Goal: Information Seeking & Learning: Compare options

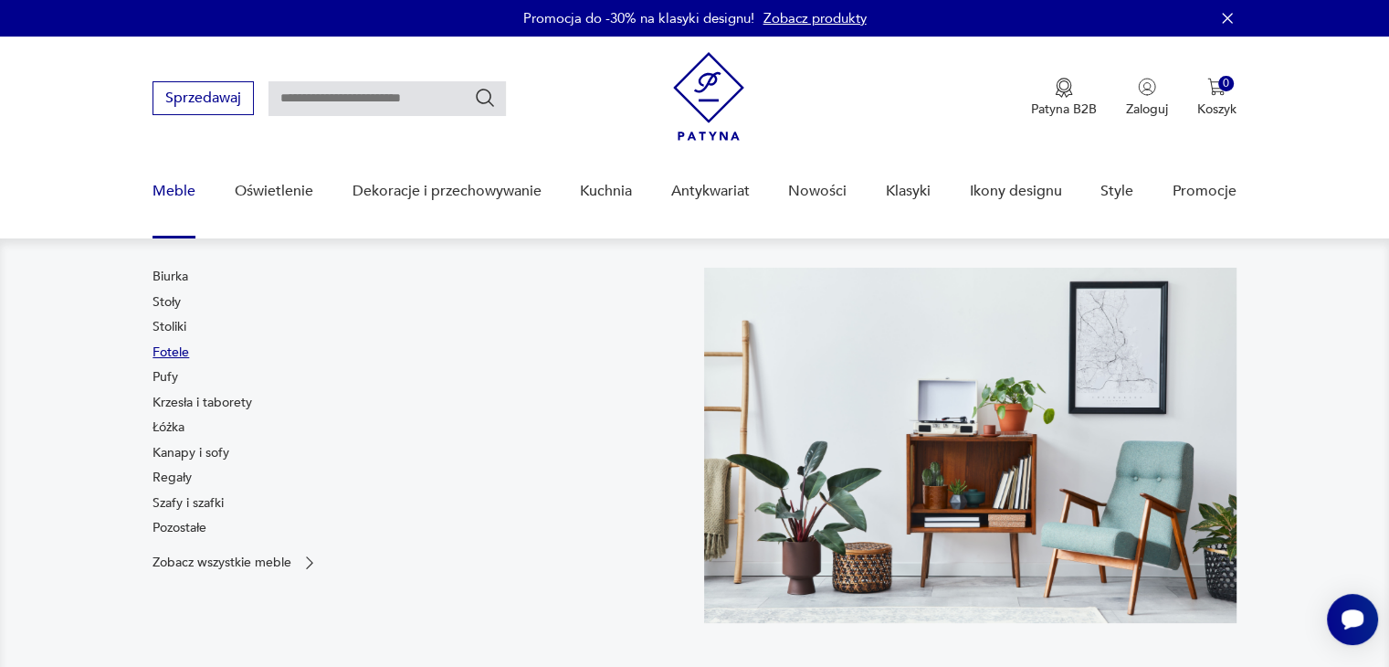
click at [166, 348] on link "Fotele" at bounding box center [170, 352] width 37 height 18
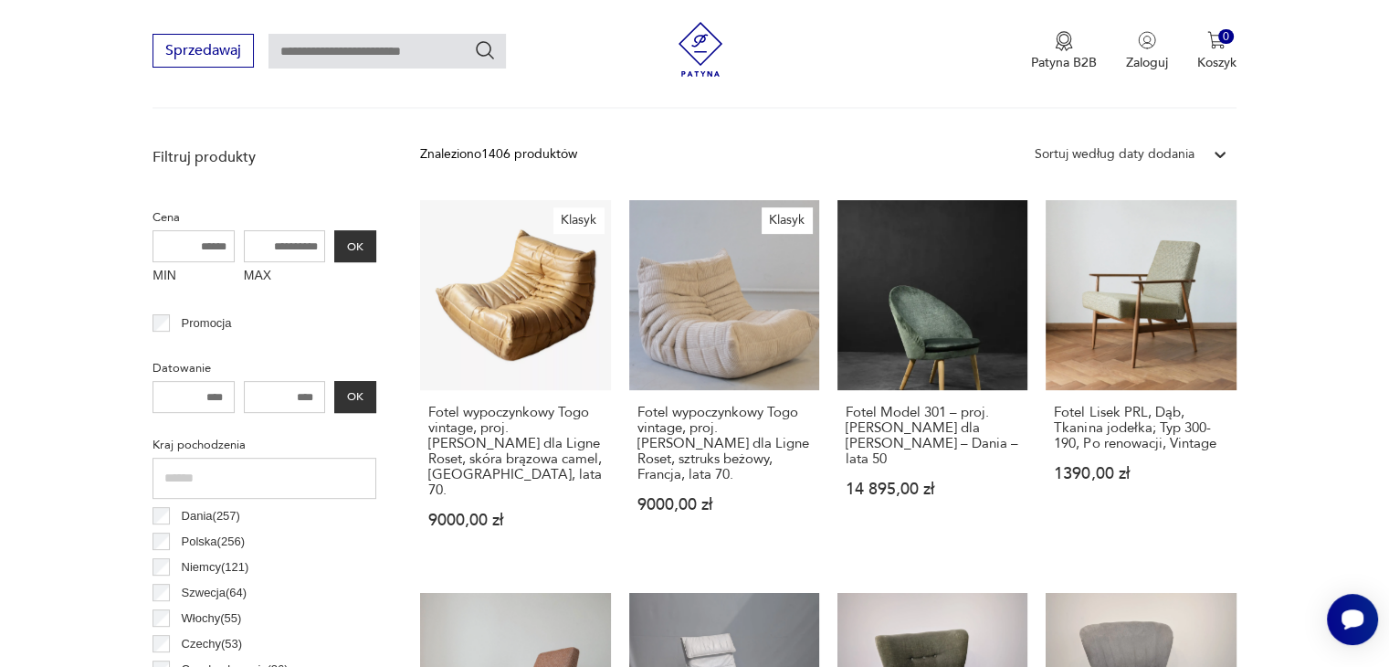
scroll to position [632, 0]
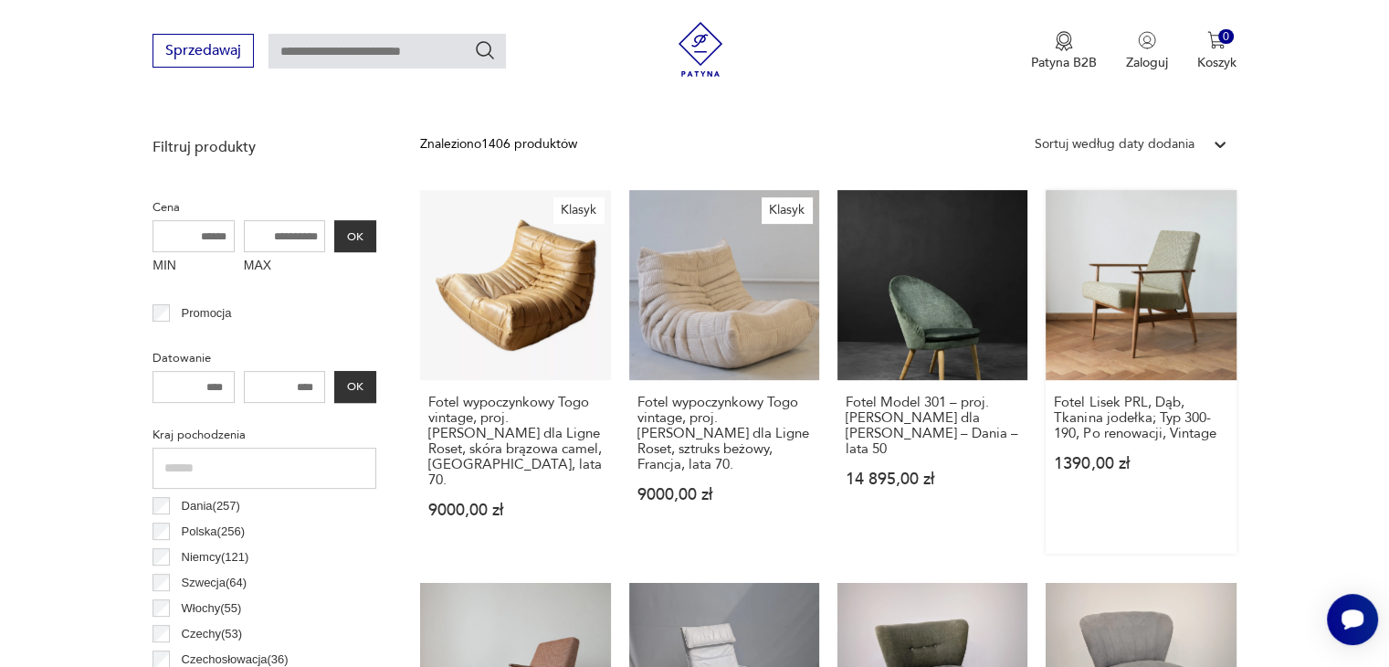
click at [1115, 337] on link "Fotel Lisek PRL, Dąb, Tkanina jodełka; Typ 300-190, Po renowacji, Vintage 1390,…" at bounding box center [1140, 371] width 190 height 363
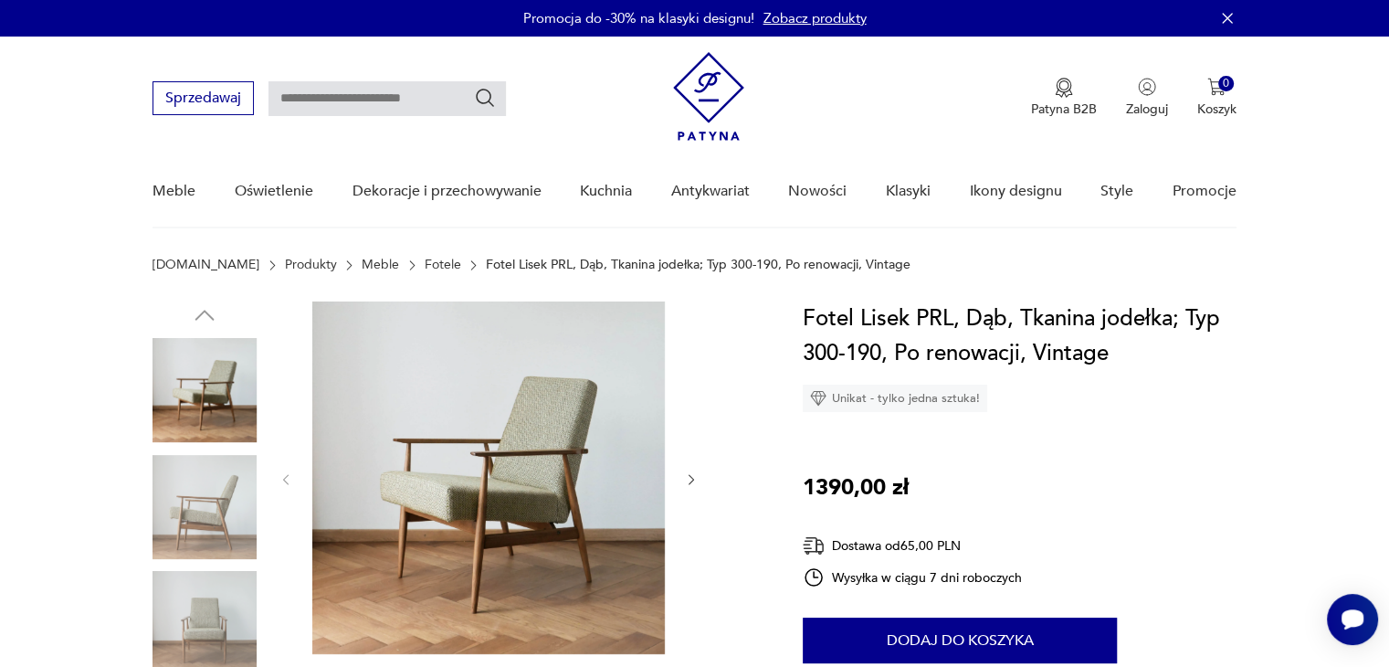
click at [696, 473] on icon "button" at bounding box center [692, 480] width 16 height 16
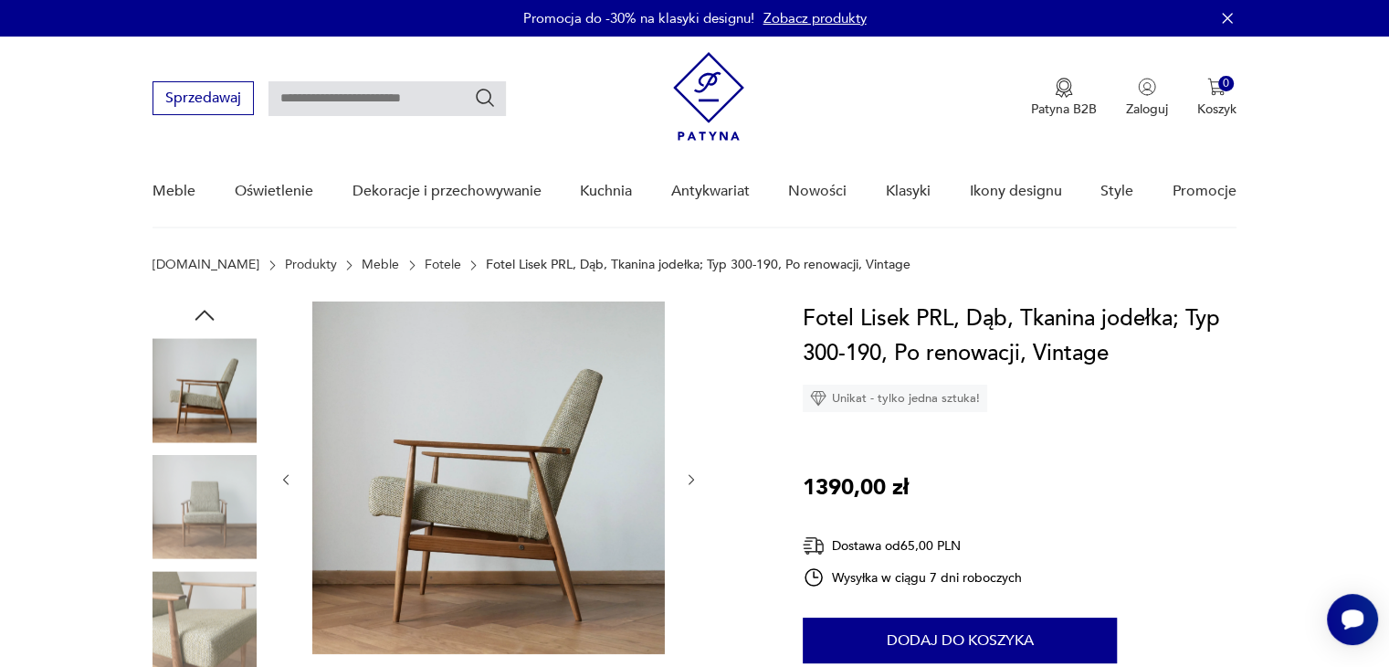
click at [696, 473] on icon "button" at bounding box center [692, 480] width 16 height 16
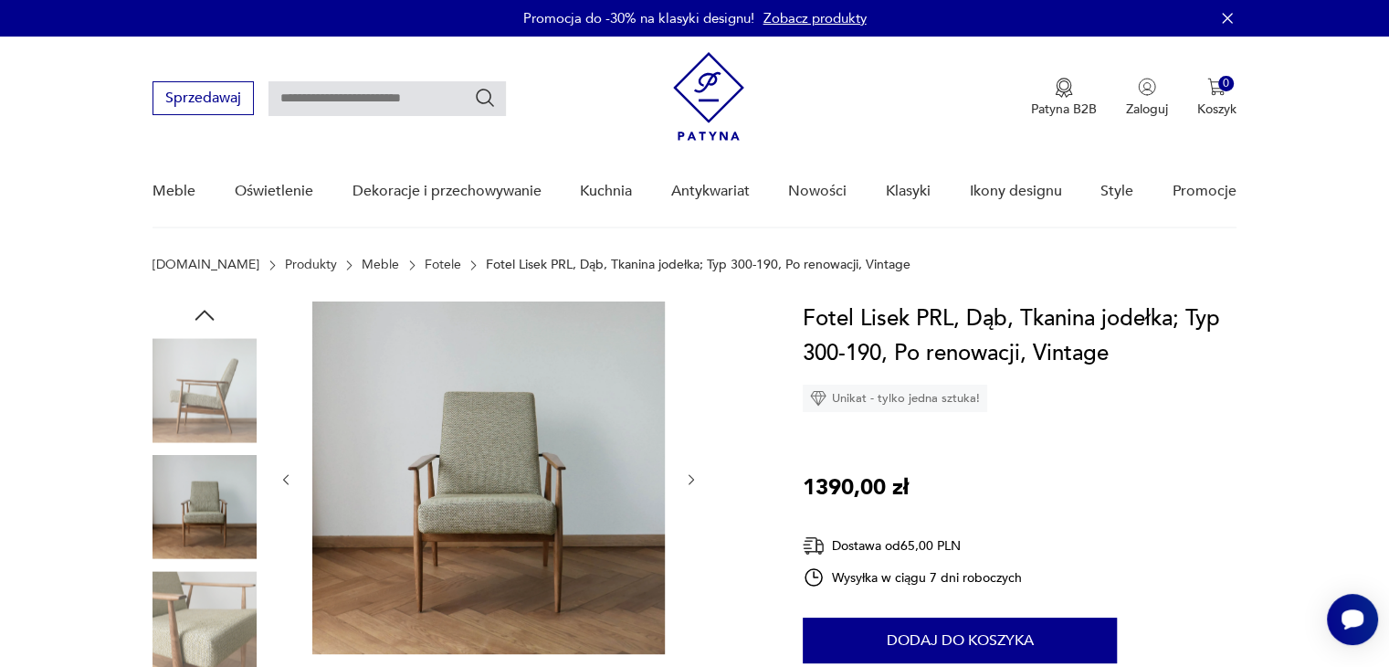
click at [696, 473] on icon "button" at bounding box center [692, 480] width 16 height 16
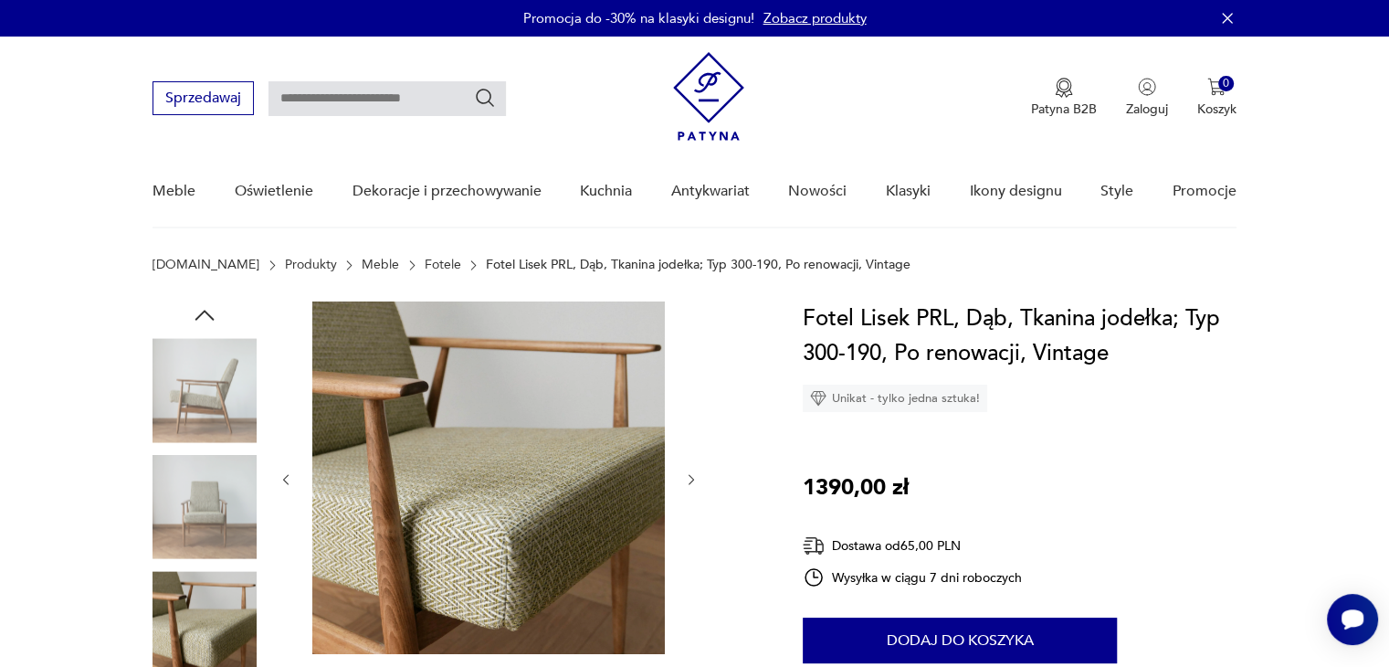
click at [696, 473] on icon "button" at bounding box center [692, 480] width 16 height 16
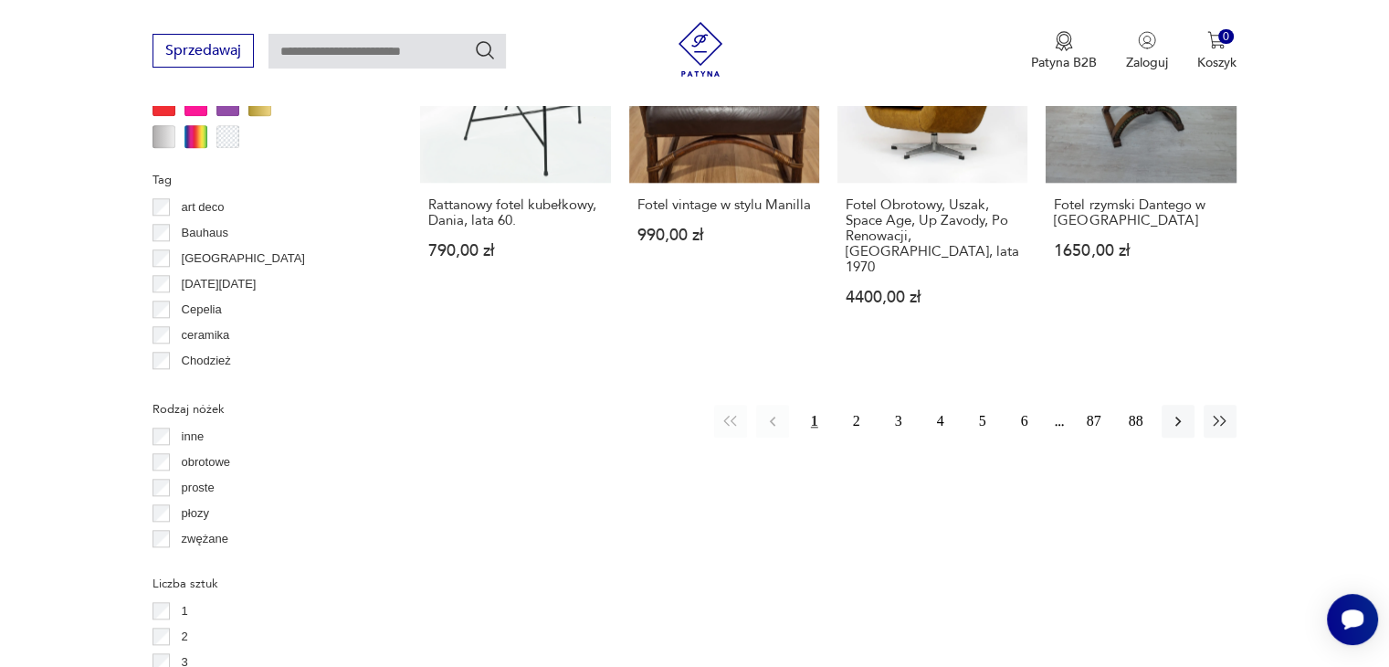
scroll to position [1914, 0]
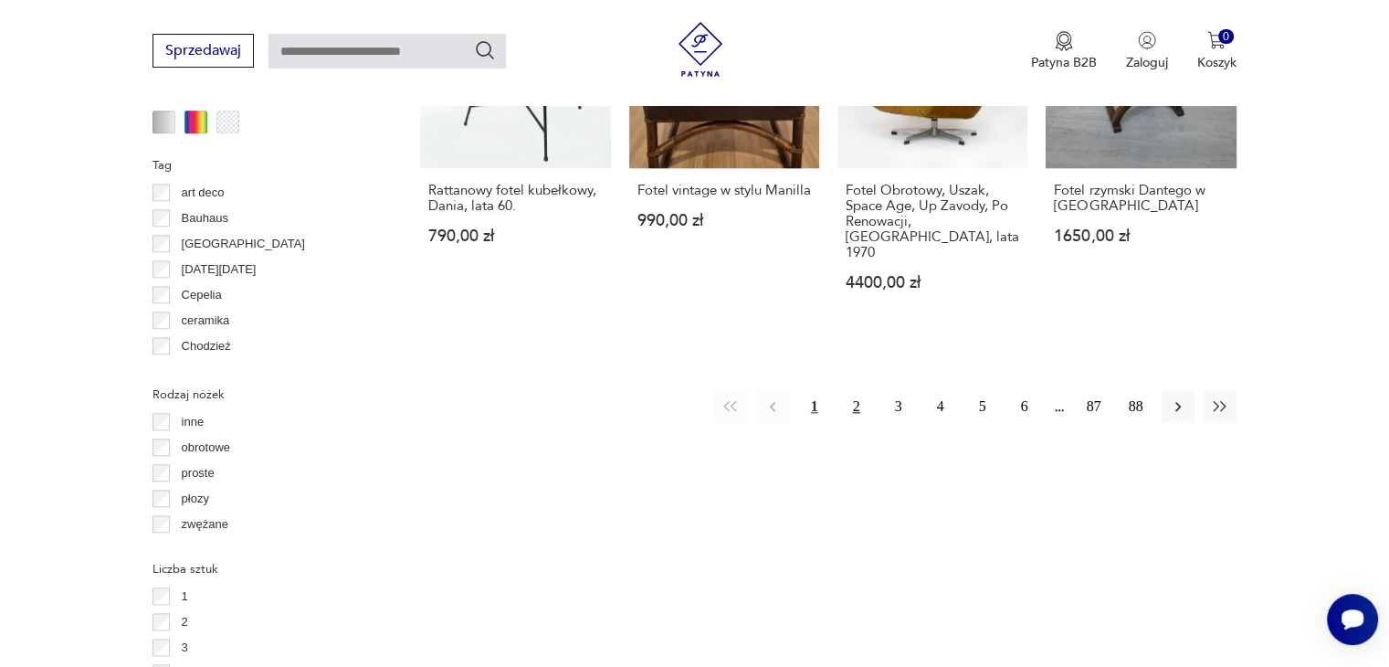
click at [861, 390] on button "2" at bounding box center [856, 406] width 33 height 33
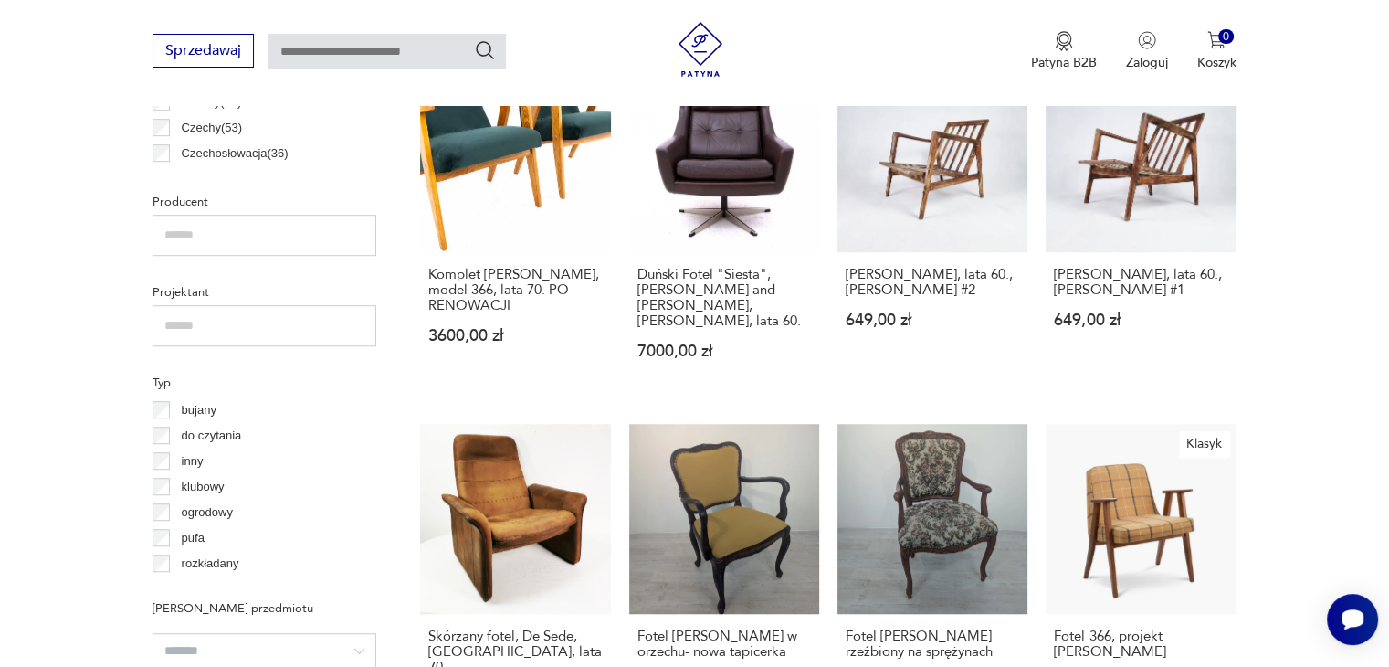
scroll to position [1121, 0]
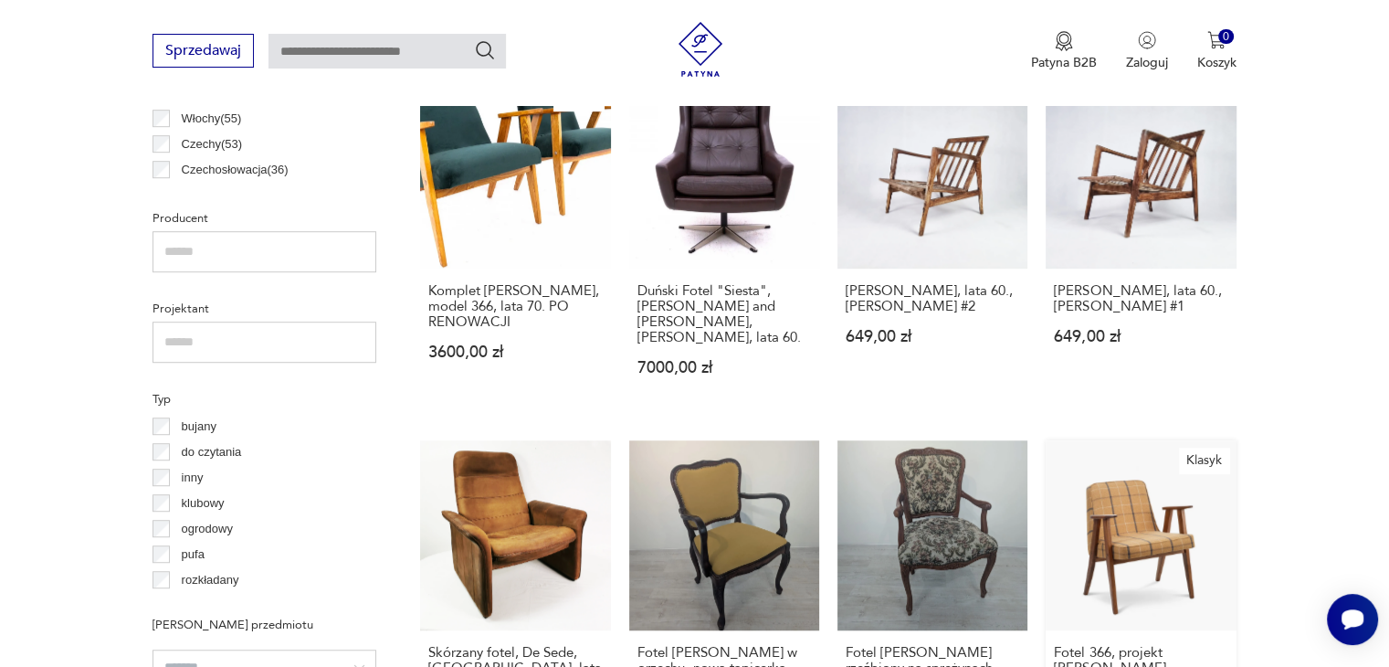
click at [1149, 534] on link "Klasyk Fotel 366, projekt [PERSON_NAME] 1560,00 zł" at bounding box center [1140, 598] width 190 height 317
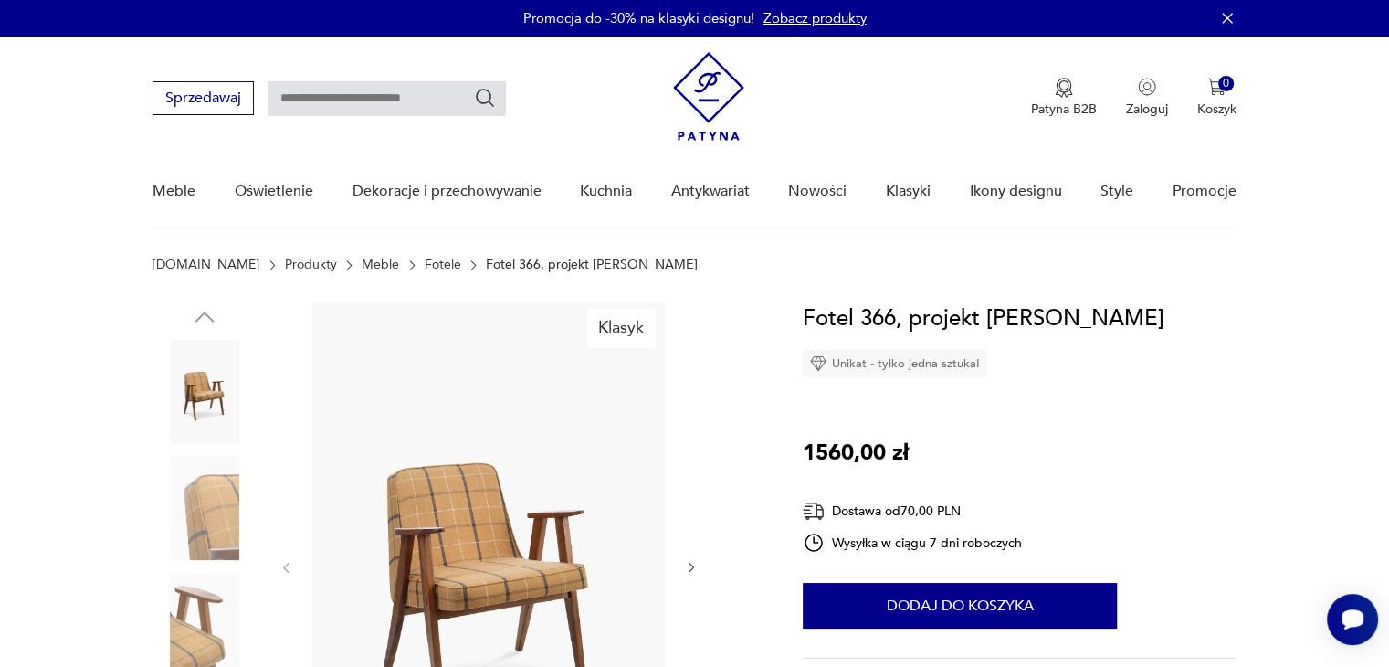
click at [584, 474] on img at bounding box center [488, 565] width 352 height 529
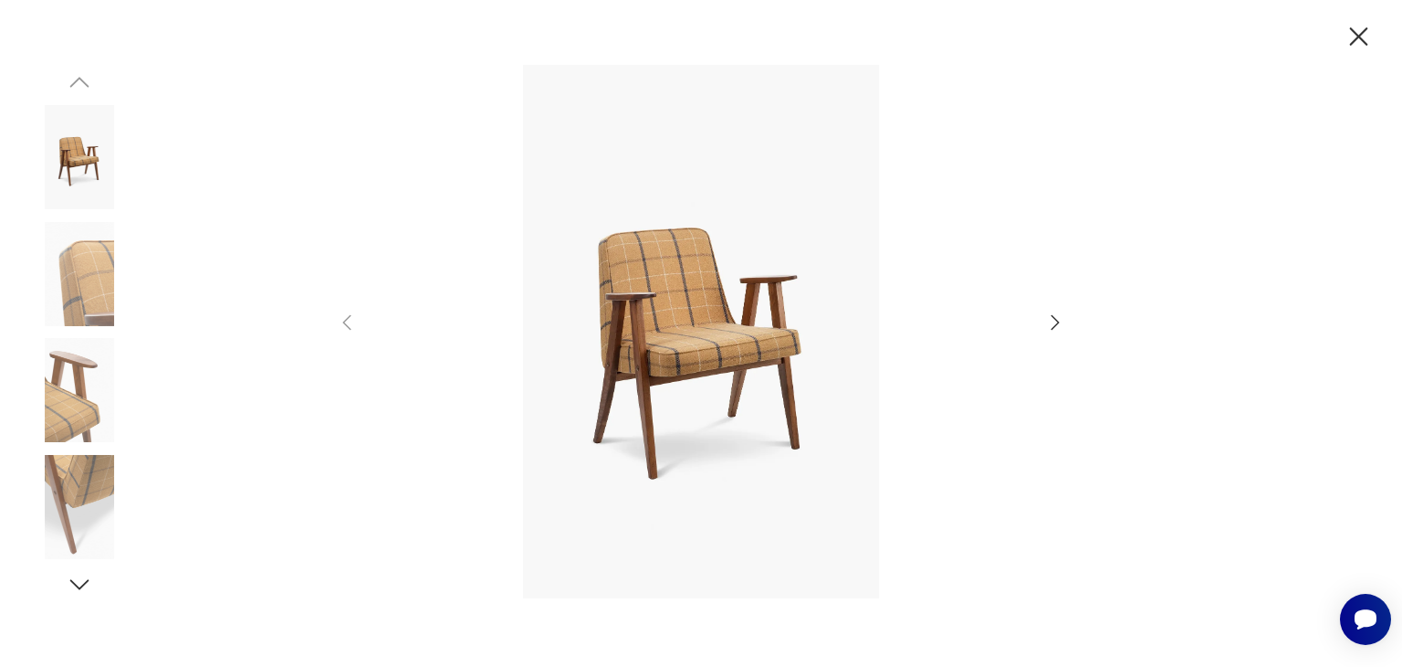
click at [1049, 321] on icon "button" at bounding box center [1056, 322] width 22 height 22
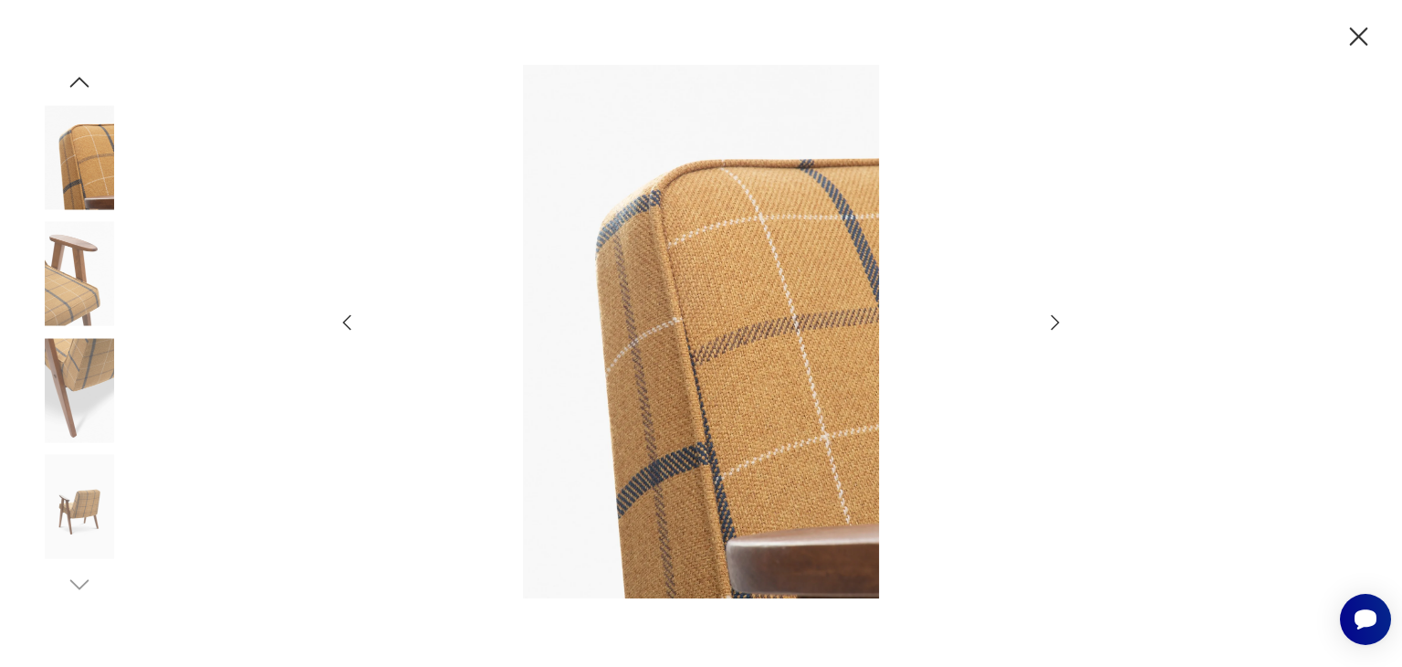
click at [1049, 321] on icon "button" at bounding box center [1056, 322] width 22 height 22
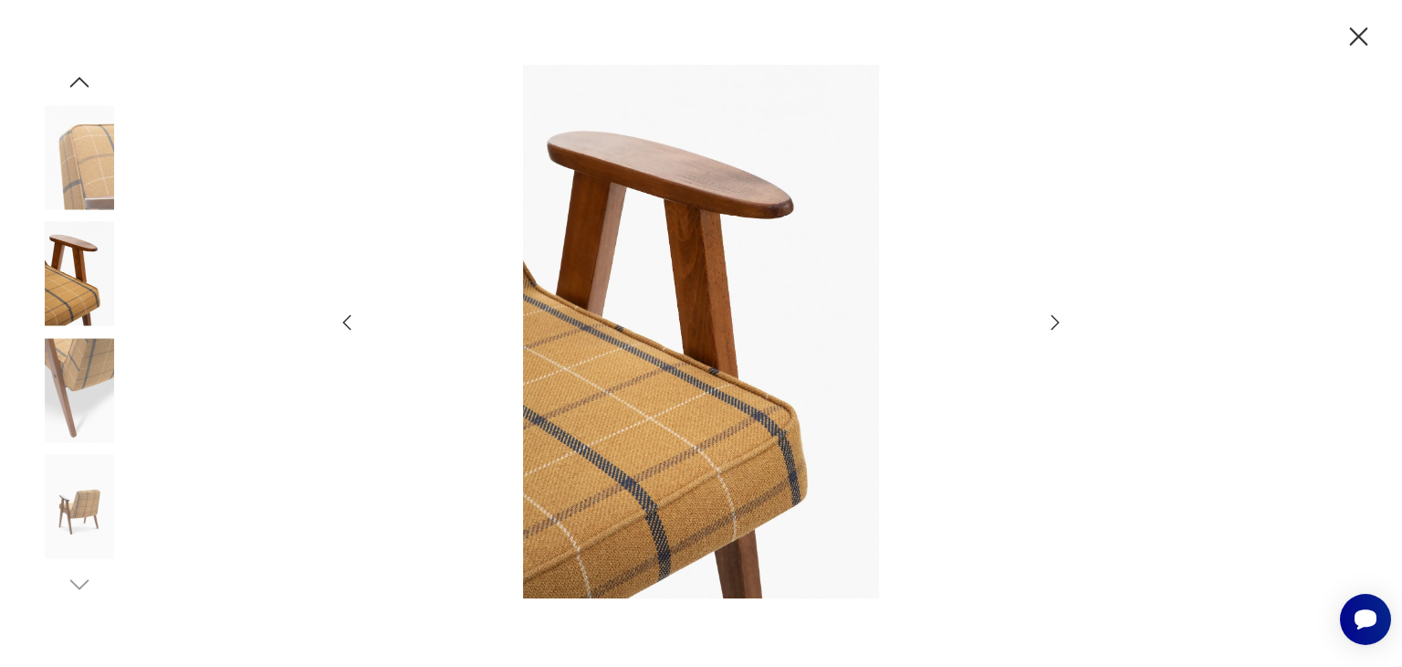
click at [1049, 321] on icon "button" at bounding box center [1056, 322] width 22 height 22
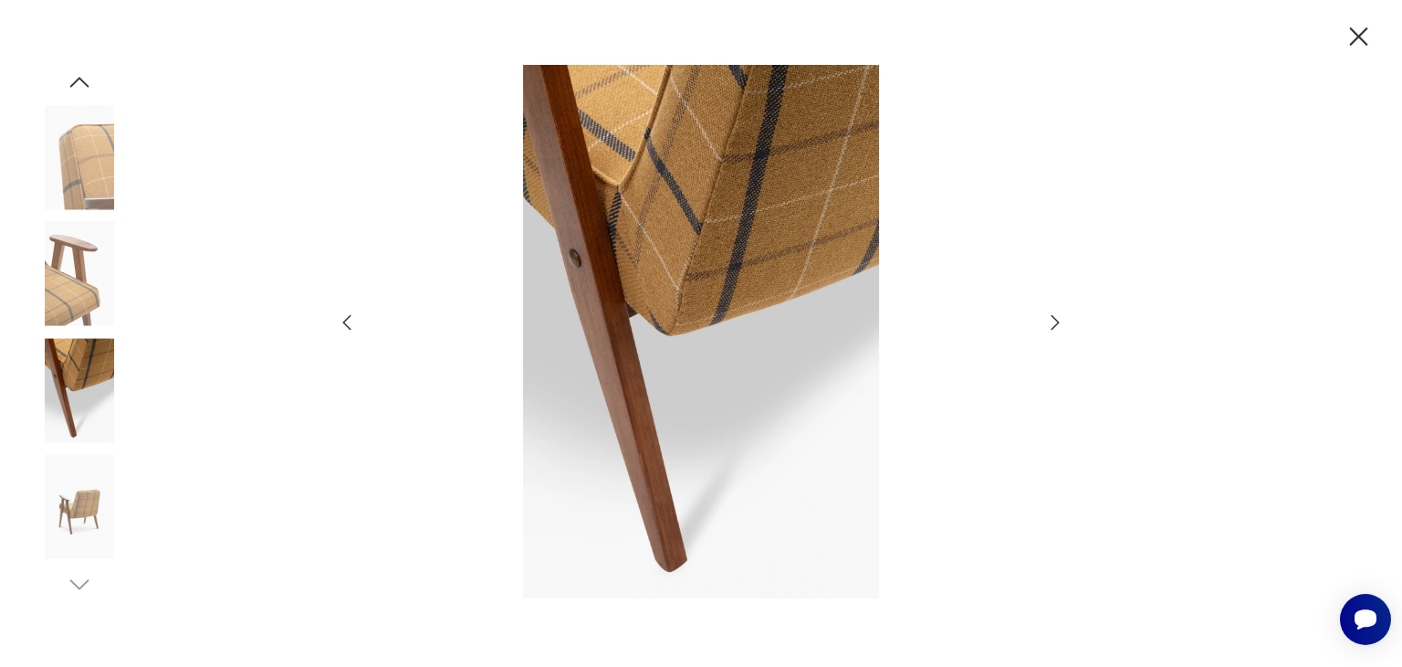
click at [1049, 321] on icon "button" at bounding box center [1056, 322] width 22 height 22
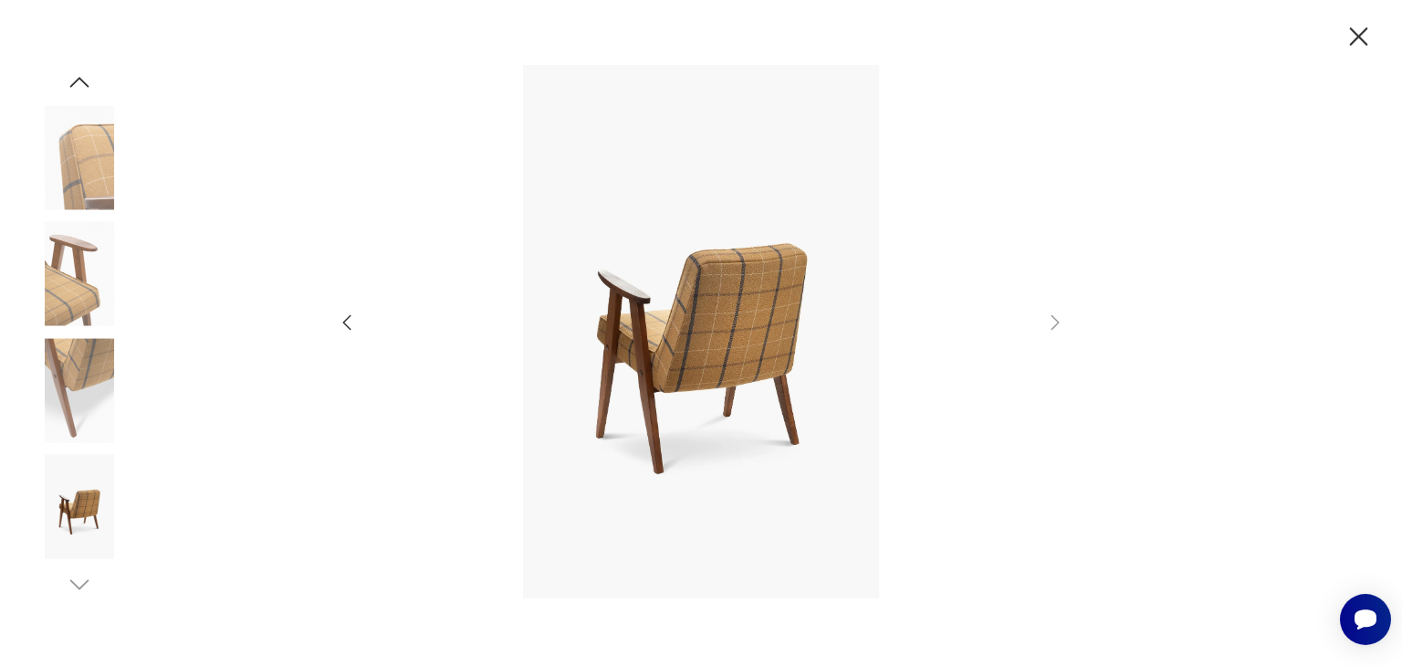
click at [1360, 30] on icon "button" at bounding box center [1359, 37] width 32 height 32
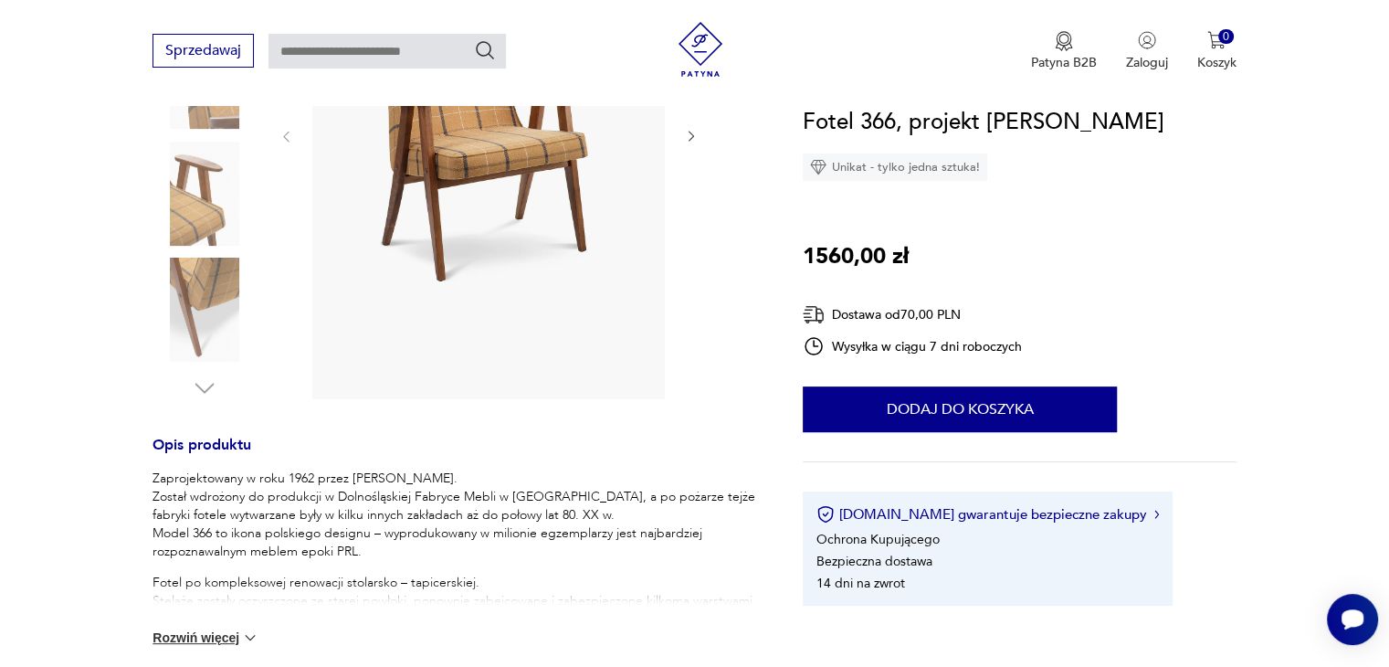
scroll to position [507, 0]
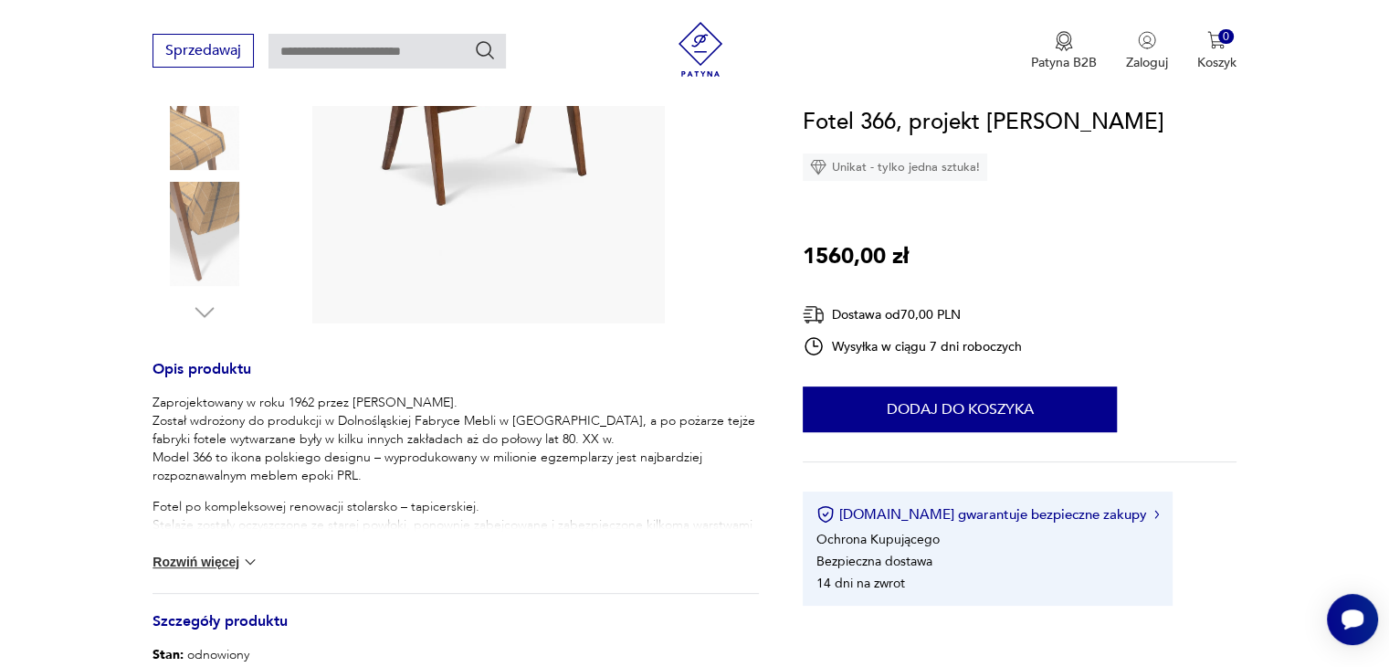
click at [205, 574] on div "Zaprojektowany w roku 1962 przez [PERSON_NAME]. Został wdrożony do produkcji w …" at bounding box center [455, 493] width 606 height 199
click at [226, 553] on button "Rozwiń więcej" at bounding box center [205, 561] width 106 height 18
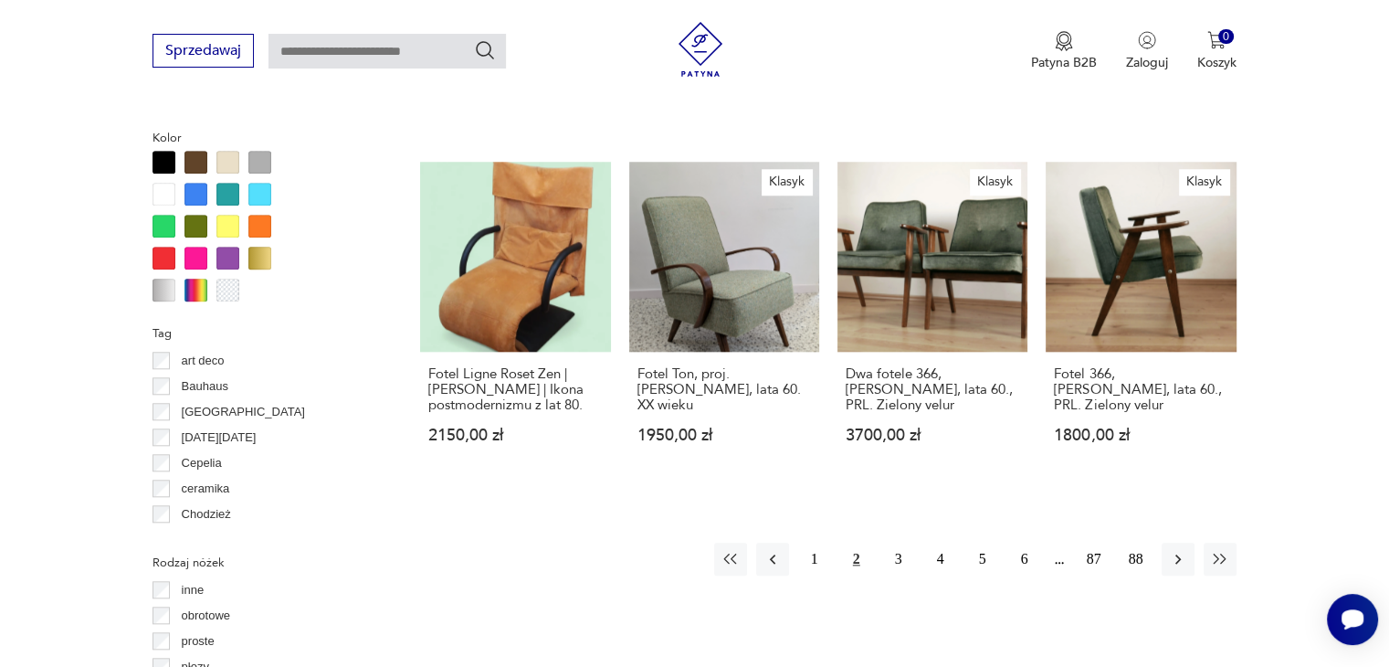
scroll to position [1742, 0]
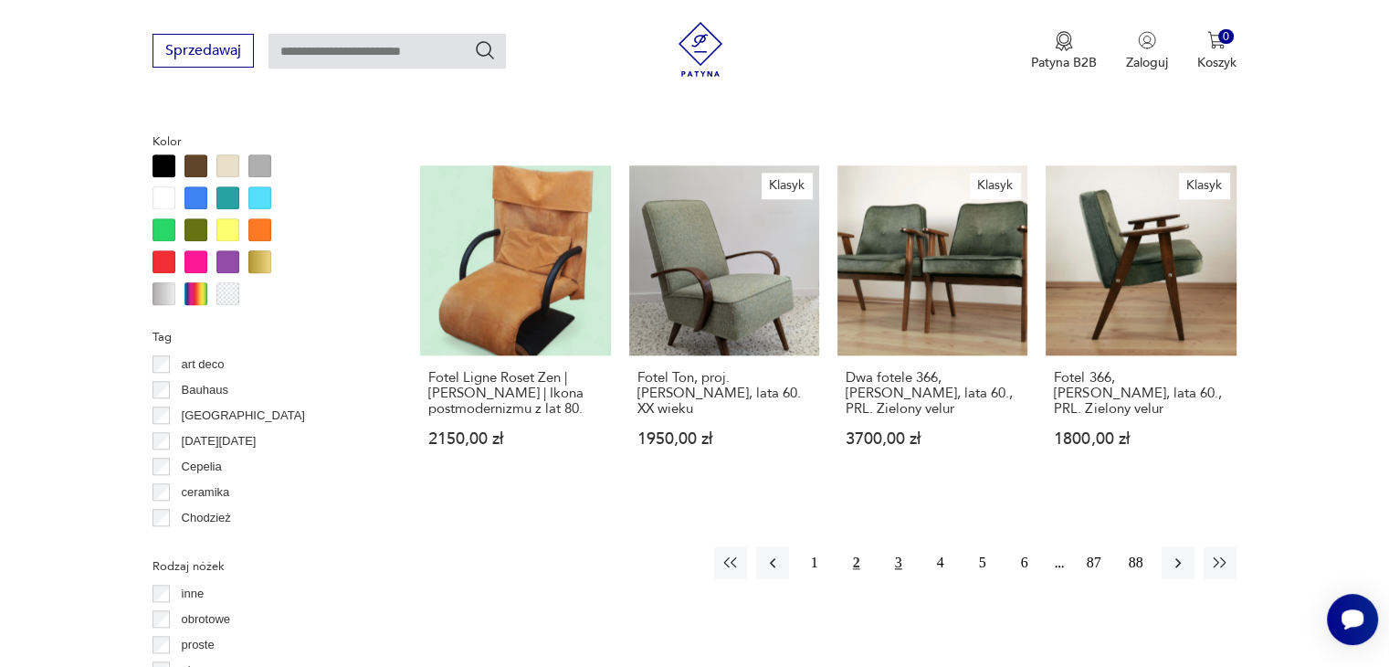
click at [906, 546] on button "3" at bounding box center [898, 562] width 33 height 33
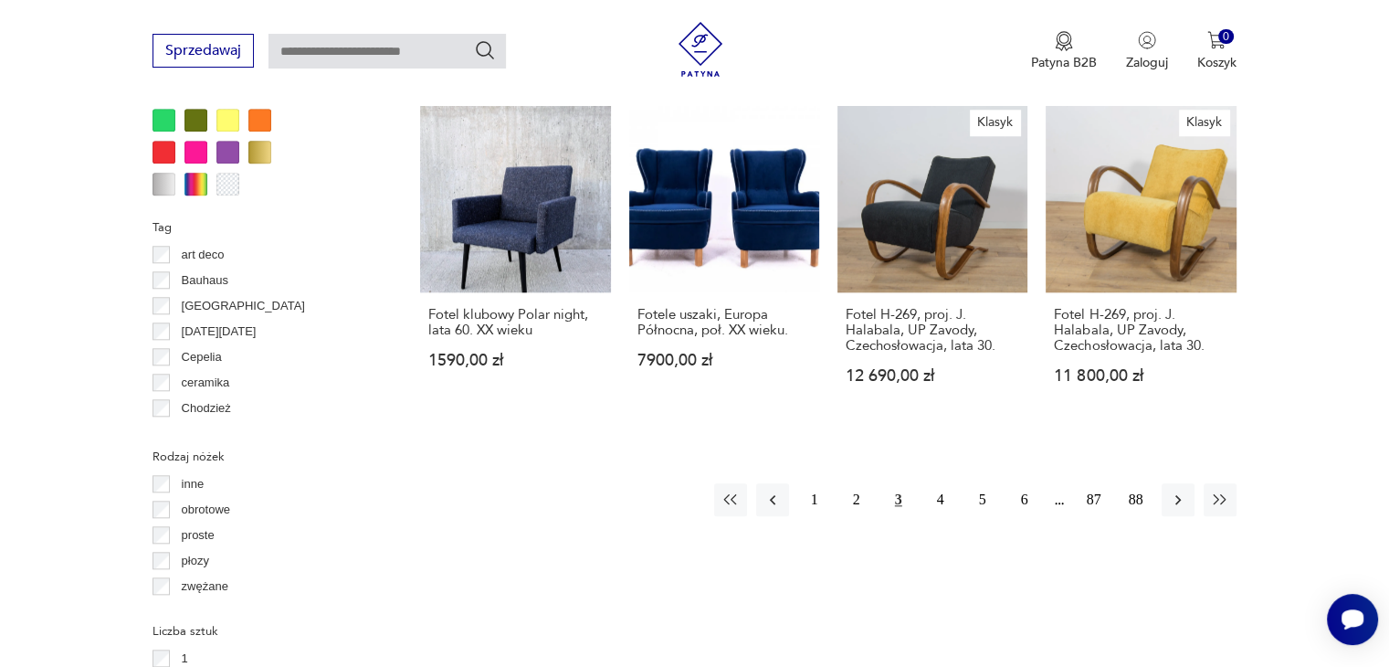
scroll to position [1860, 0]
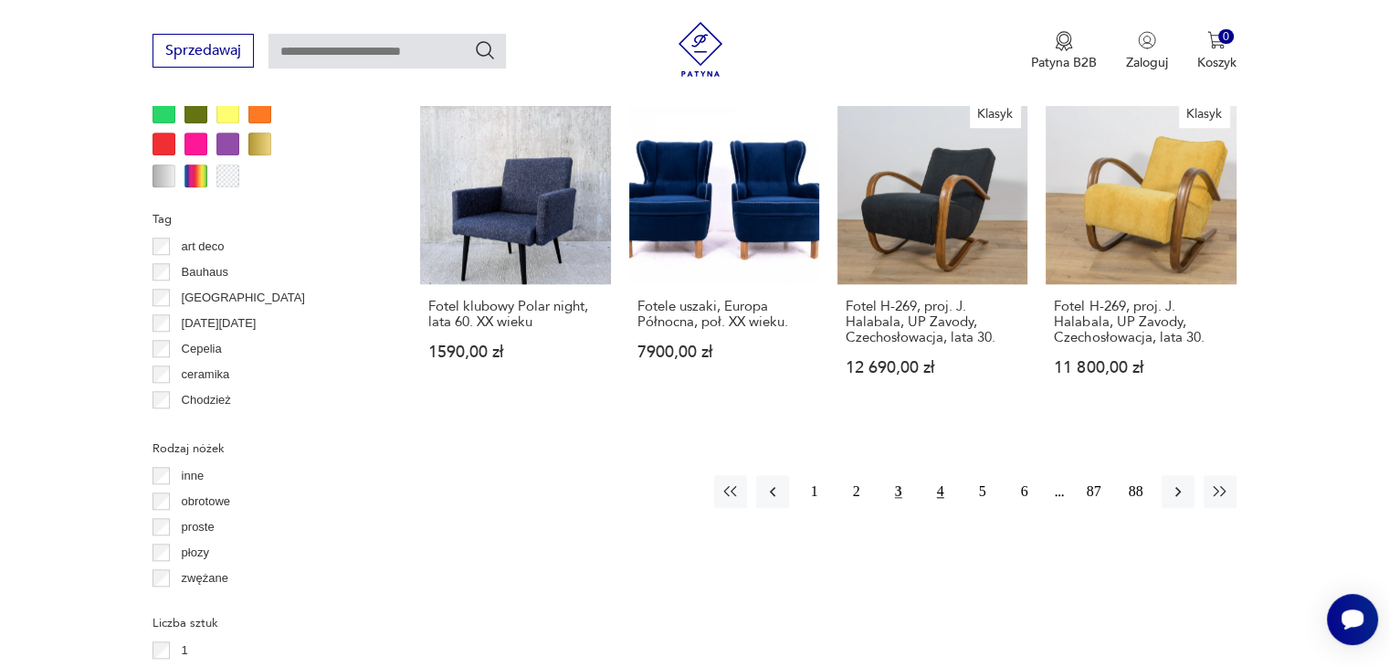
click at [942, 475] on button "4" at bounding box center [940, 491] width 33 height 33
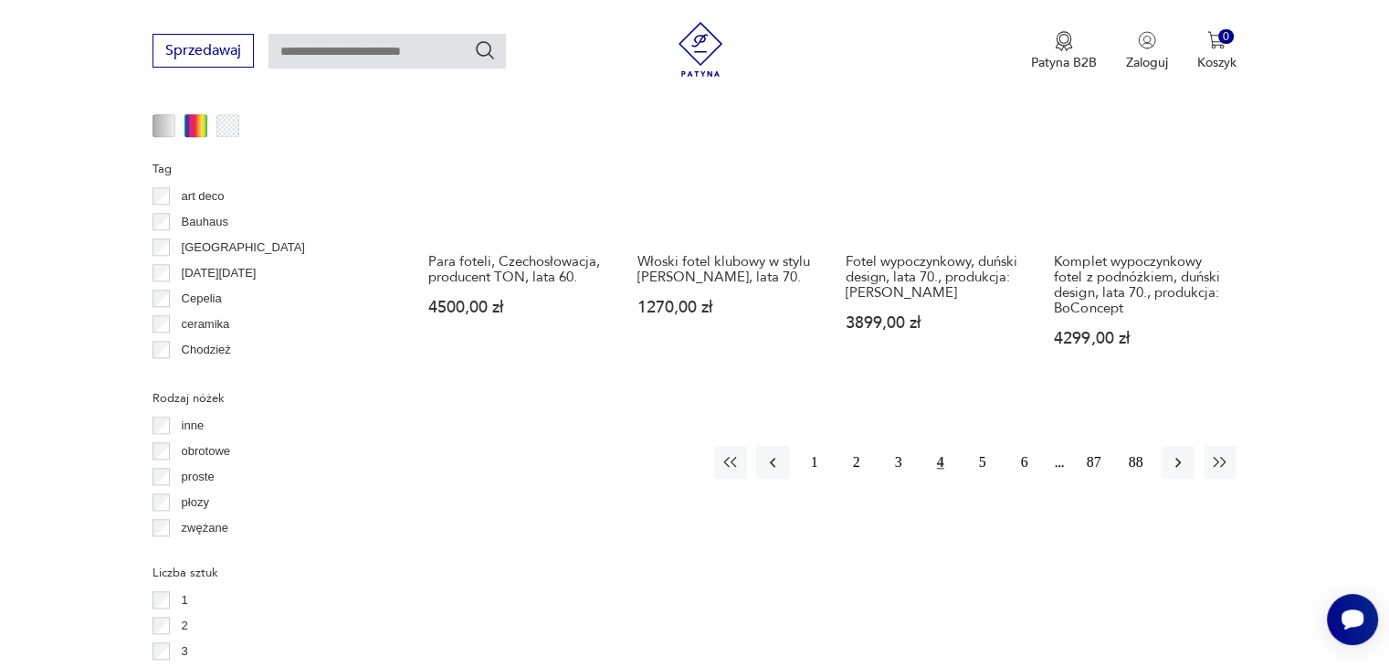
scroll to position [1906, 0]
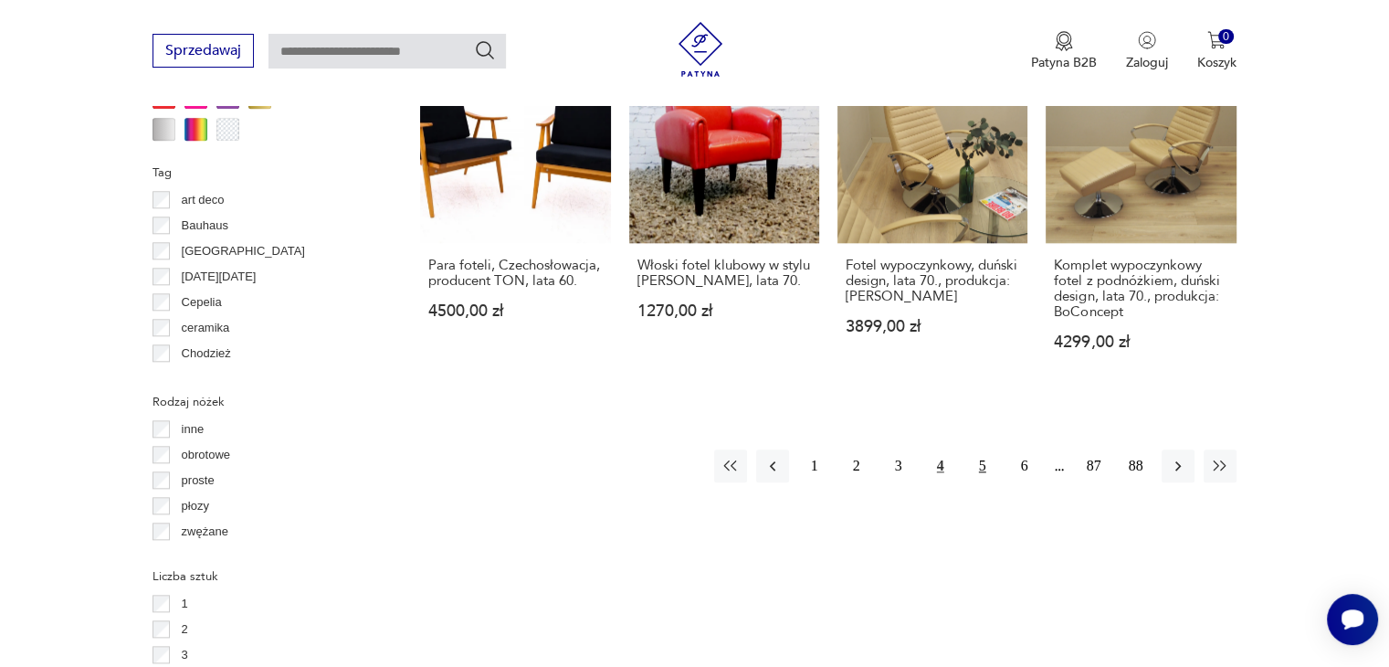
click at [981, 449] on button "5" at bounding box center [982, 465] width 33 height 33
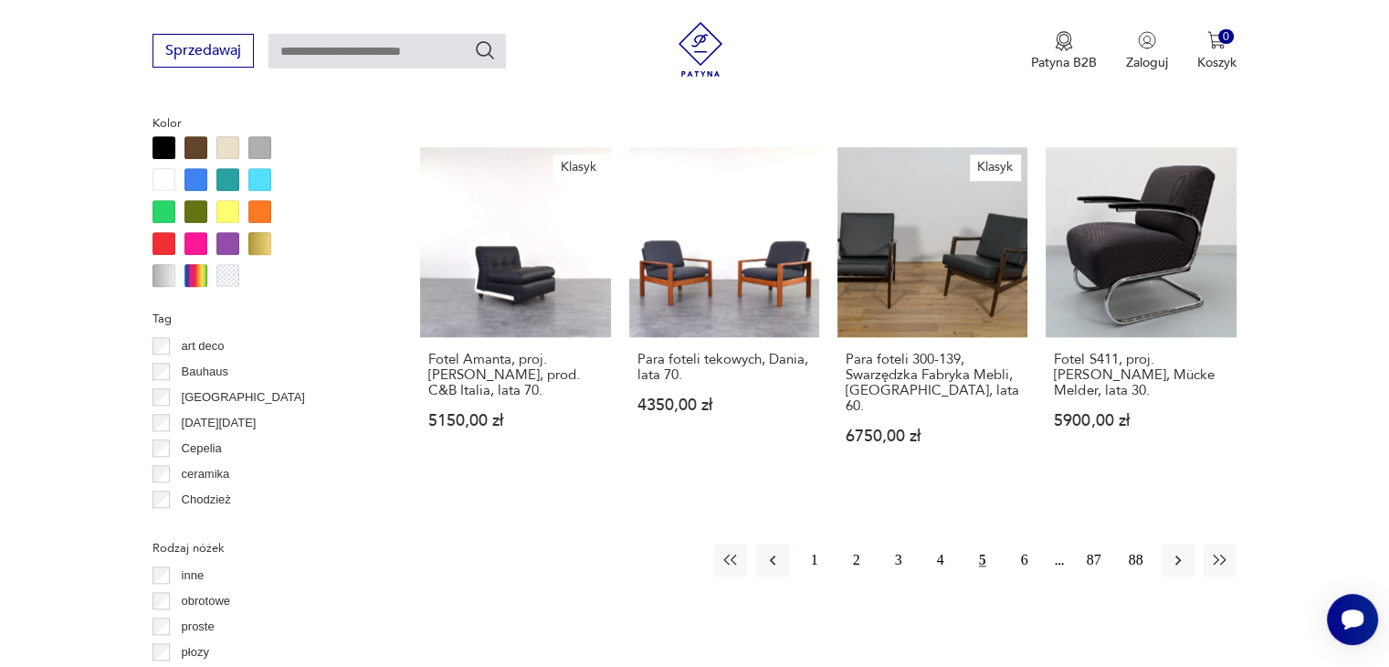
scroll to position [1785, 0]
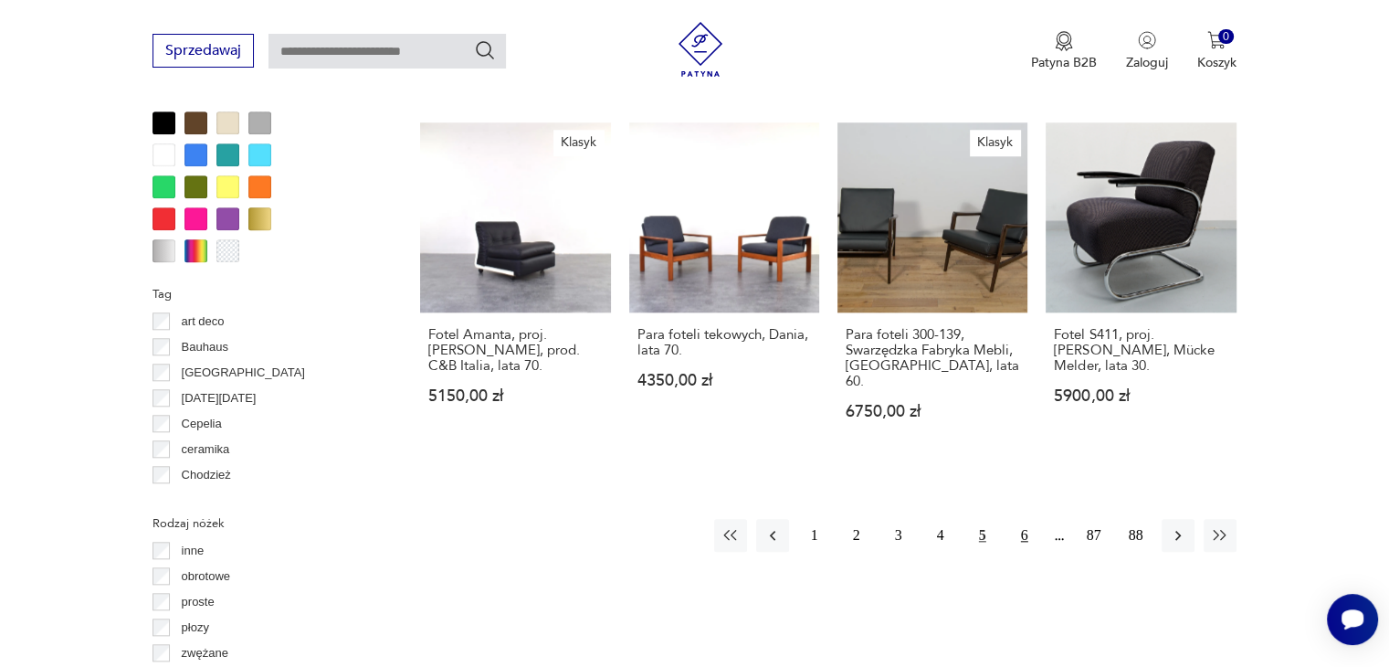
click at [1019, 519] on button "6" at bounding box center [1024, 535] width 33 height 33
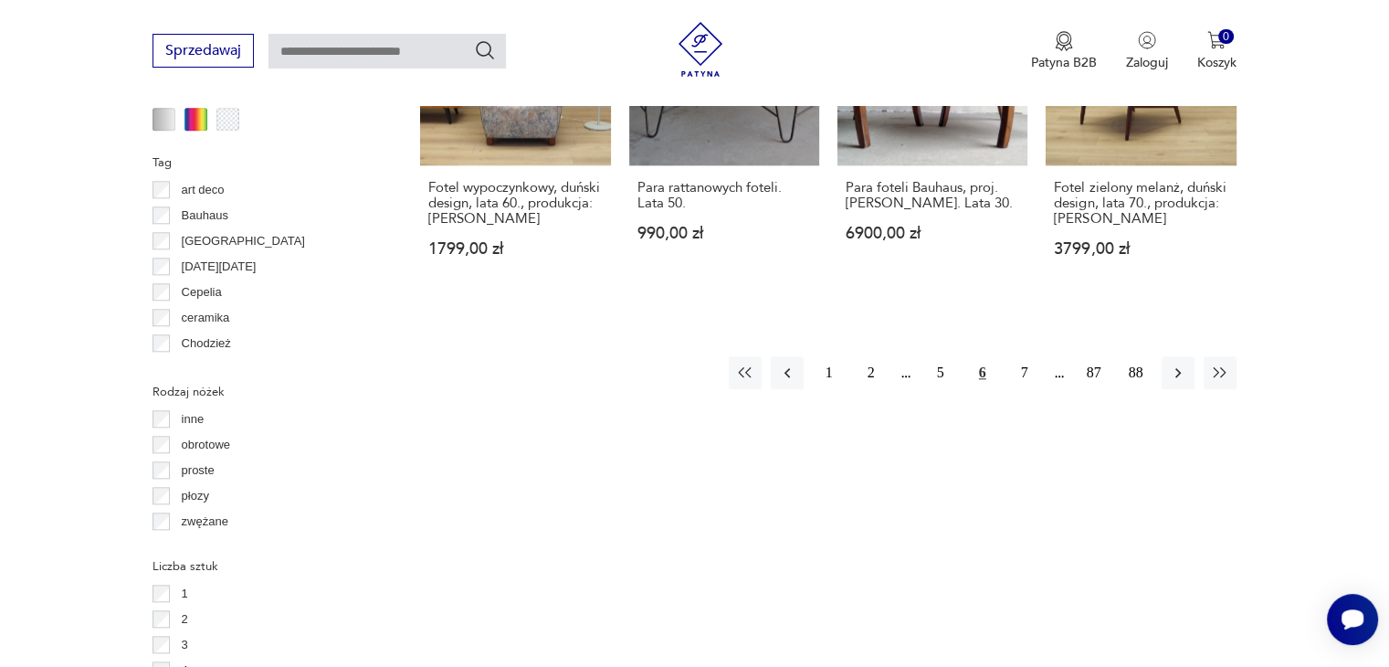
scroll to position [1946, 0]
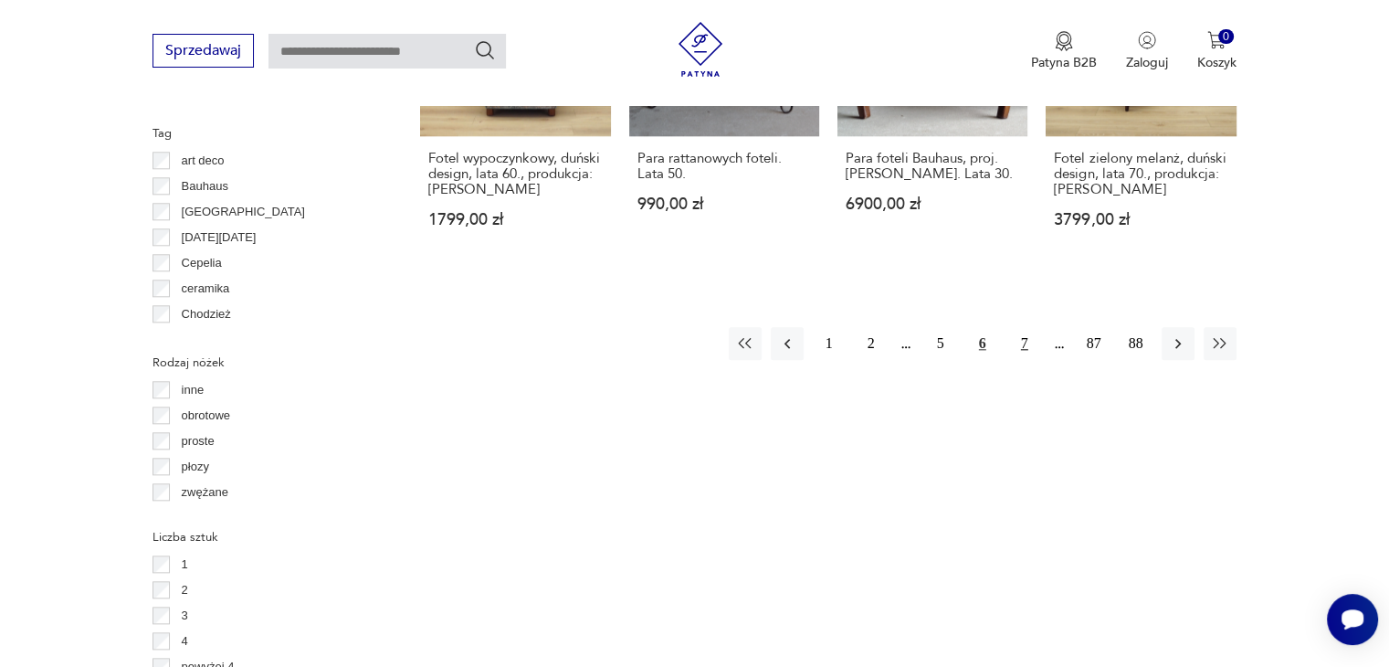
click at [1023, 327] on button "7" at bounding box center [1024, 343] width 33 height 33
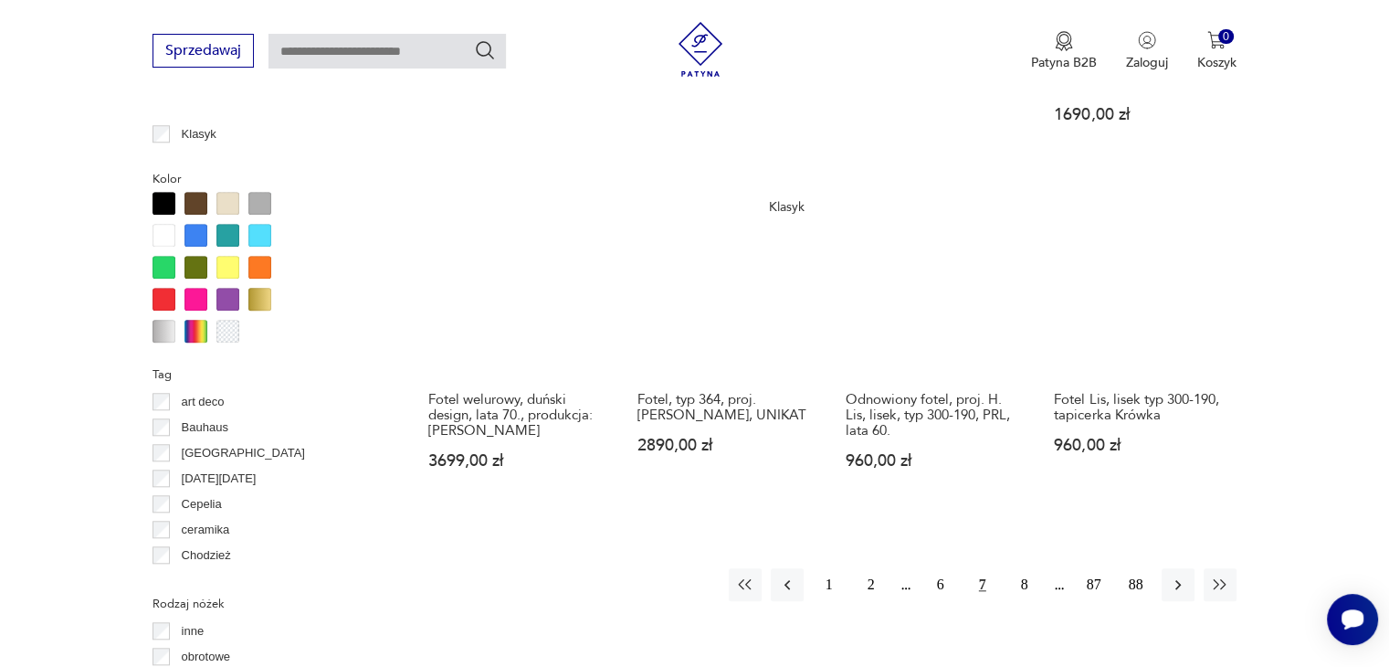
scroll to position [1721, 0]
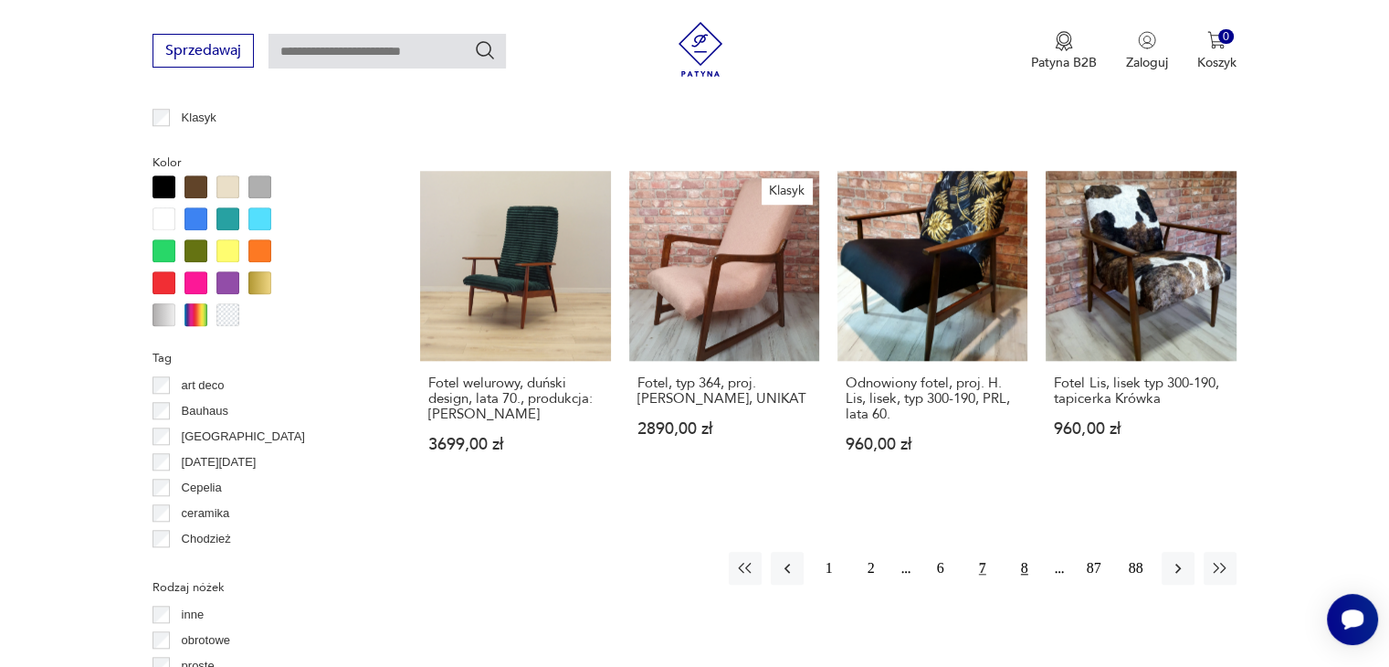
click at [1019, 554] on button "8" at bounding box center [1024, 567] width 33 height 33
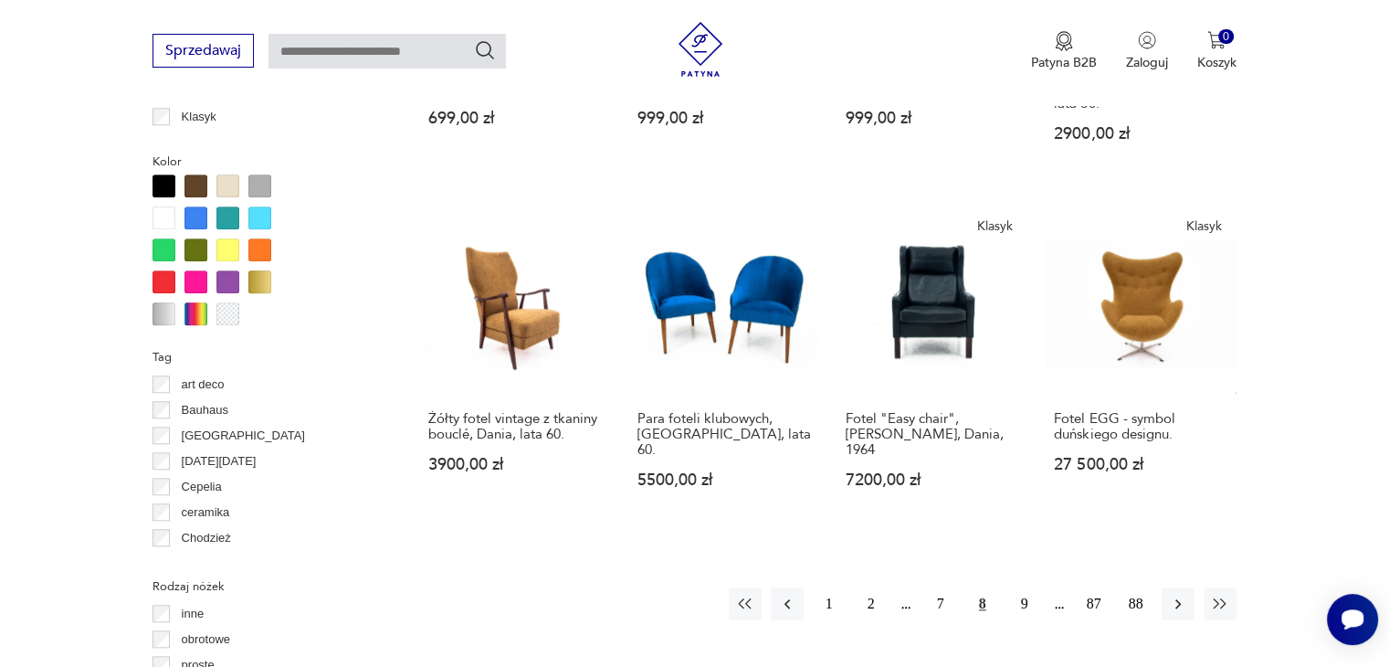
scroll to position [1718, 0]
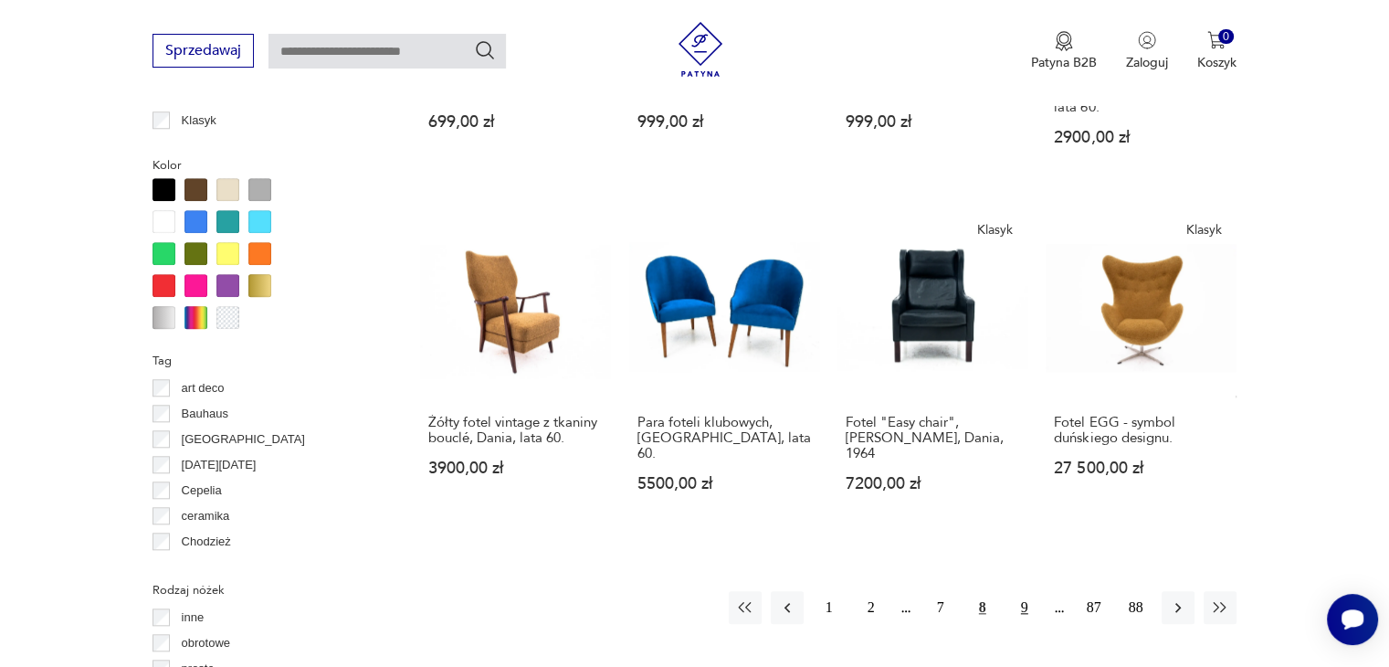
click at [1027, 591] on button "9" at bounding box center [1024, 607] width 33 height 33
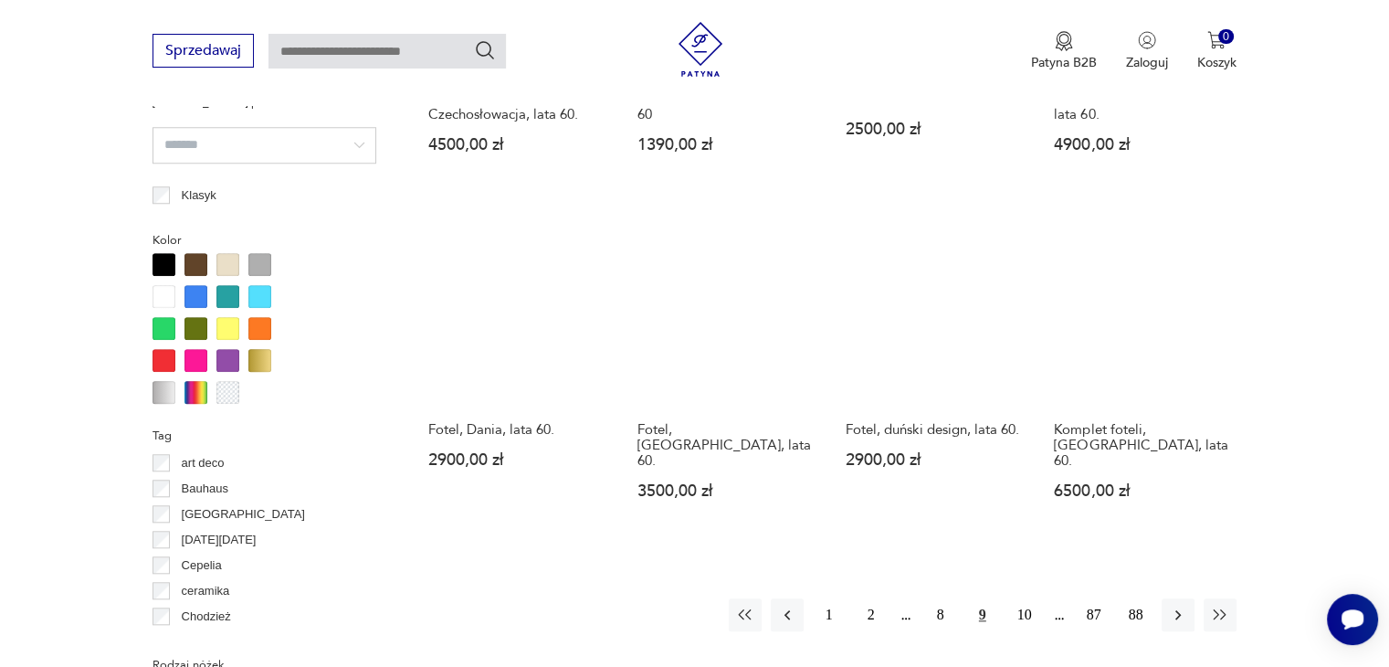
scroll to position [1748, 0]
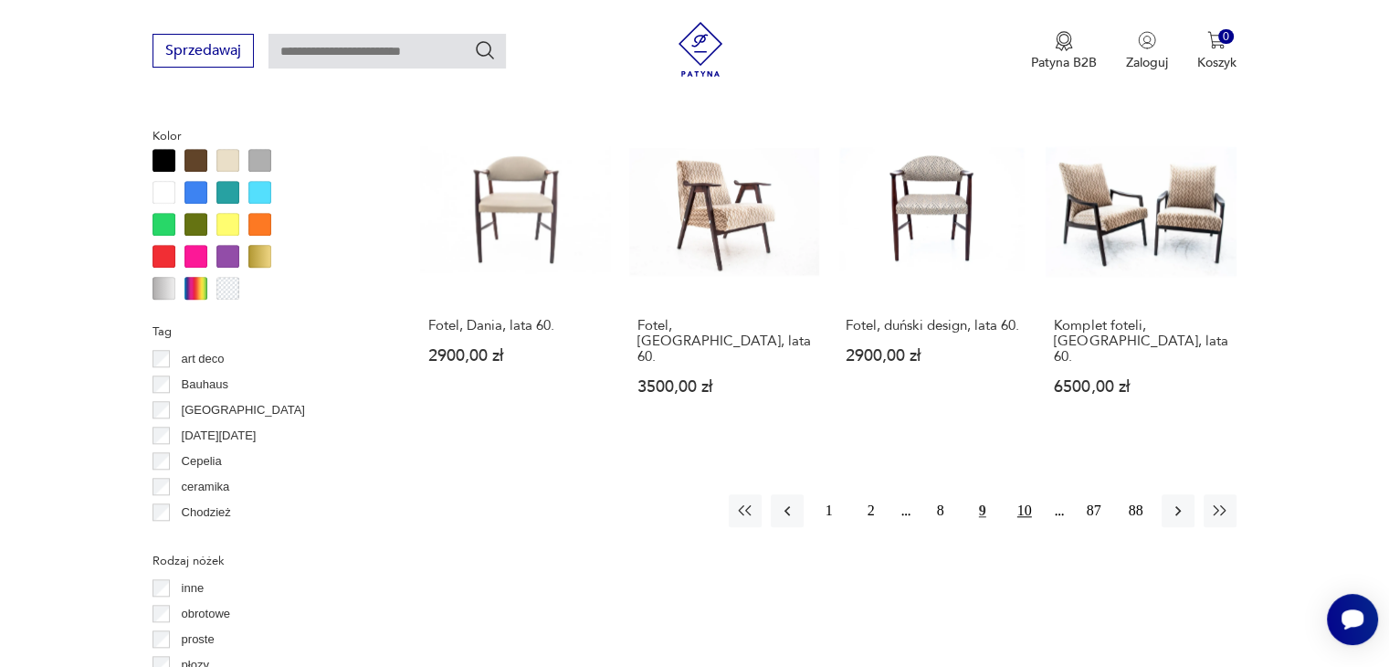
click at [1028, 494] on button "10" at bounding box center [1024, 510] width 33 height 33
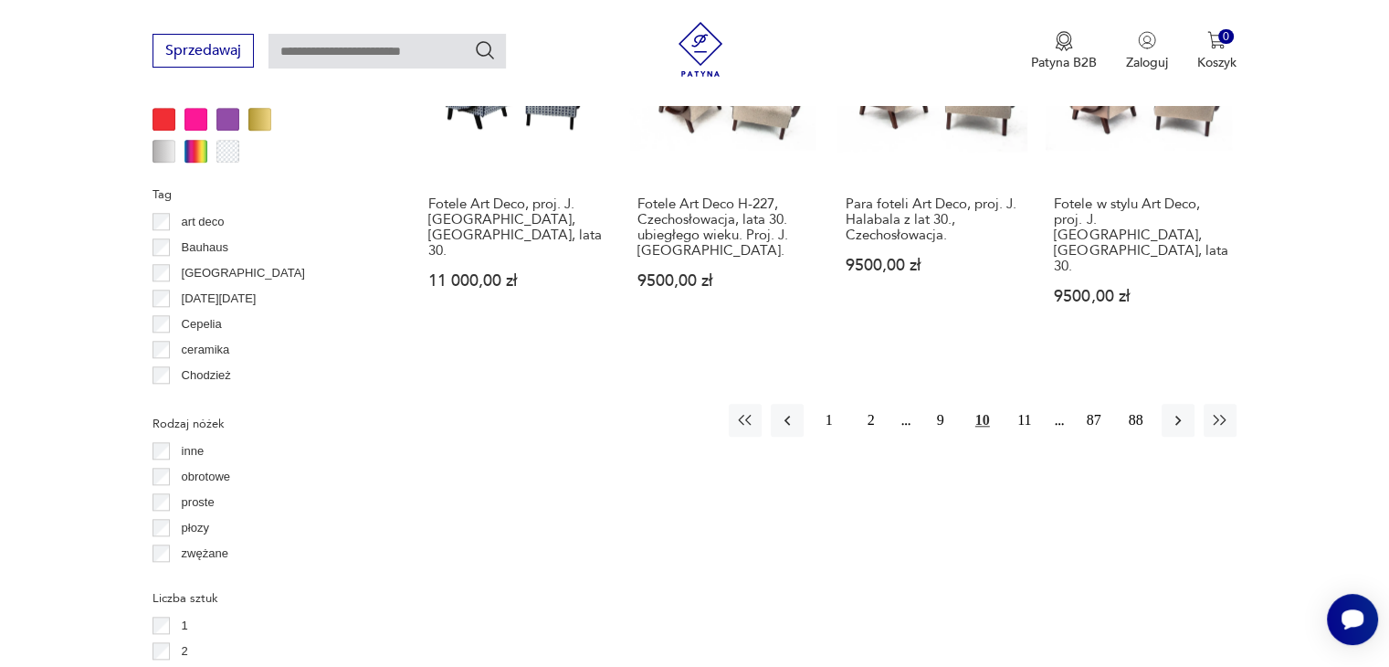
scroll to position [1877, 0]
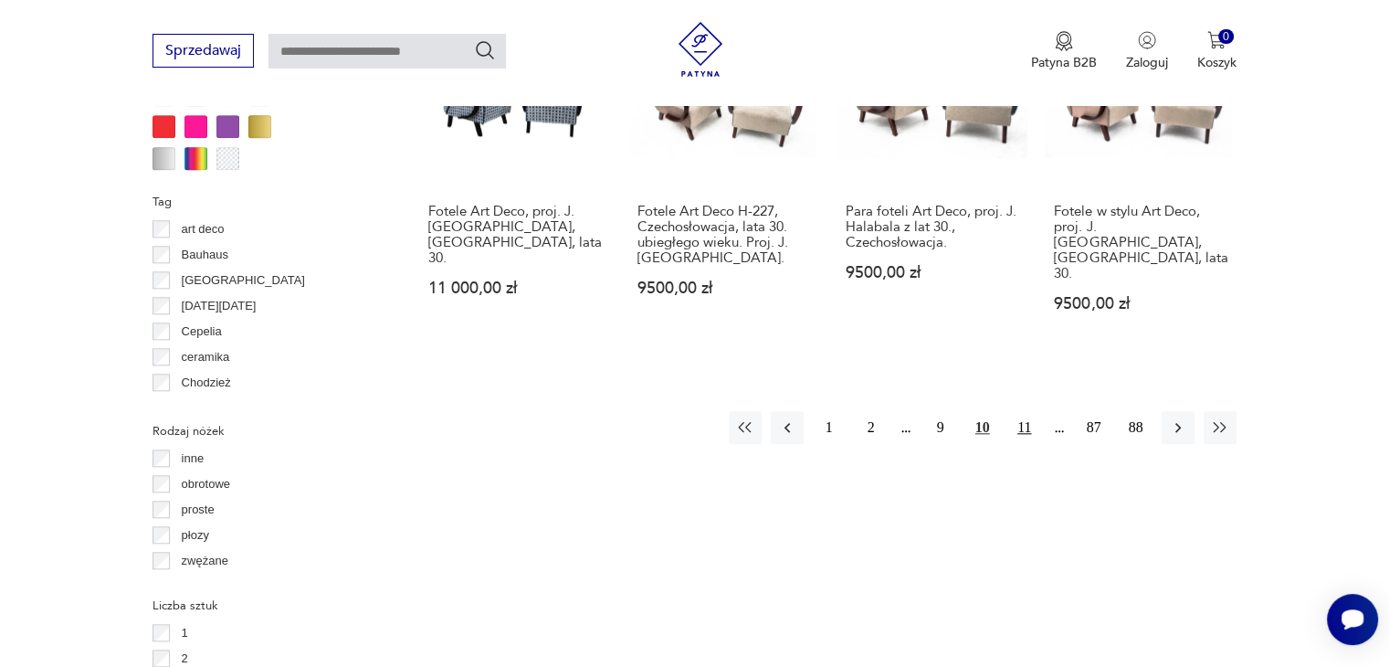
click at [1015, 411] on button "11" at bounding box center [1024, 427] width 33 height 33
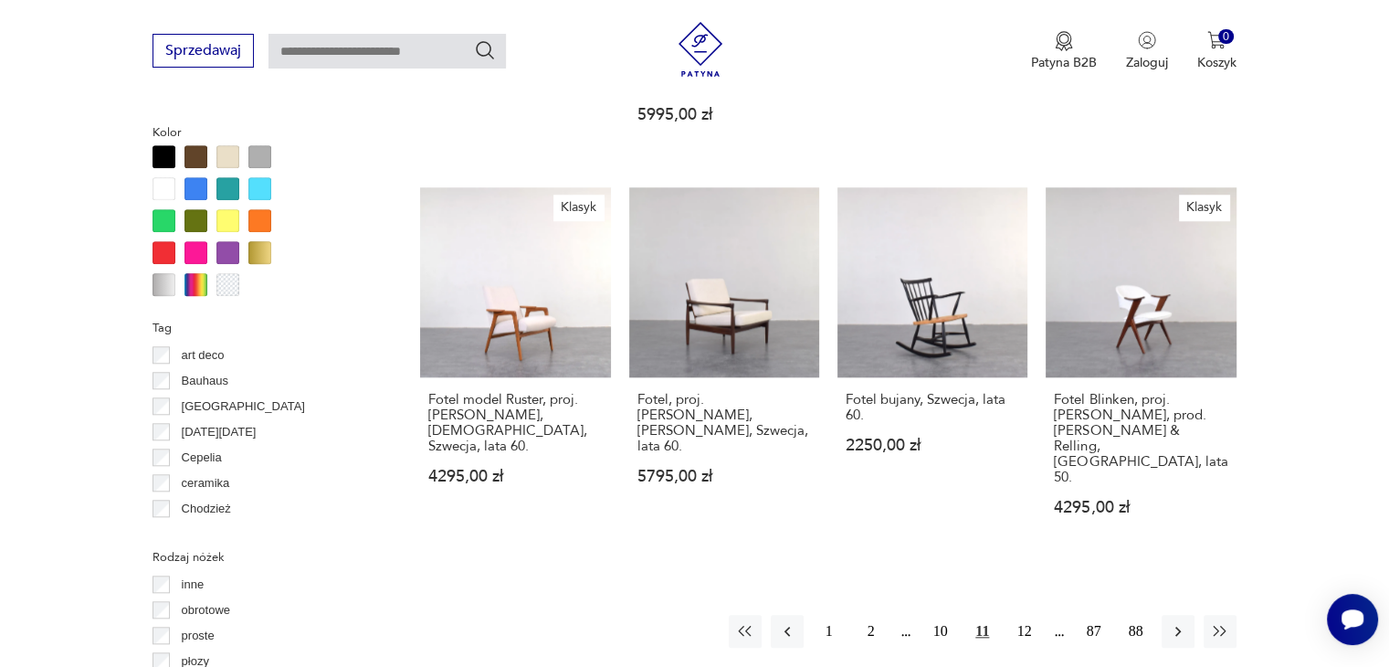
scroll to position [1957, 0]
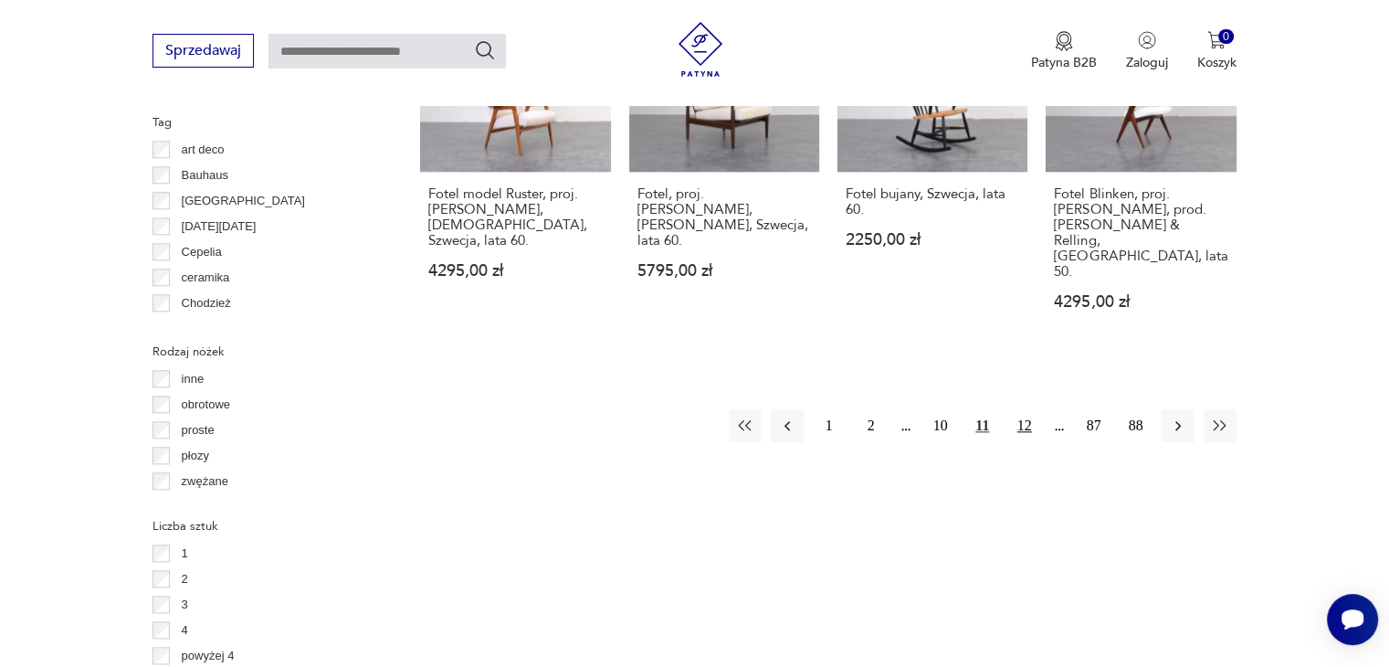
click at [1029, 409] on button "12" at bounding box center [1024, 425] width 33 height 33
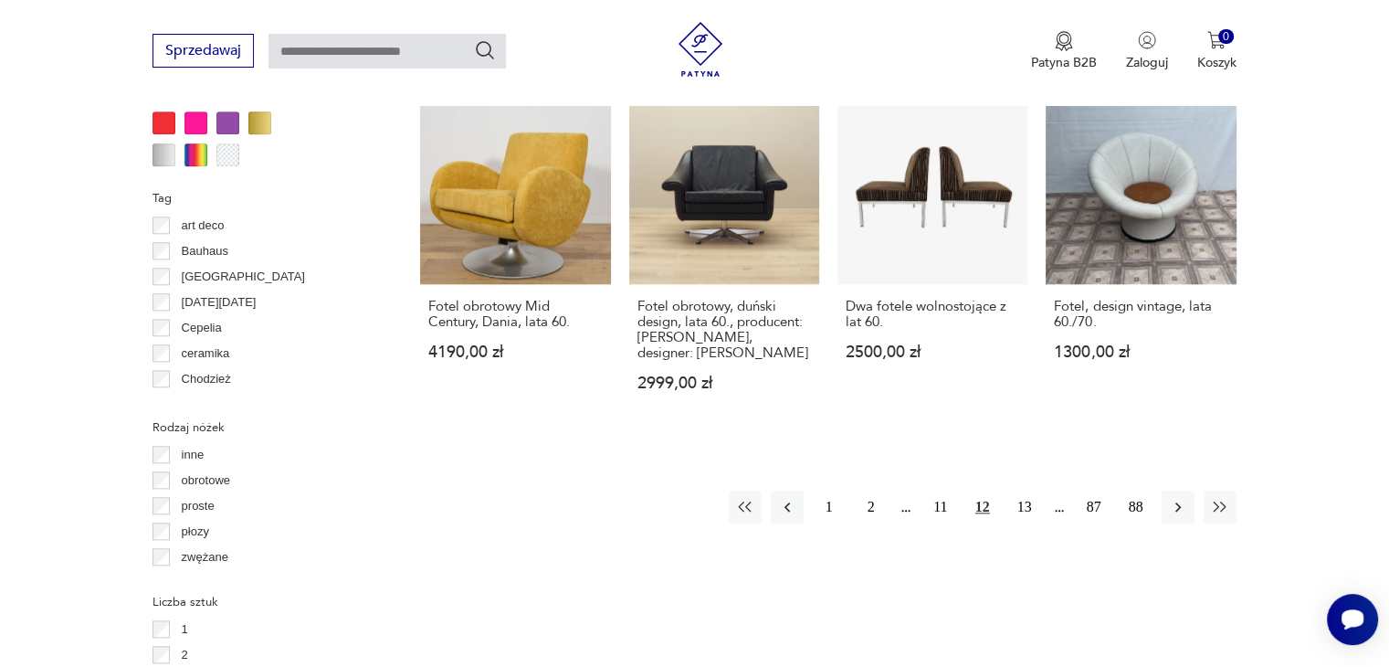
scroll to position [1873, 0]
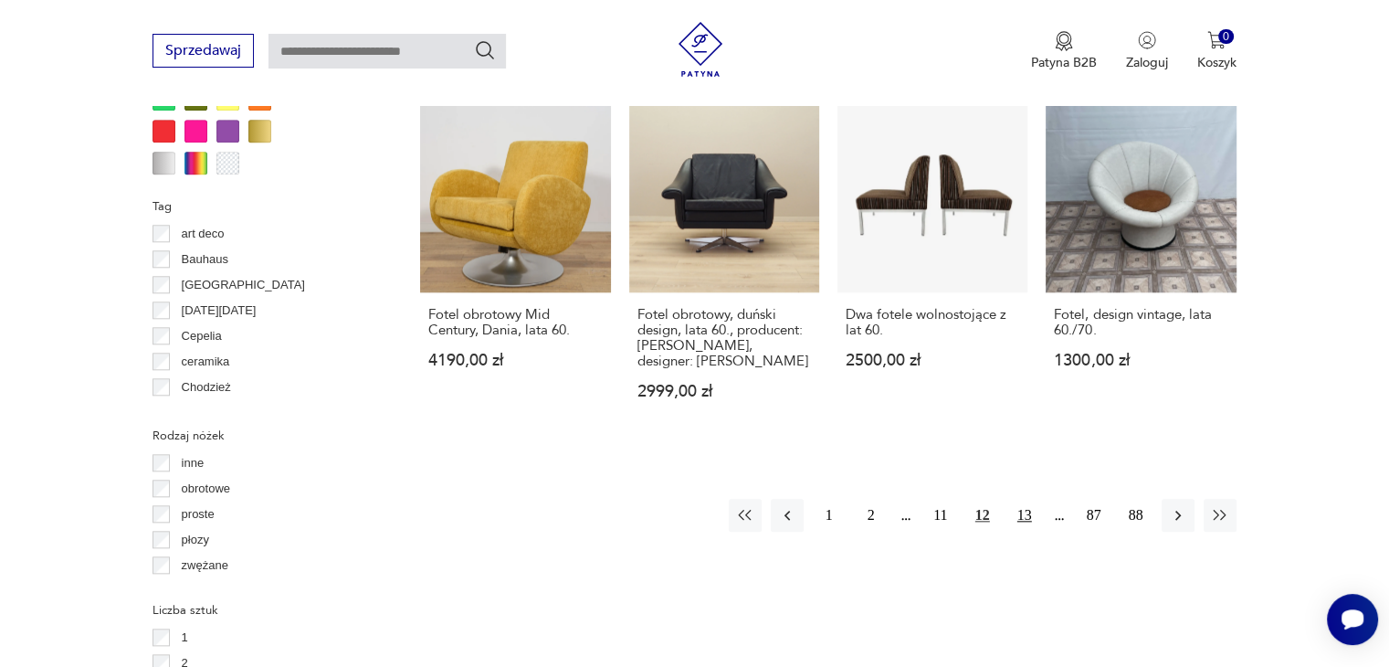
click at [1025, 499] on button "13" at bounding box center [1024, 515] width 33 height 33
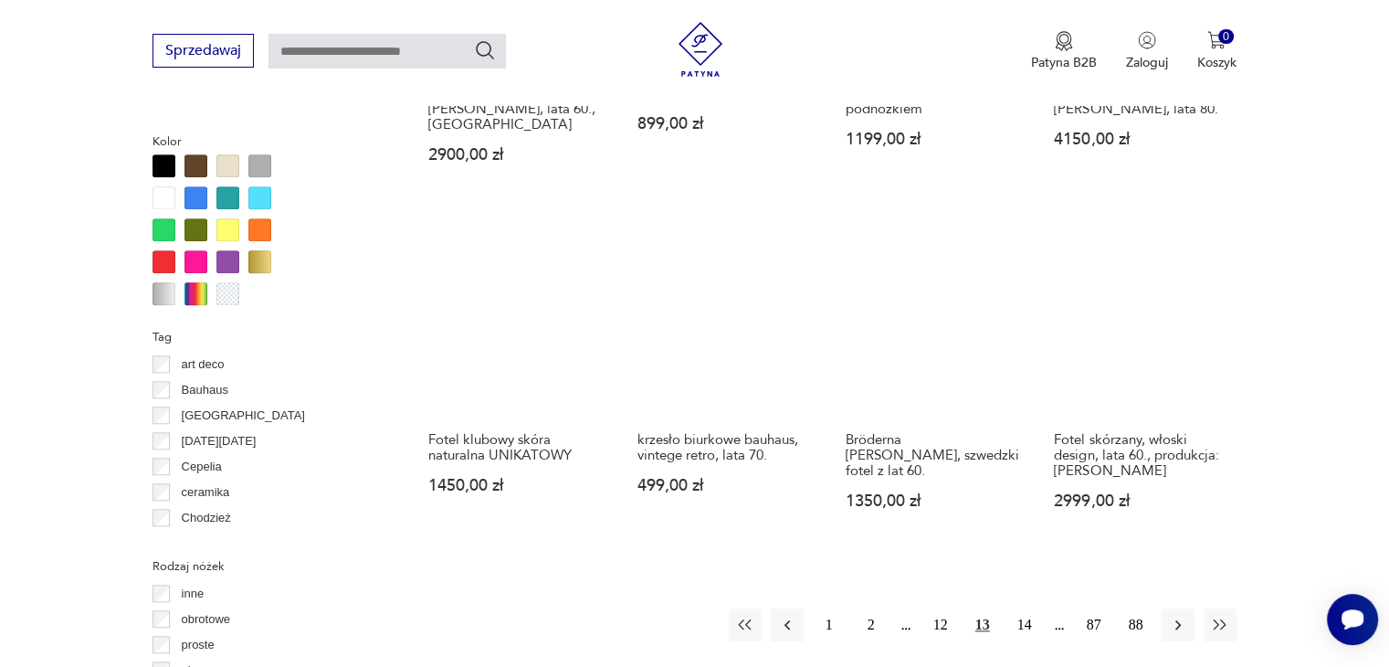
scroll to position [1750, 0]
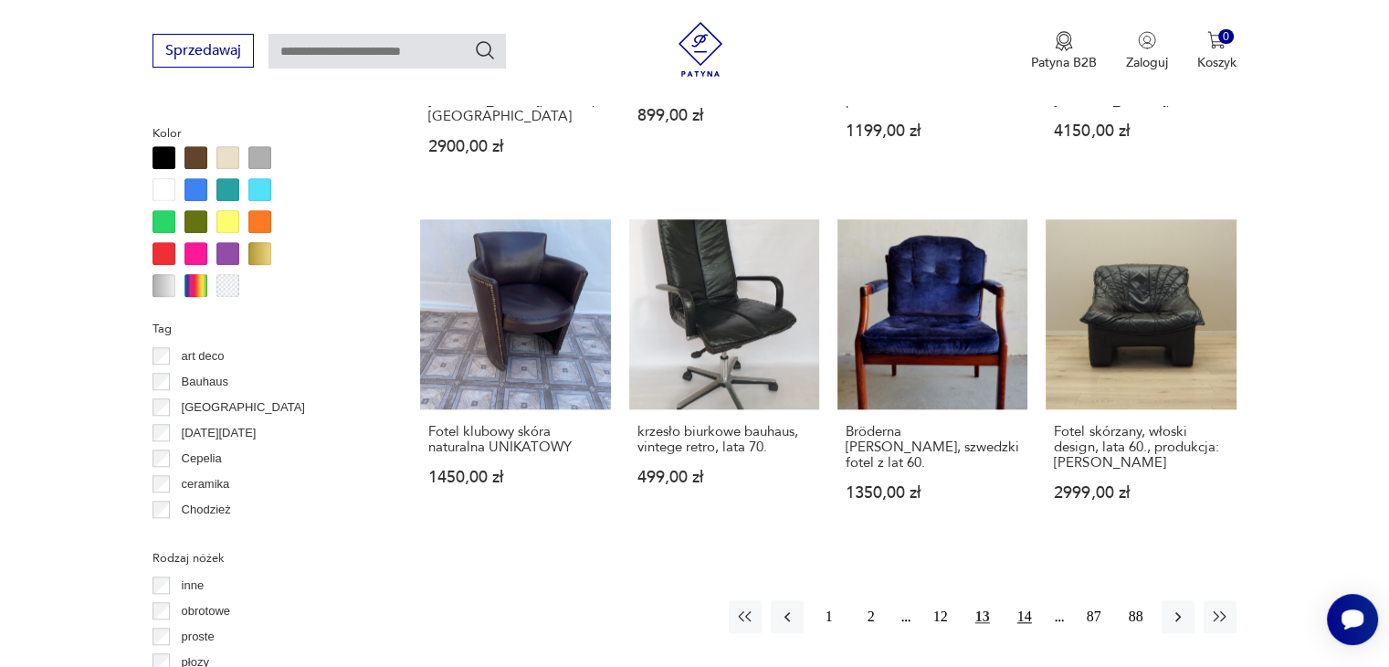
click at [1024, 600] on button "14" at bounding box center [1024, 616] width 33 height 33
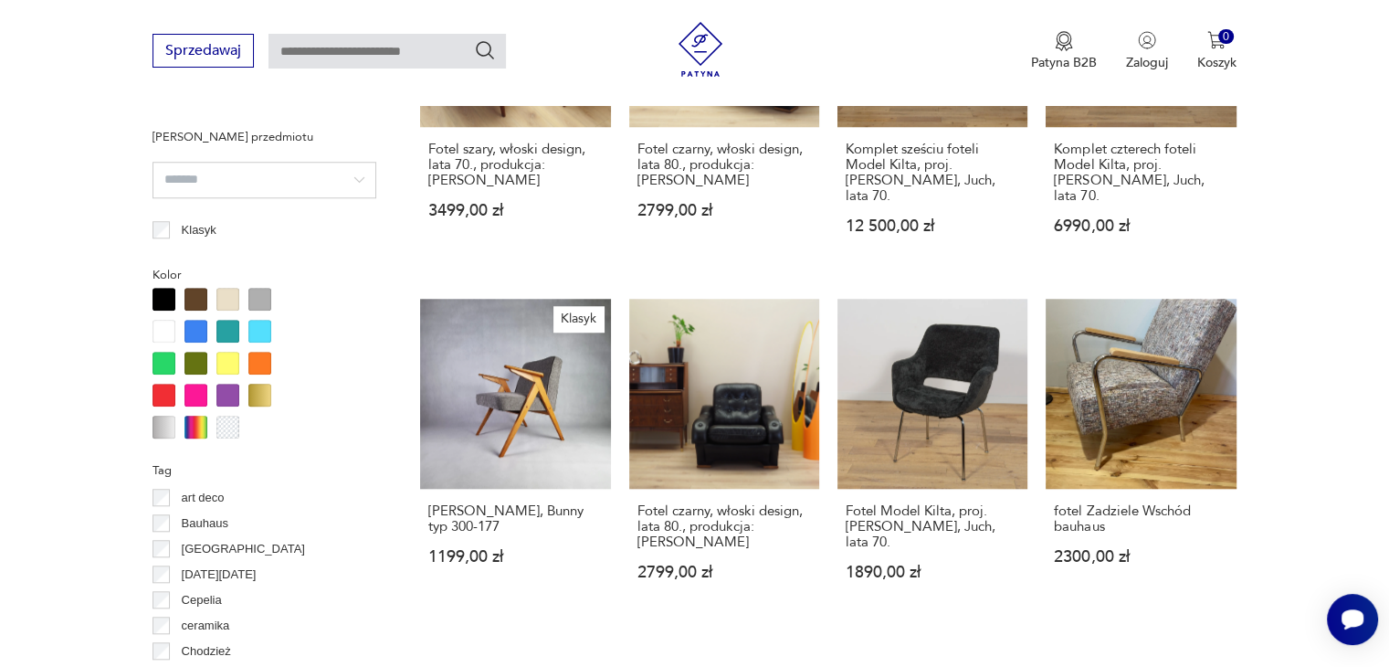
scroll to position [1617, 0]
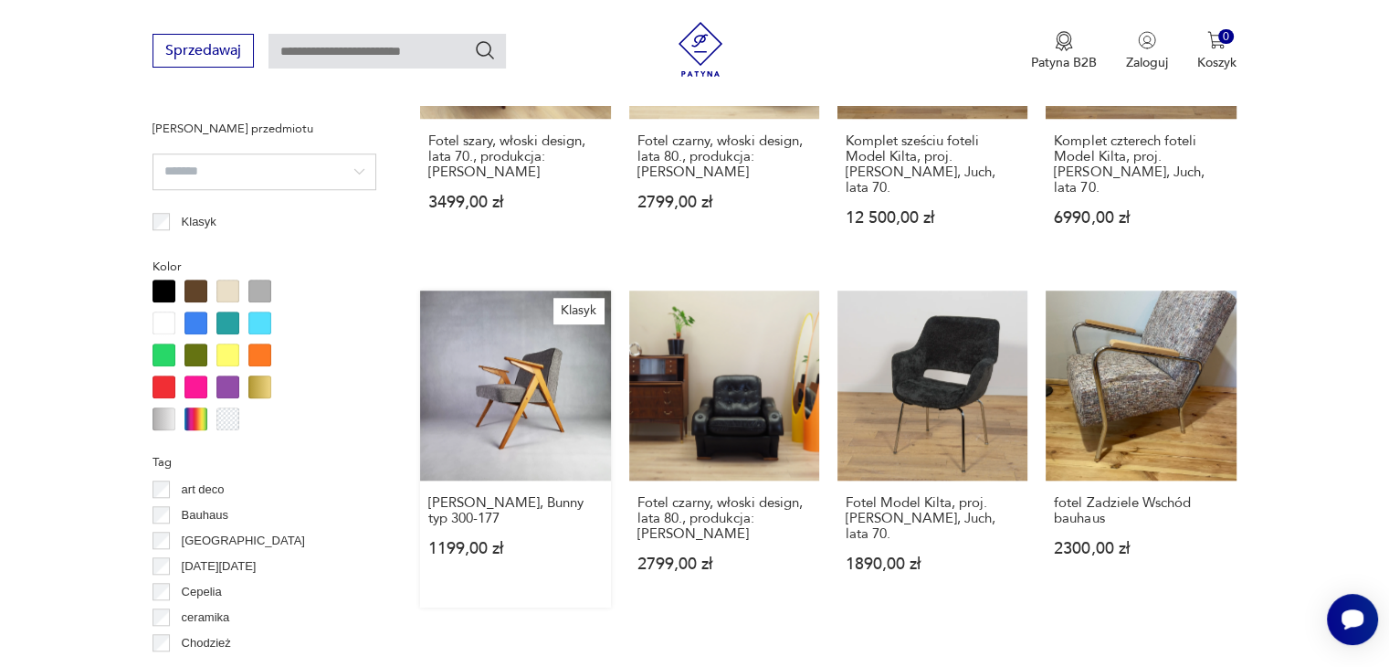
click at [526, 366] on link "Klasyk Fotel [PERSON_NAME], Bunny typ 300-177 1199,00 zł" at bounding box center [515, 448] width 190 height 317
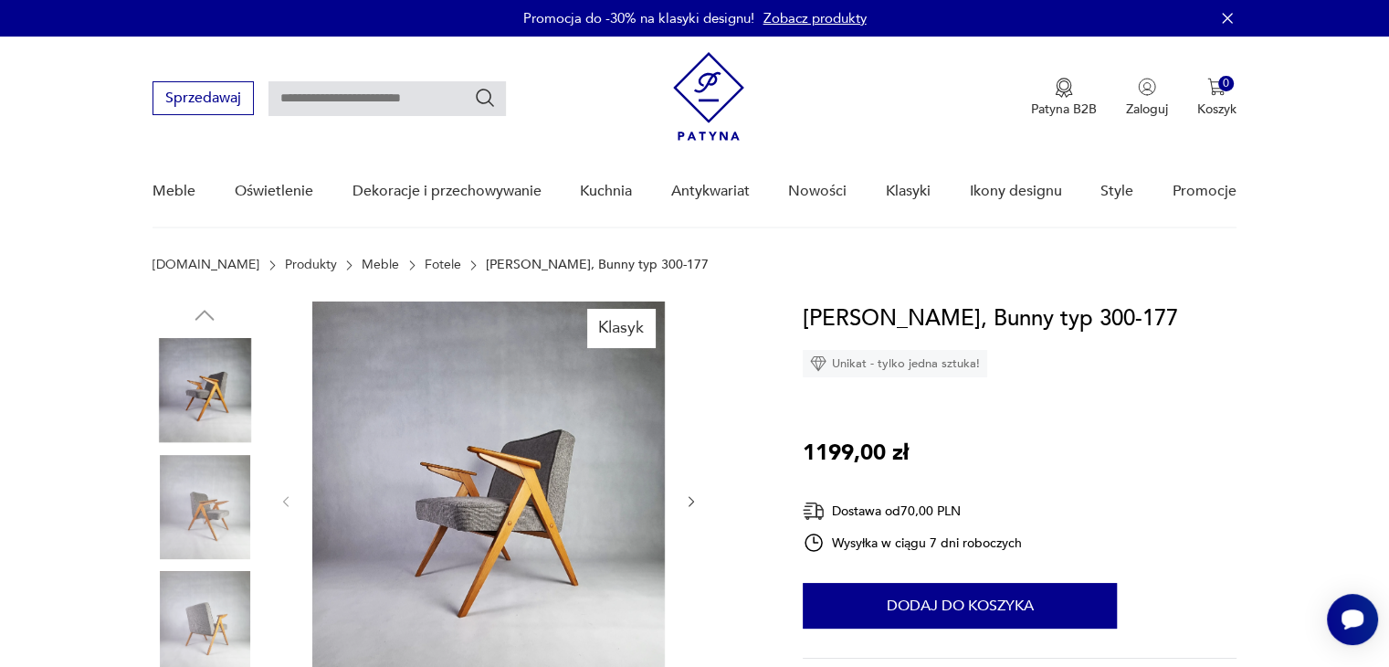
click at [695, 499] on icon "button" at bounding box center [692, 502] width 16 height 16
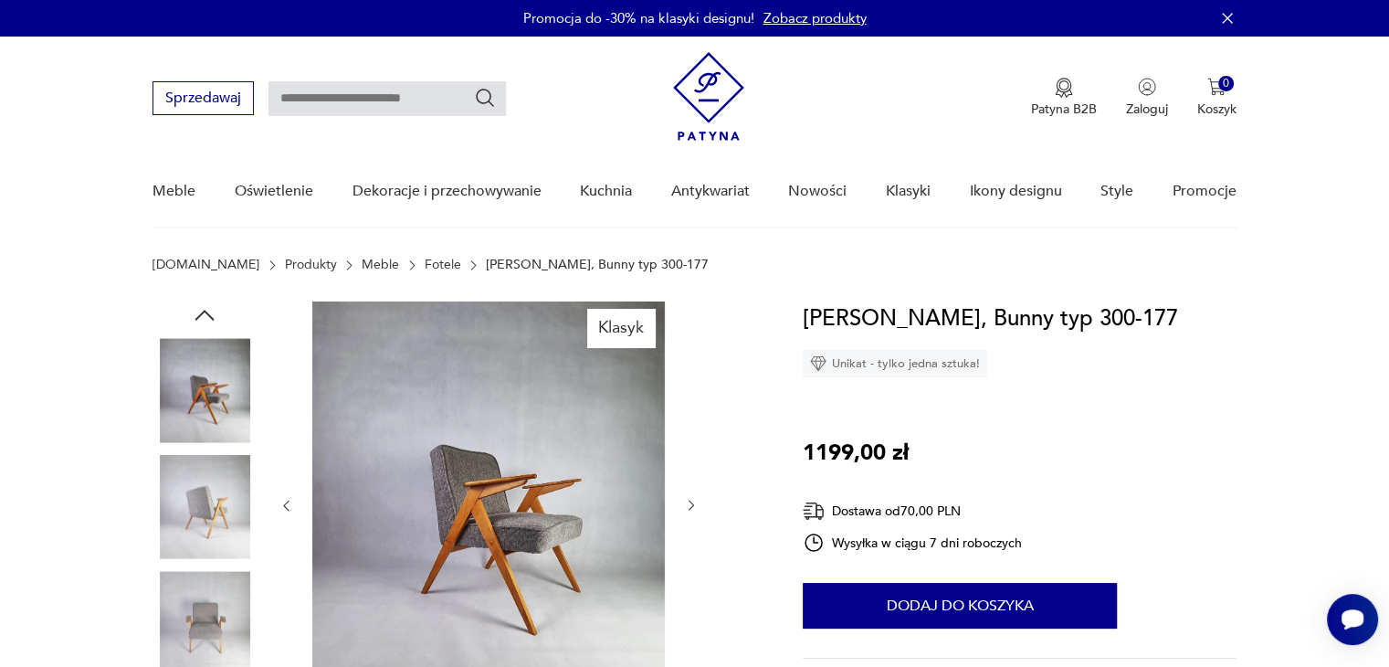
click at [695, 499] on icon "button" at bounding box center [692, 506] width 16 height 16
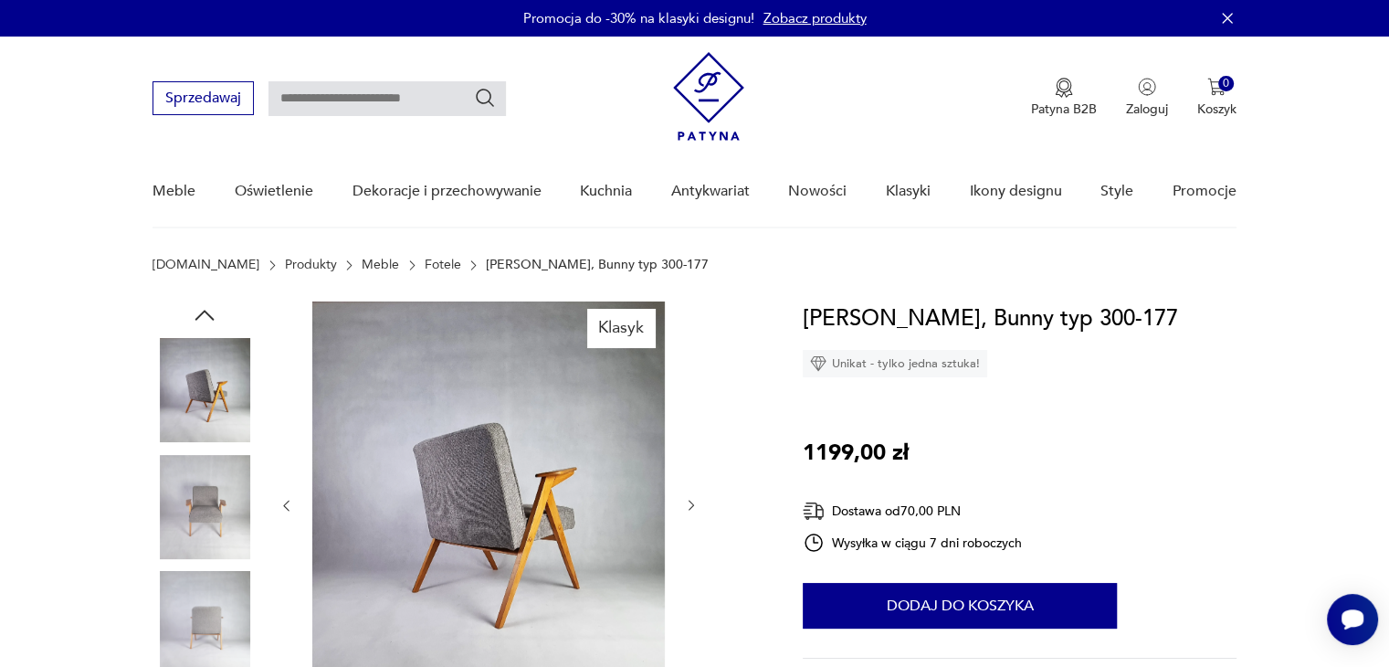
click at [695, 499] on icon "button" at bounding box center [692, 506] width 16 height 16
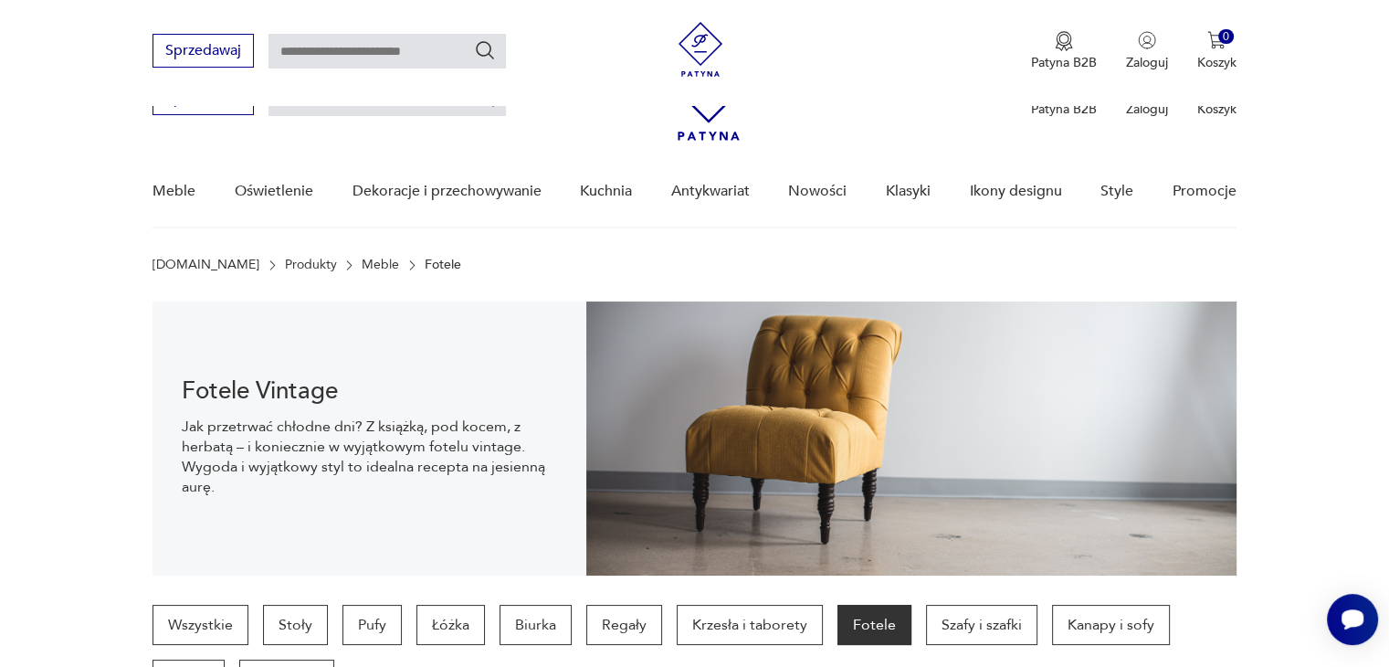
scroll to position [1786, 0]
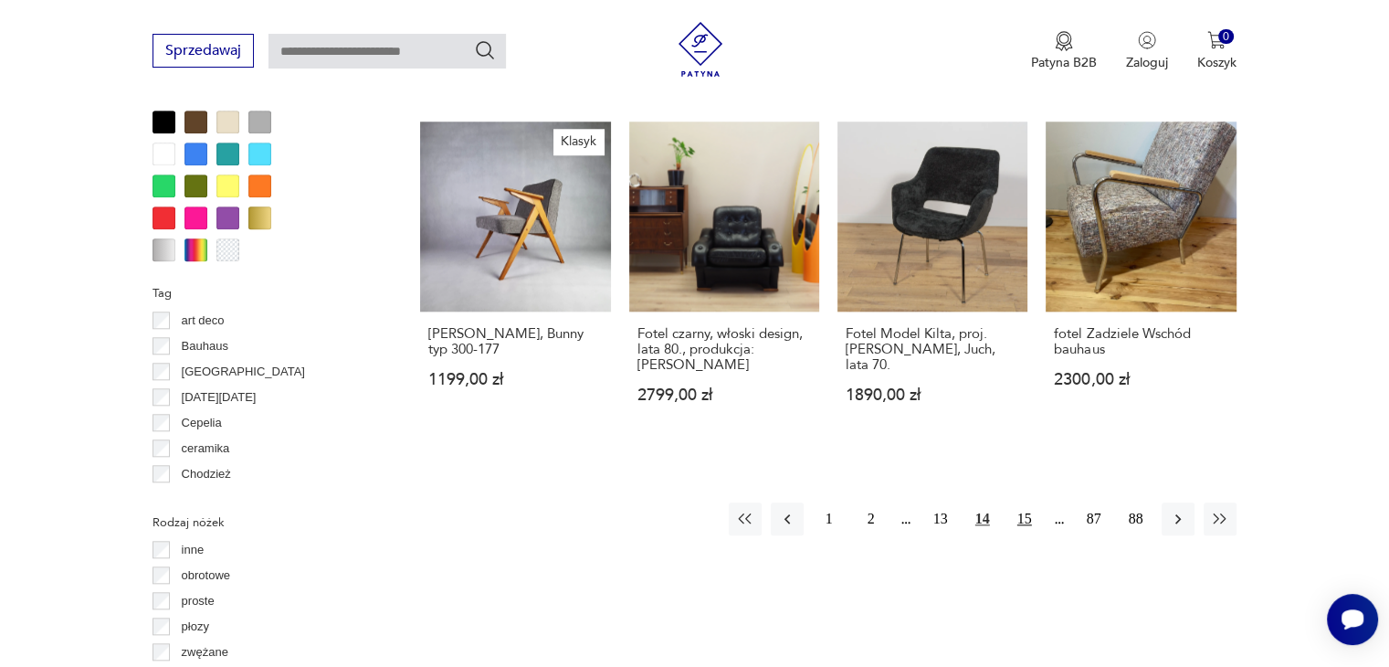
click at [1028, 502] on button "15" at bounding box center [1024, 518] width 33 height 33
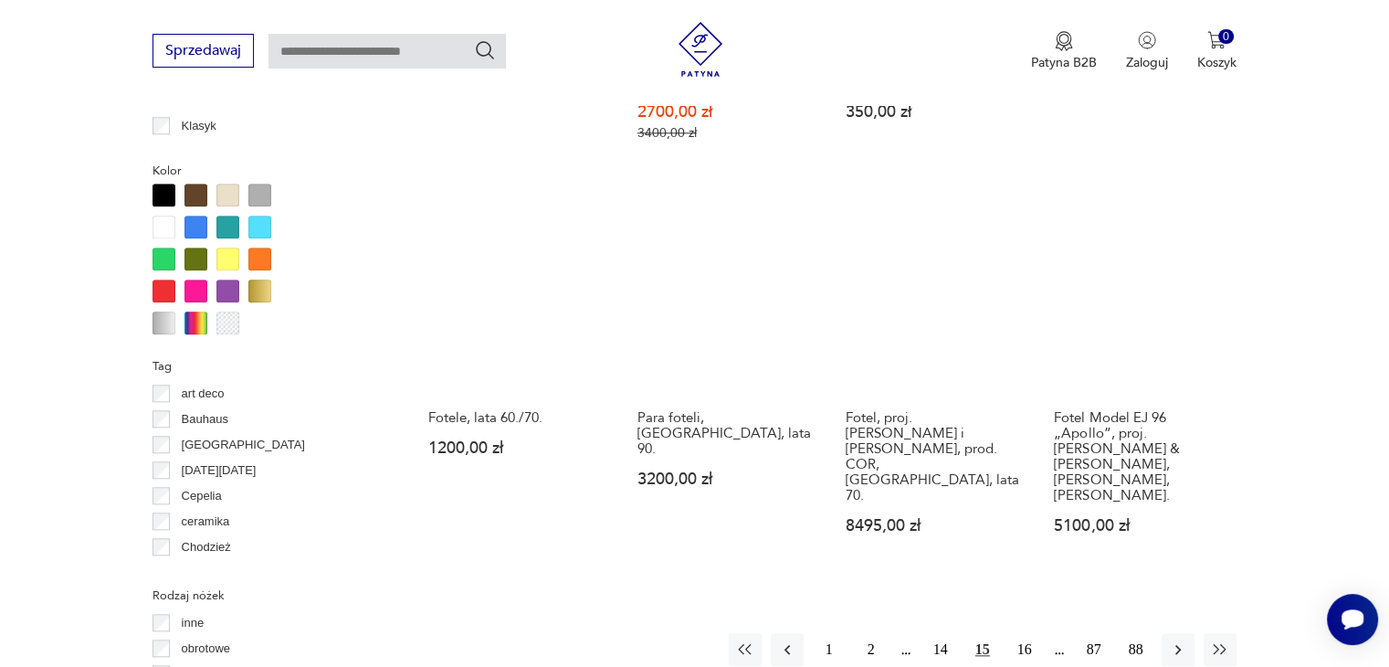
scroll to position [1813, 0]
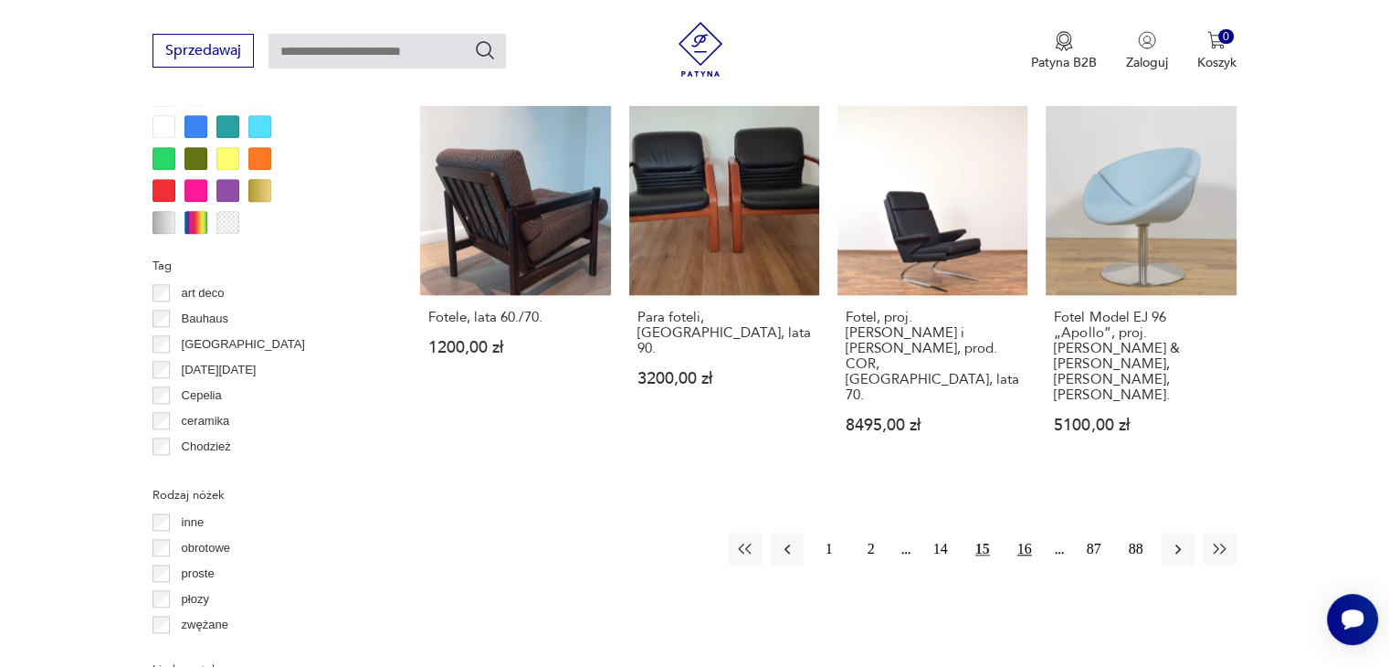
click at [1021, 532] on button "16" at bounding box center [1024, 548] width 33 height 33
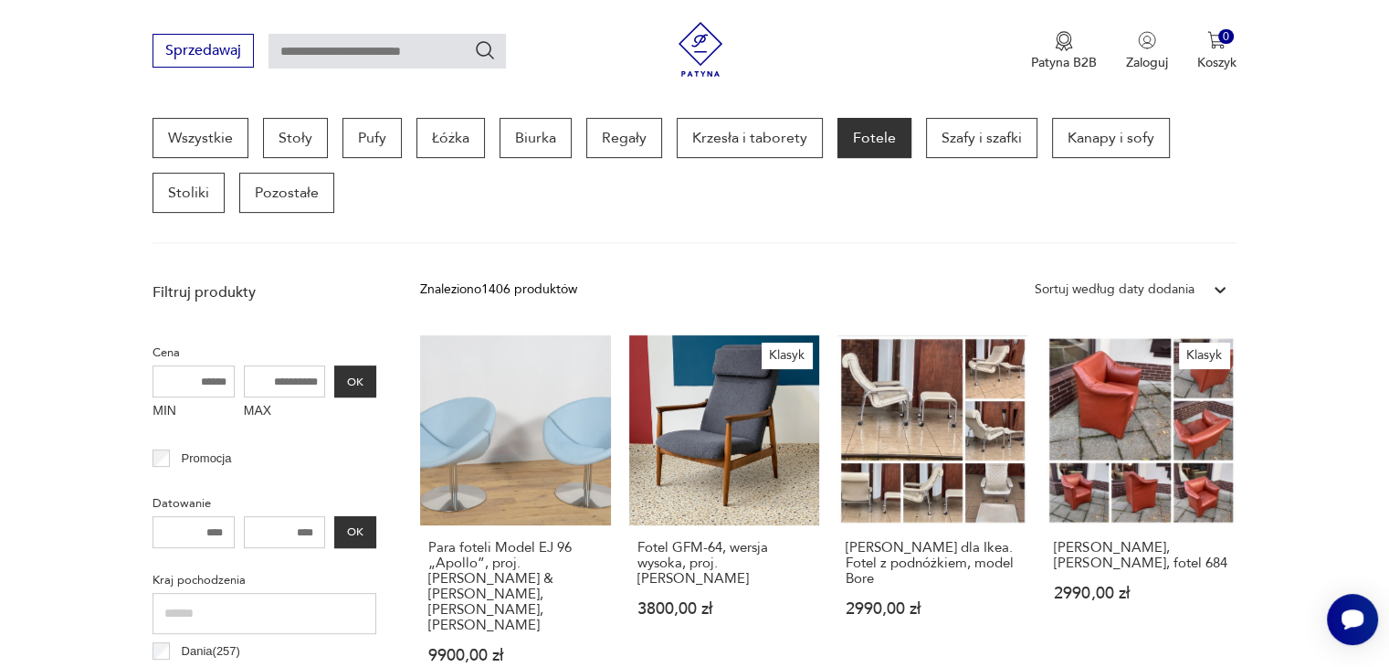
scroll to position [496, 0]
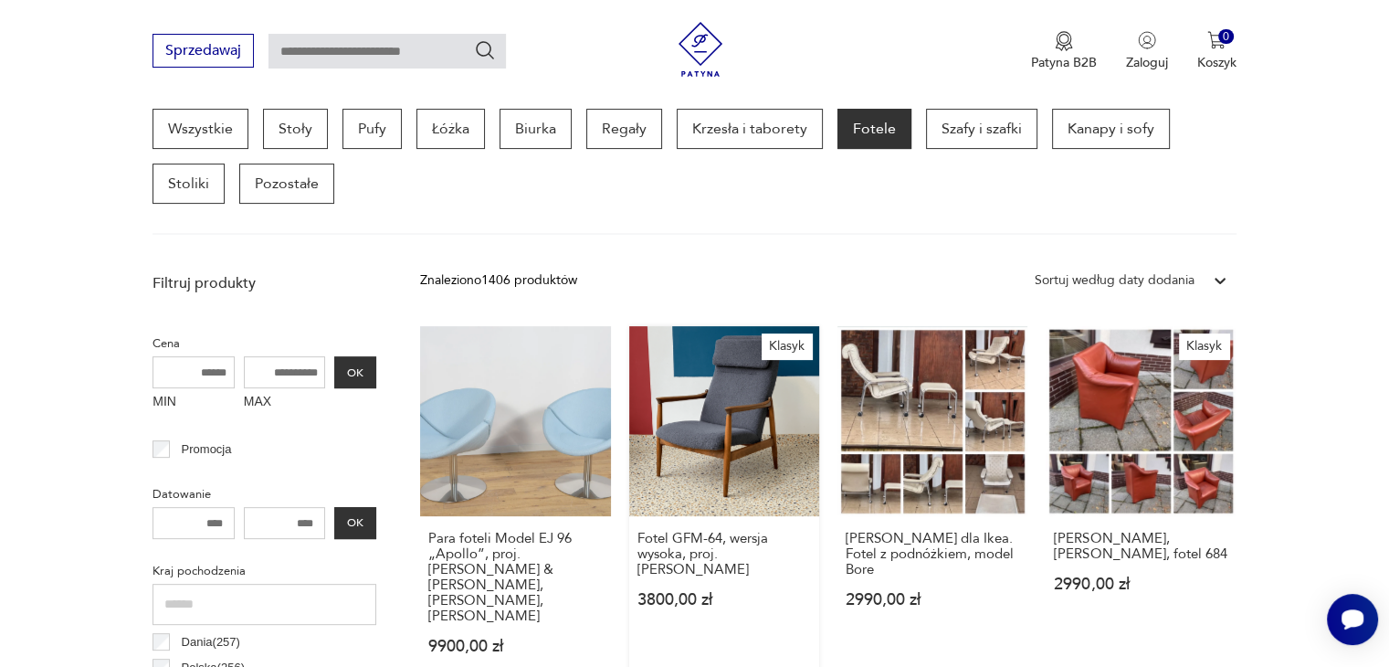
click at [723, 421] on link "Klasyk Fotel GFM-64, wersja wysoka, proj. [PERSON_NAME] 3800,00 zł" at bounding box center [724, 507] width 190 height 363
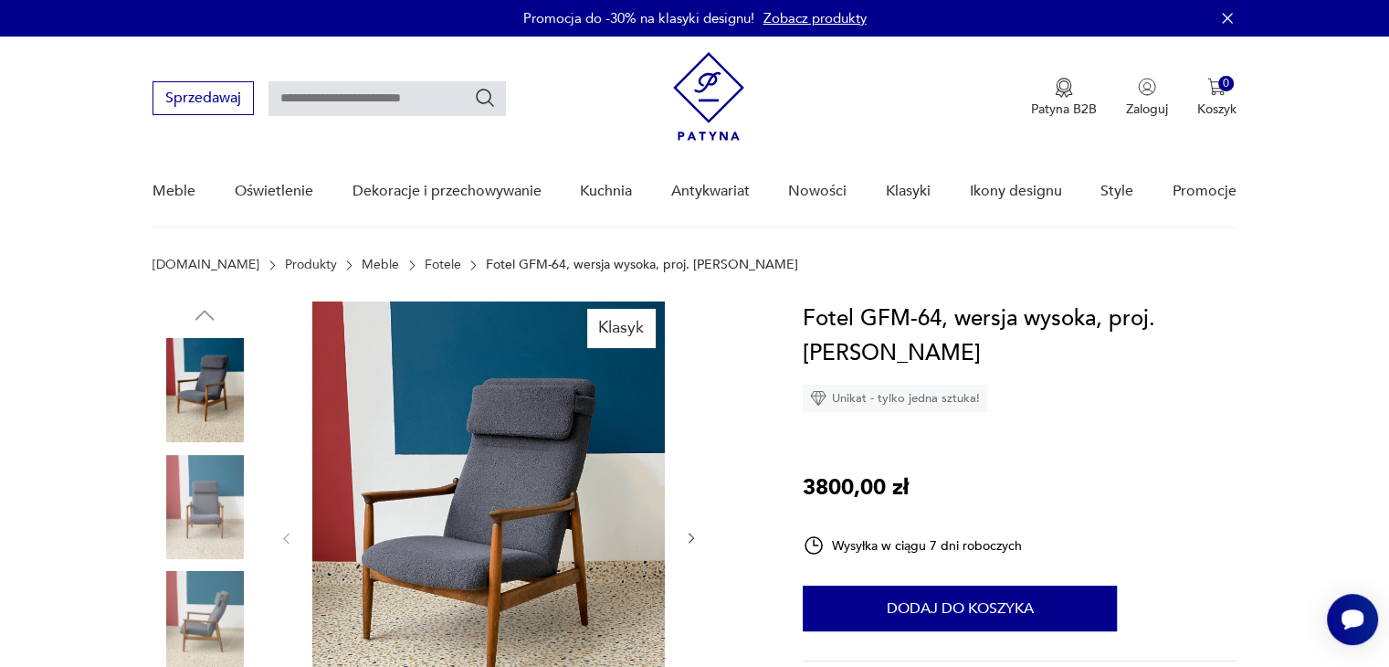
click at [685, 534] on icon "button" at bounding box center [692, 538] width 16 height 16
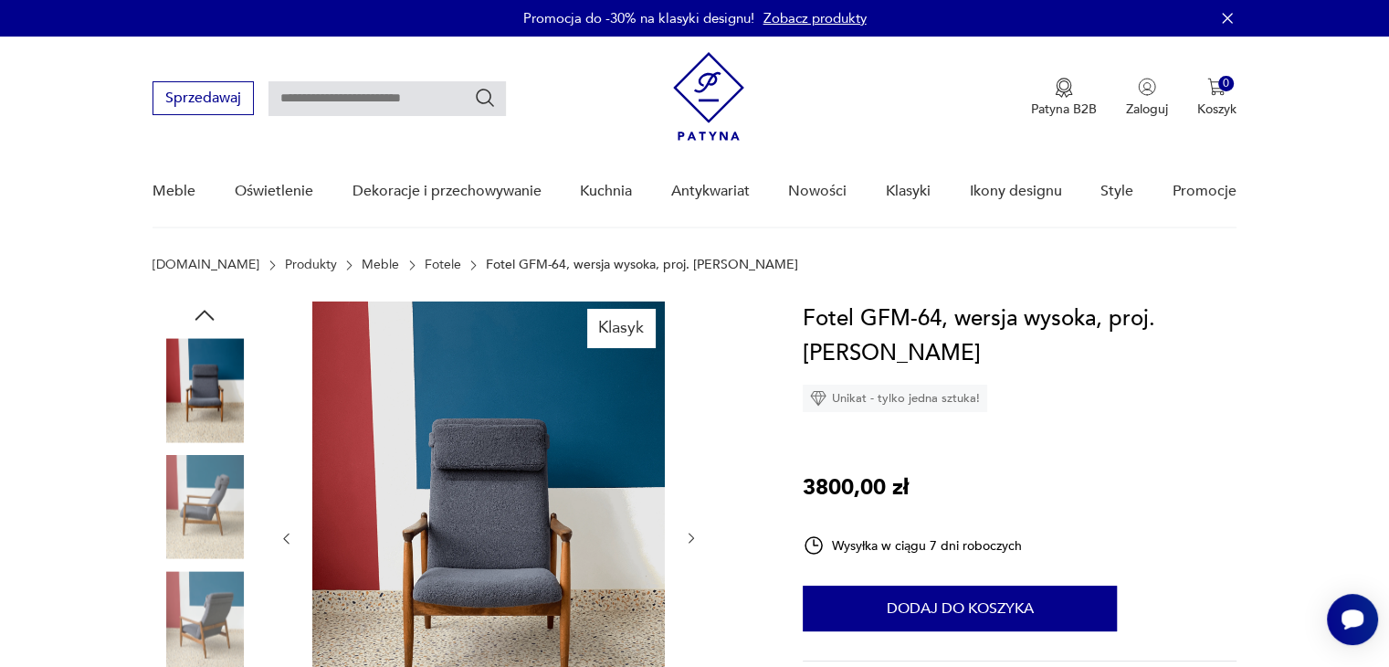
click at [685, 534] on icon "button" at bounding box center [692, 538] width 16 height 16
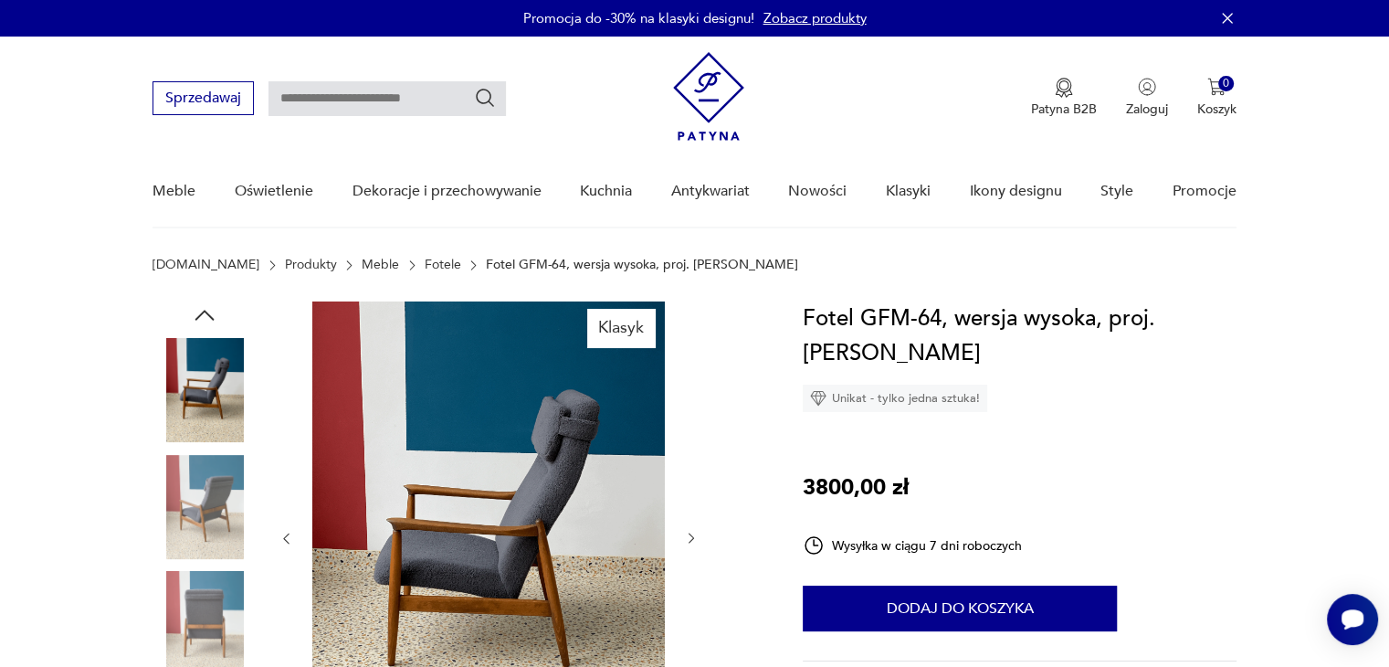
drag, startPoint x: 685, startPoint y: 534, endPoint x: 331, endPoint y: 318, distance: 415.1
click at [331, 318] on div at bounding box center [488, 538] width 420 height 474
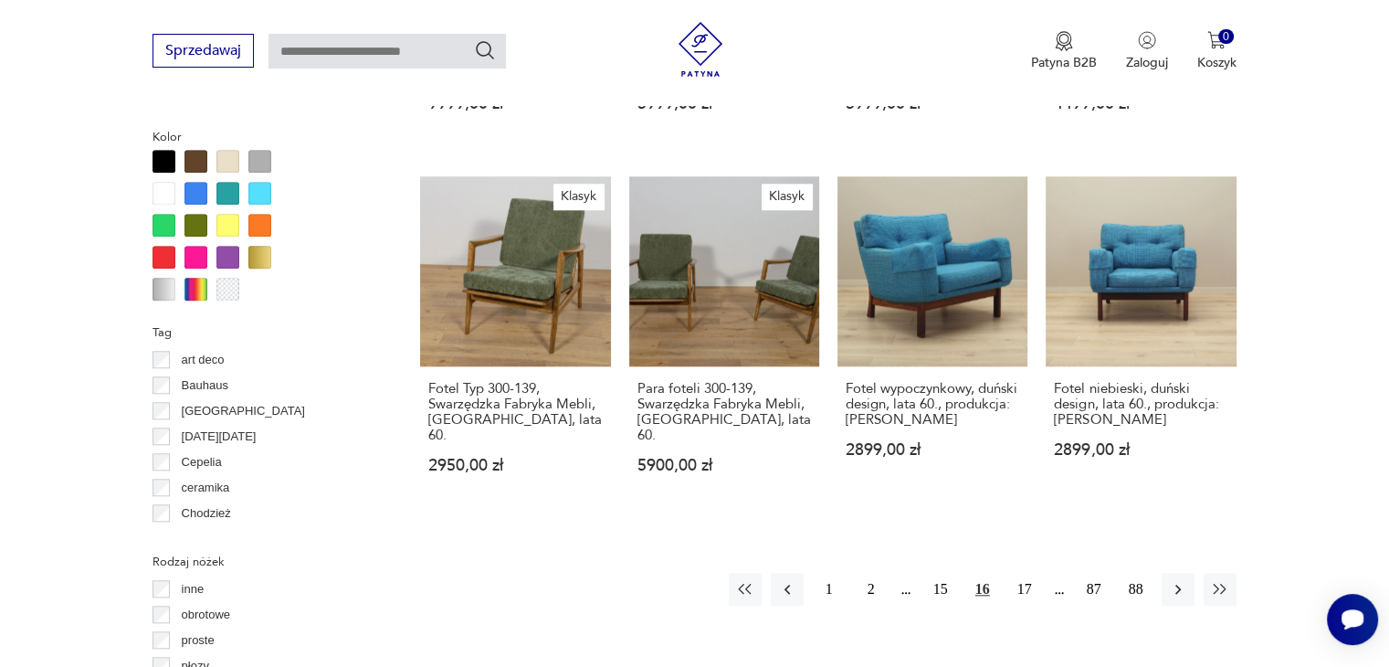
scroll to position [1750, 0]
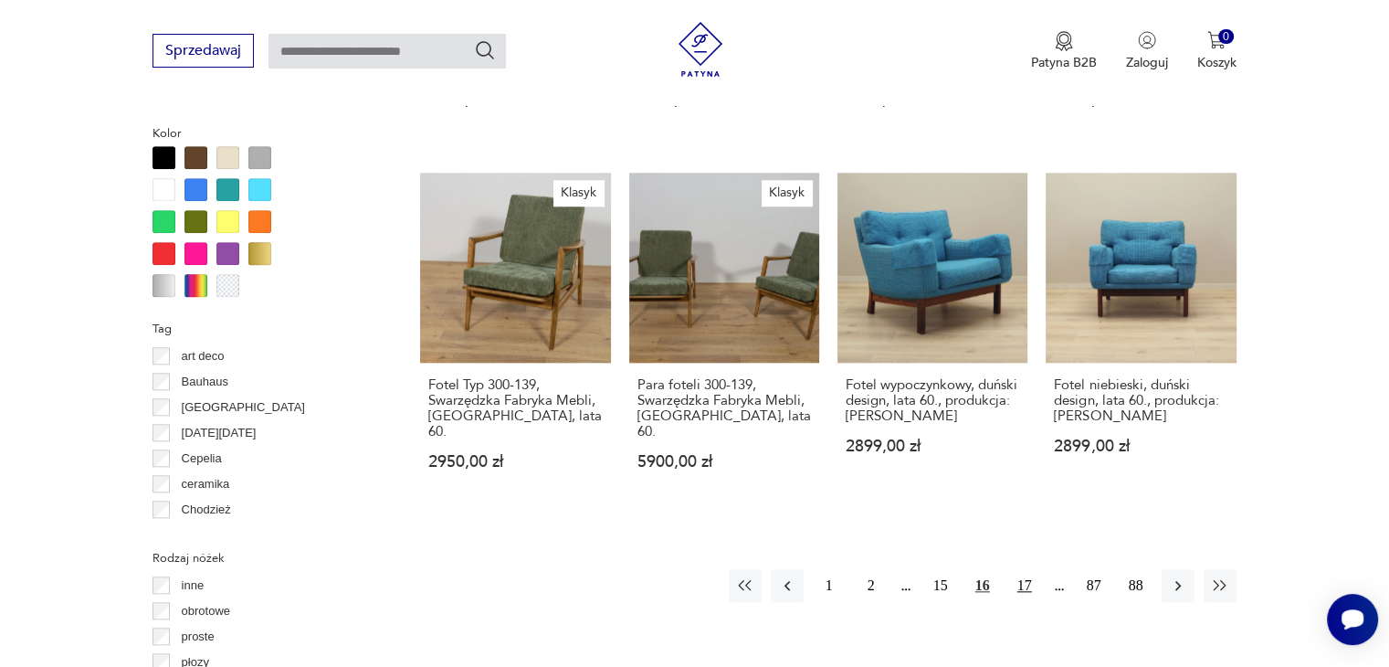
click at [1023, 569] on button "17" at bounding box center [1024, 585] width 33 height 33
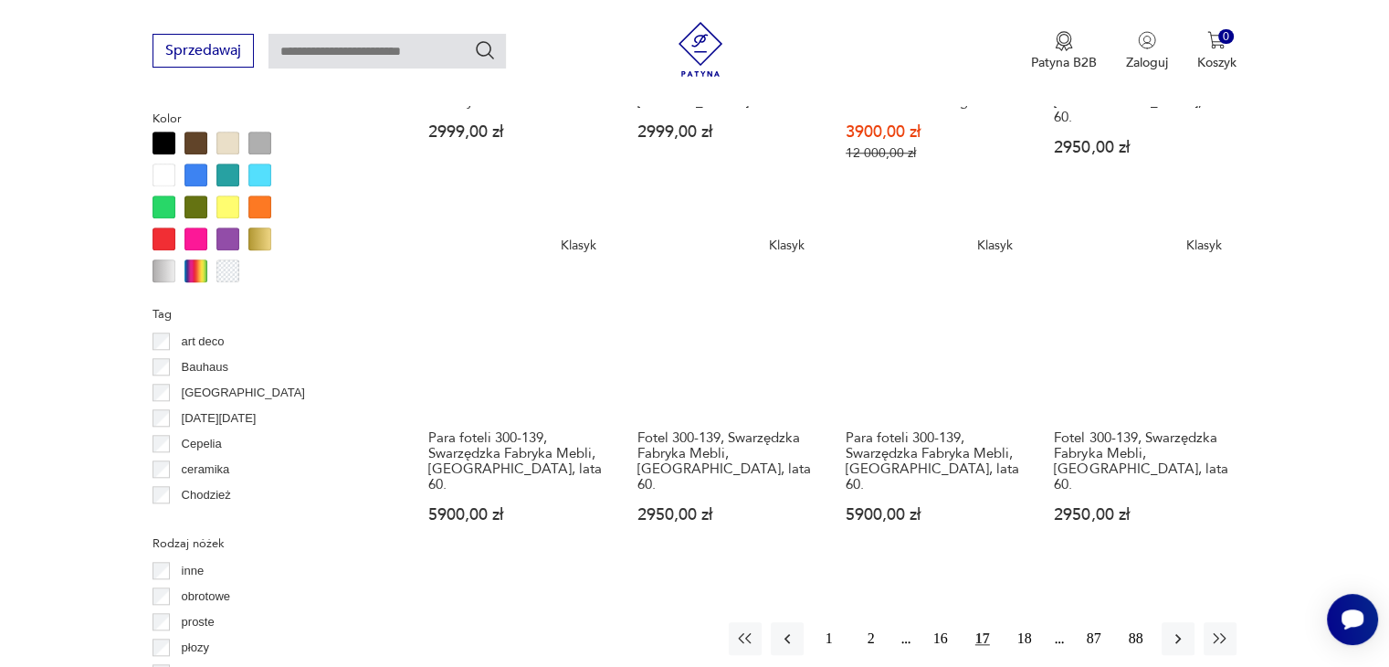
scroll to position [1786, 0]
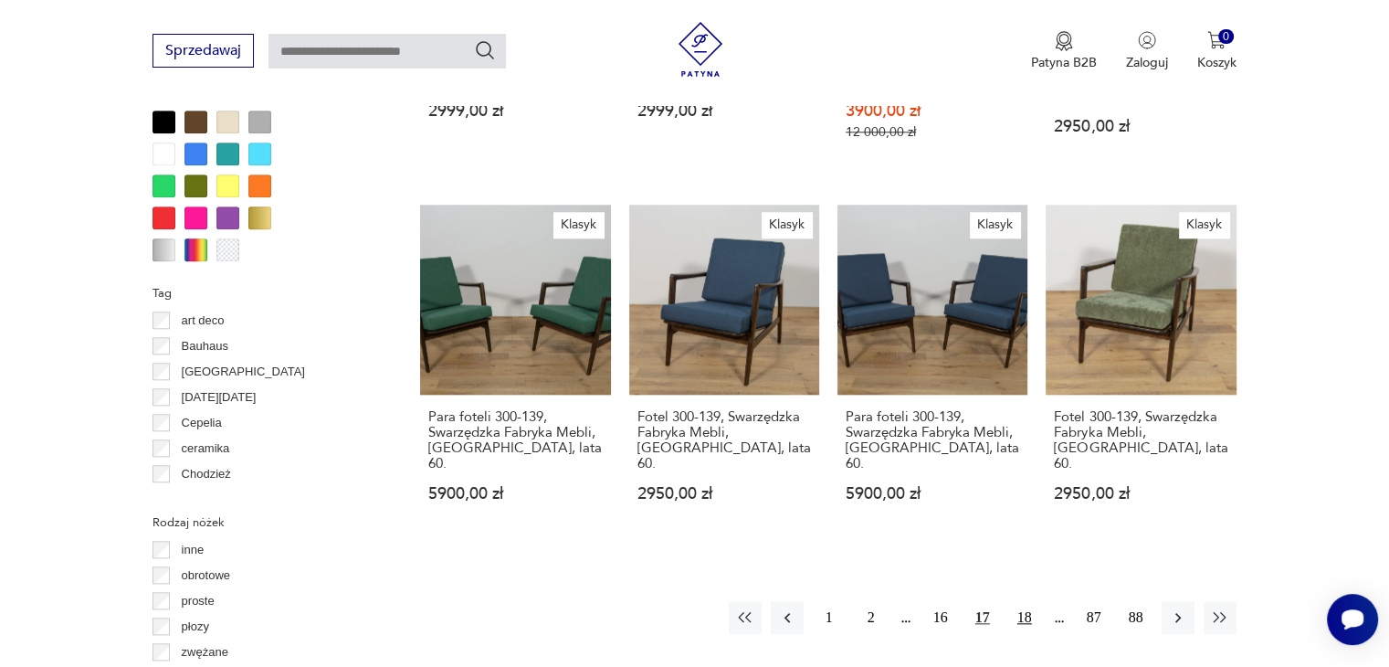
click at [1026, 601] on button "18" at bounding box center [1024, 617] width 33 height 33
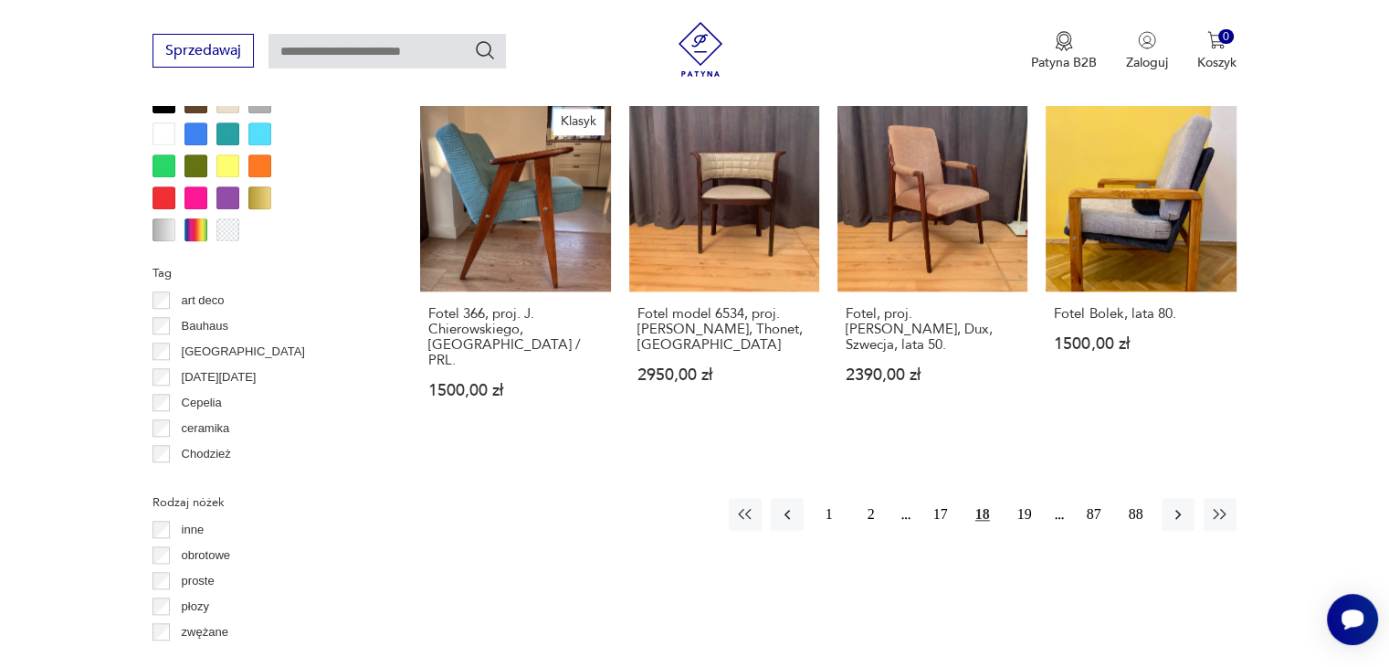
scroll to position [1826, 0]
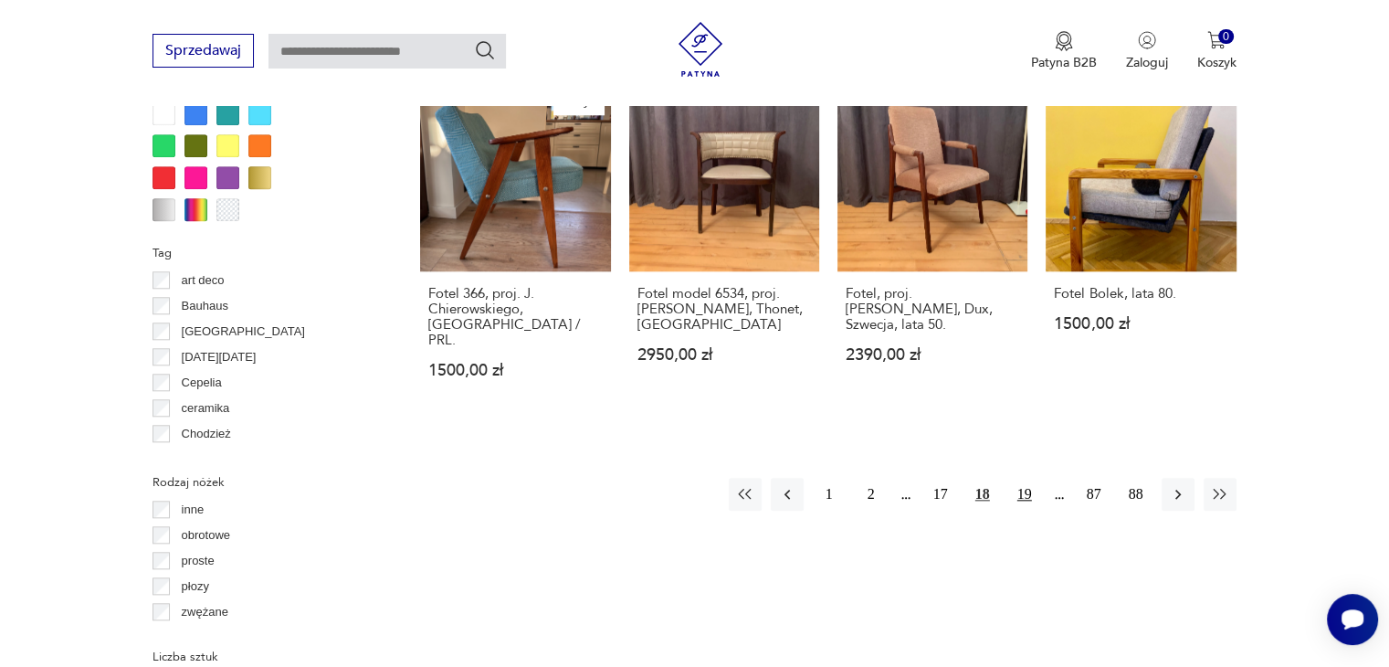
click at [1021, 478] on button "19" at bounding box center [1024, 494] width 33 height 33
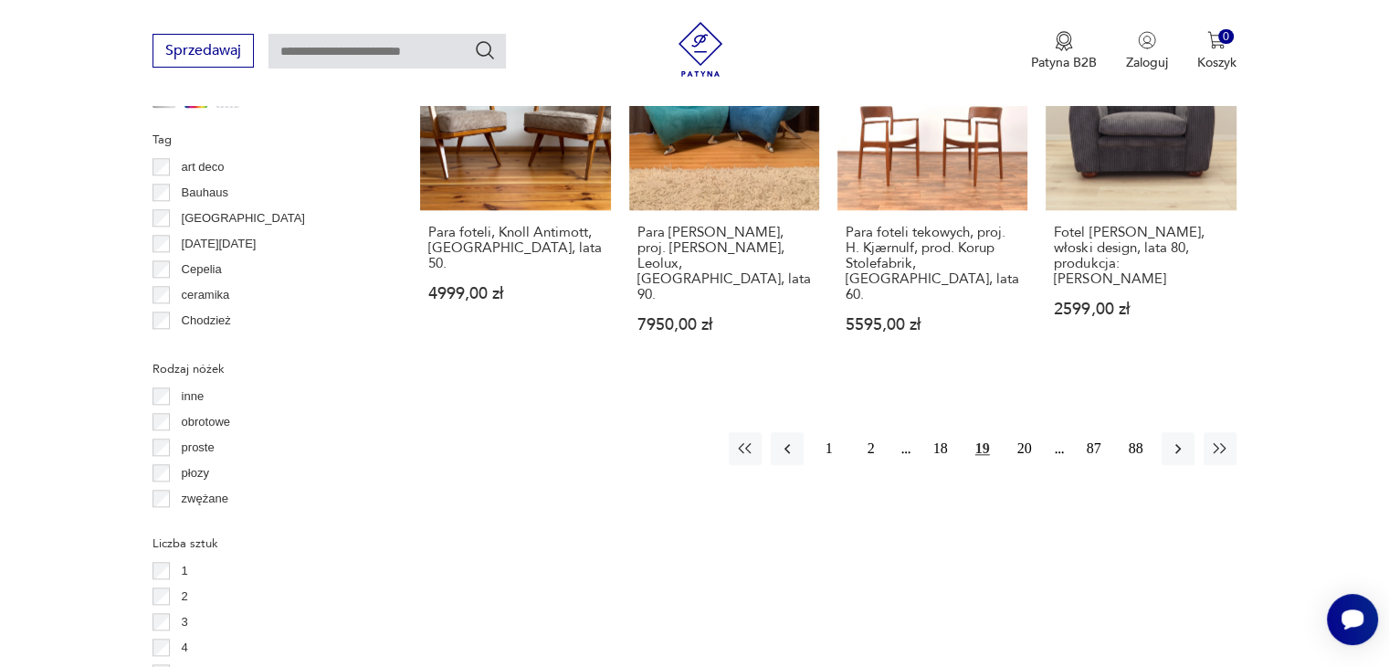
scroll to position [1936, 0]
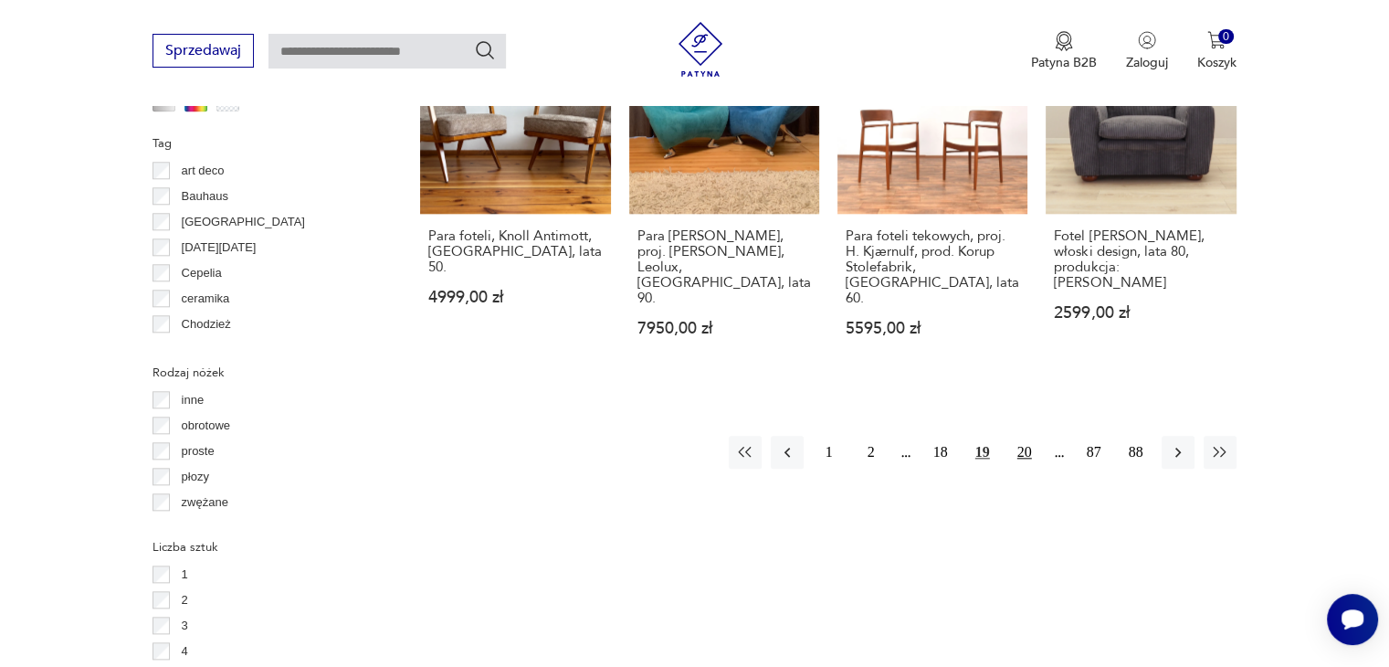
click at [1029, 436] on button "20" at bounding box center [1024, 452] width 33 height 33
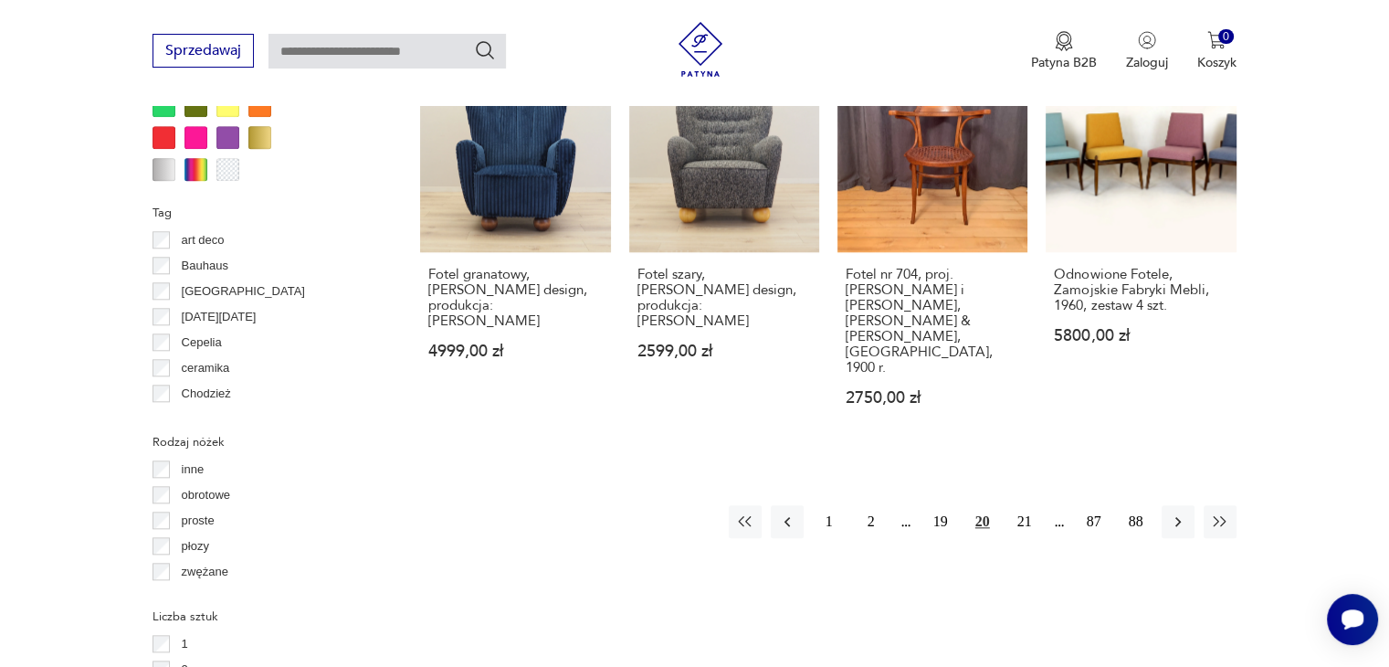
scroll to position [1874, 0]
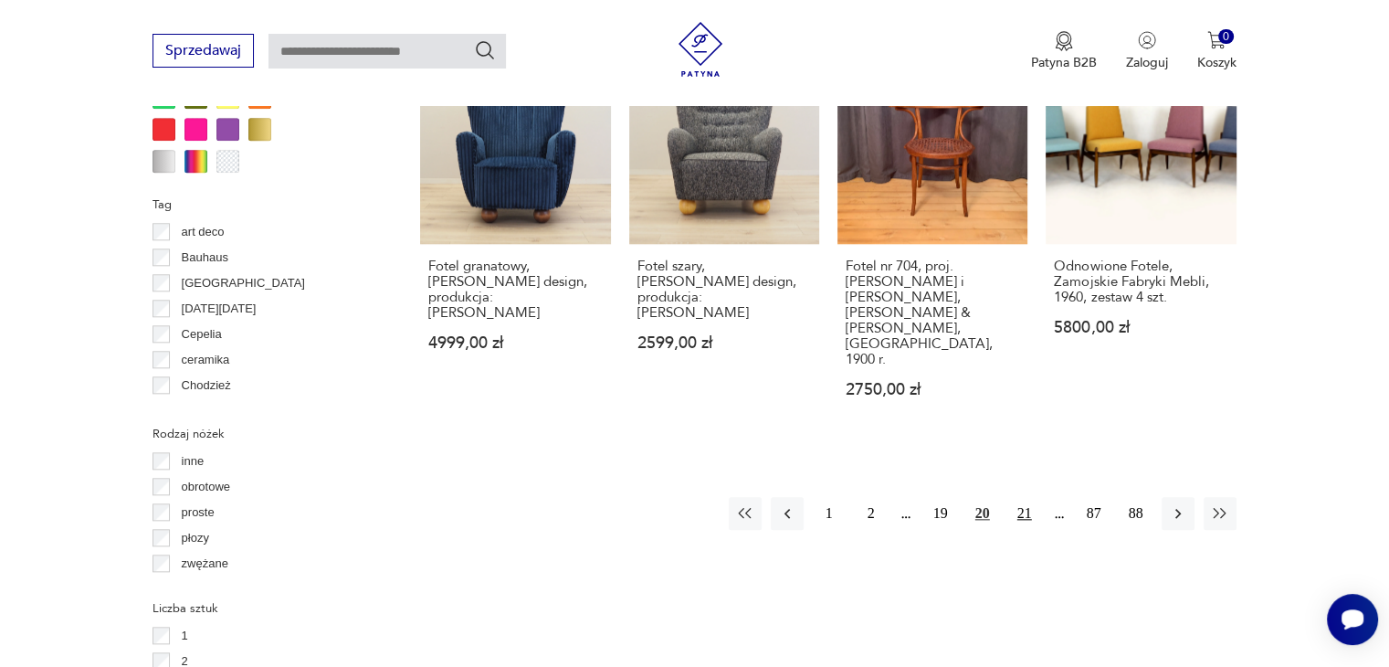
click at [1023, 497] on button "21" at bounding box center [1024, 513] width 33 height 33
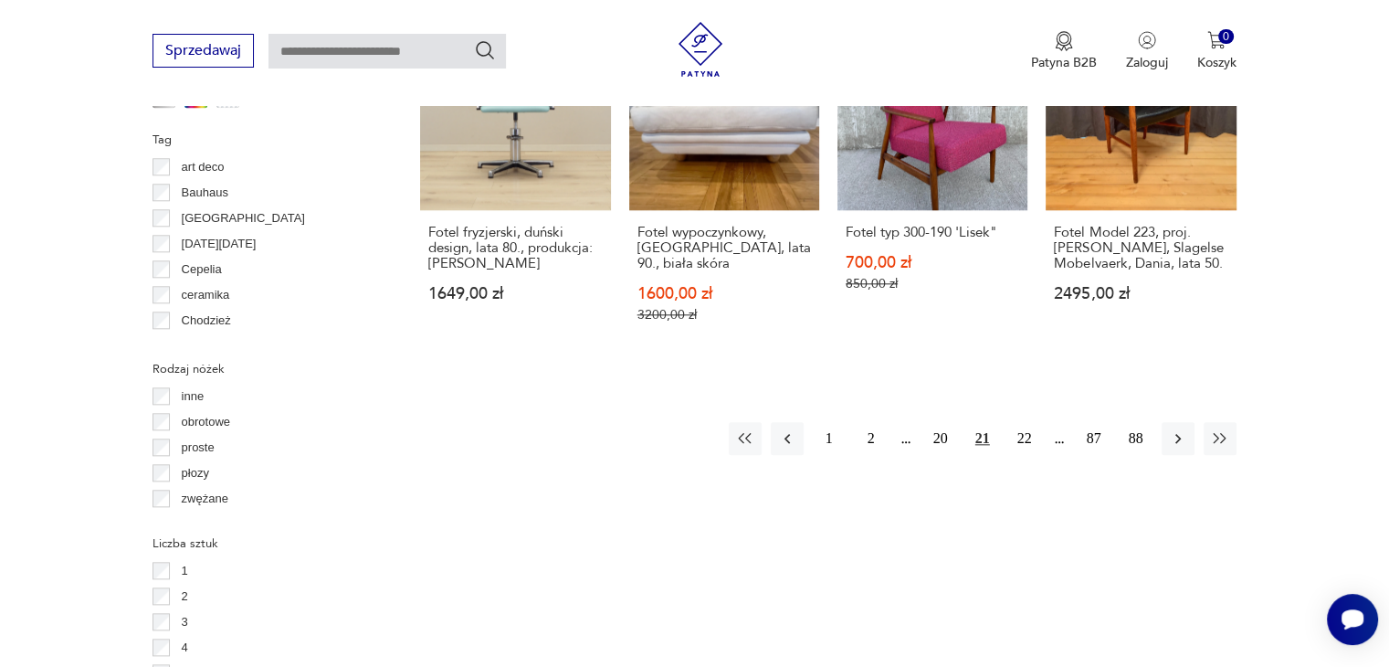
scroll to position [1936, 0]
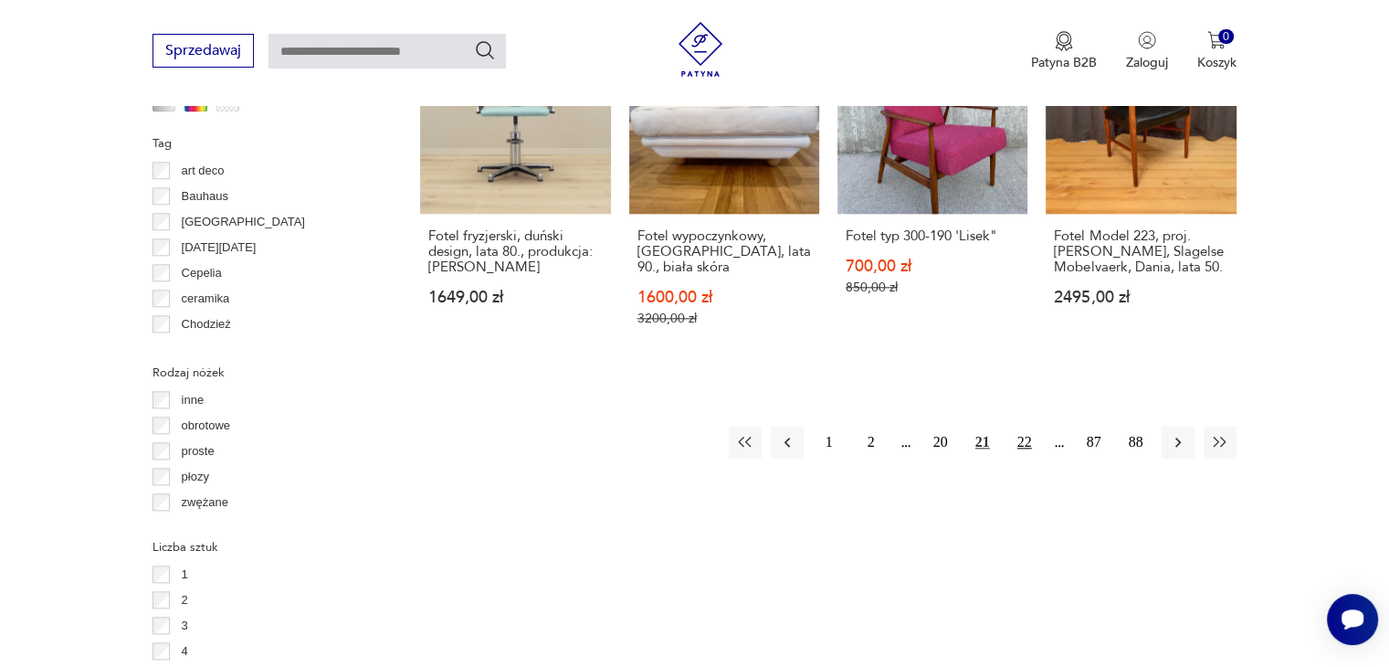
click at [1025, 425] on button "22" at bounding box center [1024, 441] width 33 height 33
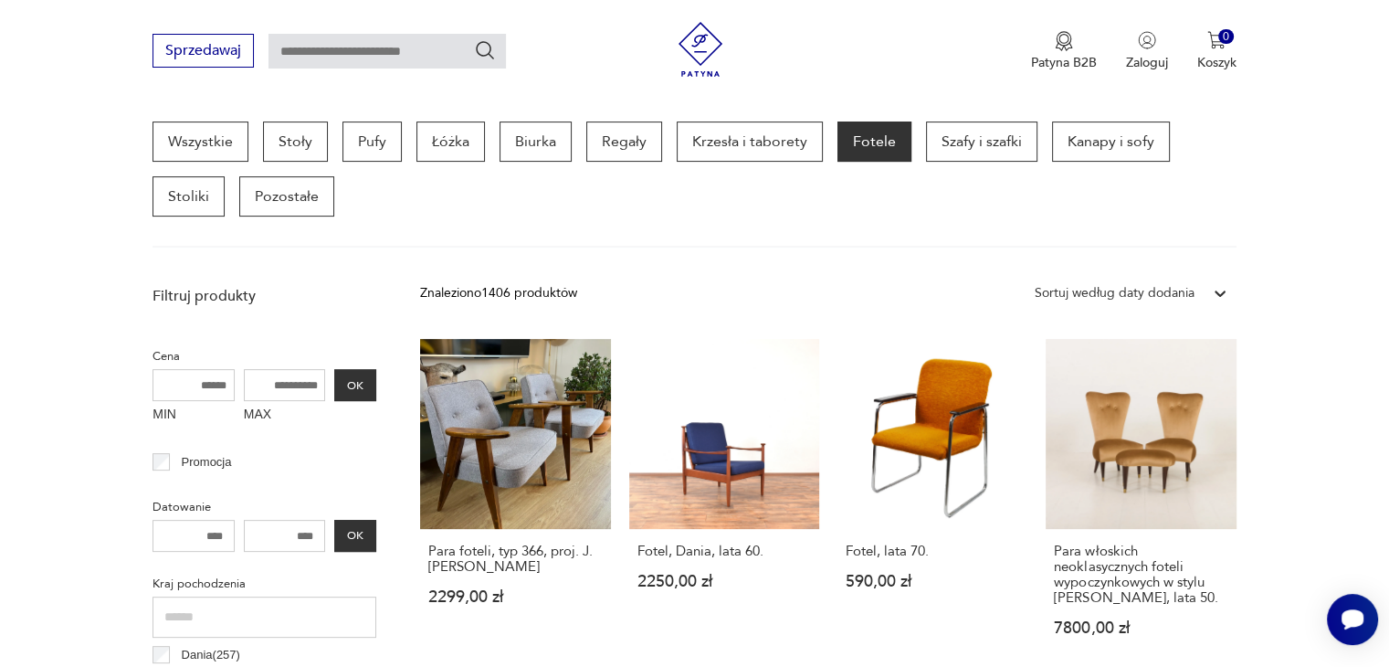
scroll to position [496, 0]
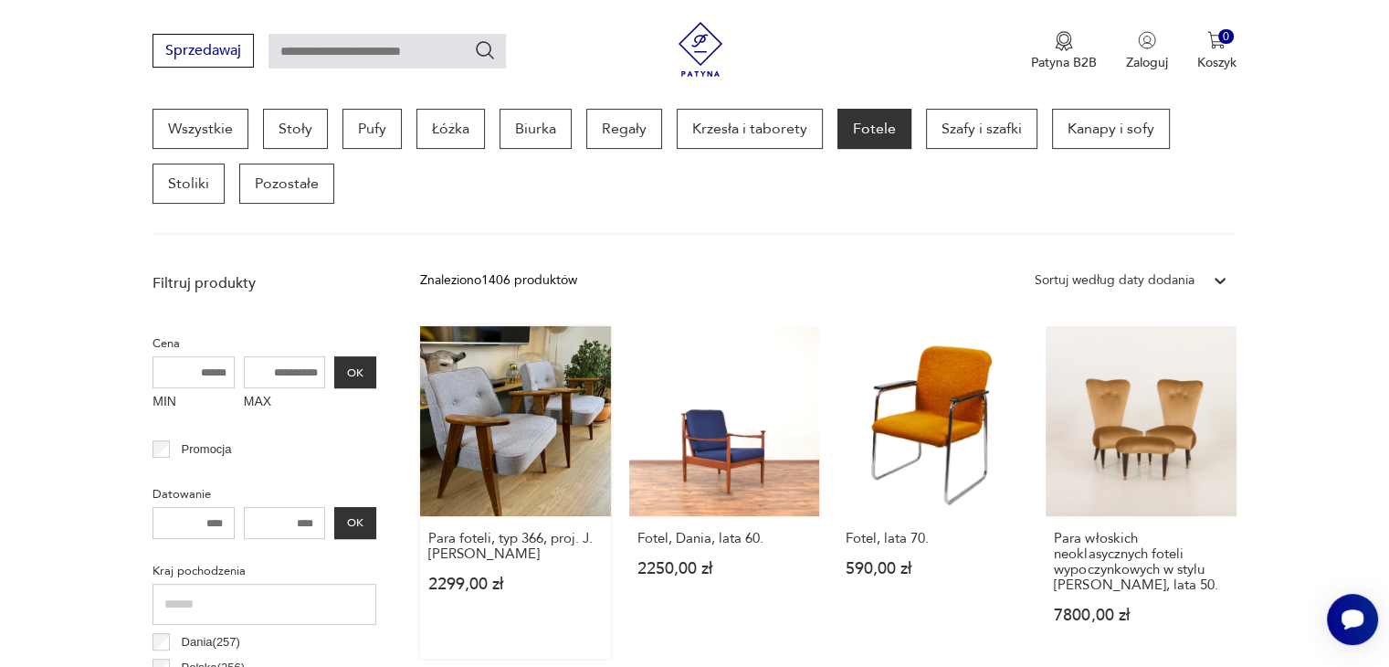
click at [443, 472] on link "Para foteli, typ 366, proj. J. [PERSON_NAME] 2299,00 zł" at bounding box center [515, 492] width 190 height 332
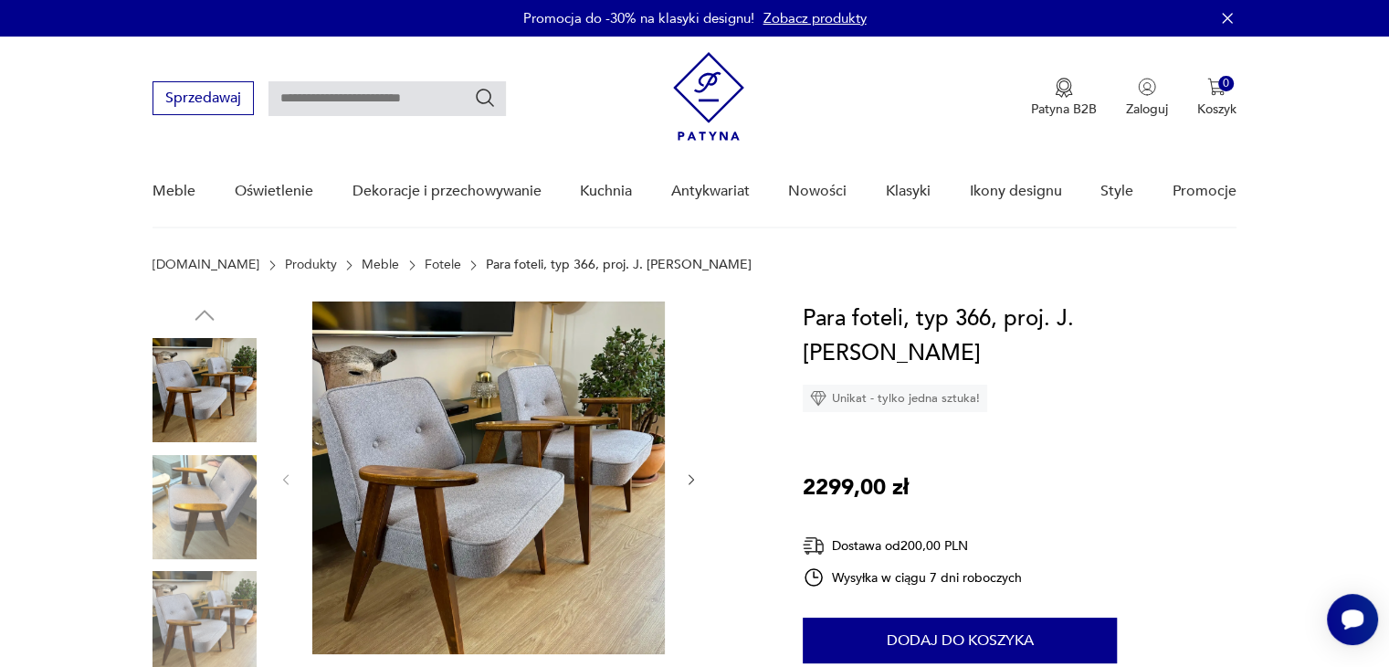
click at [222, 508] on img at bounding box center [204, 507] width 104 height 104
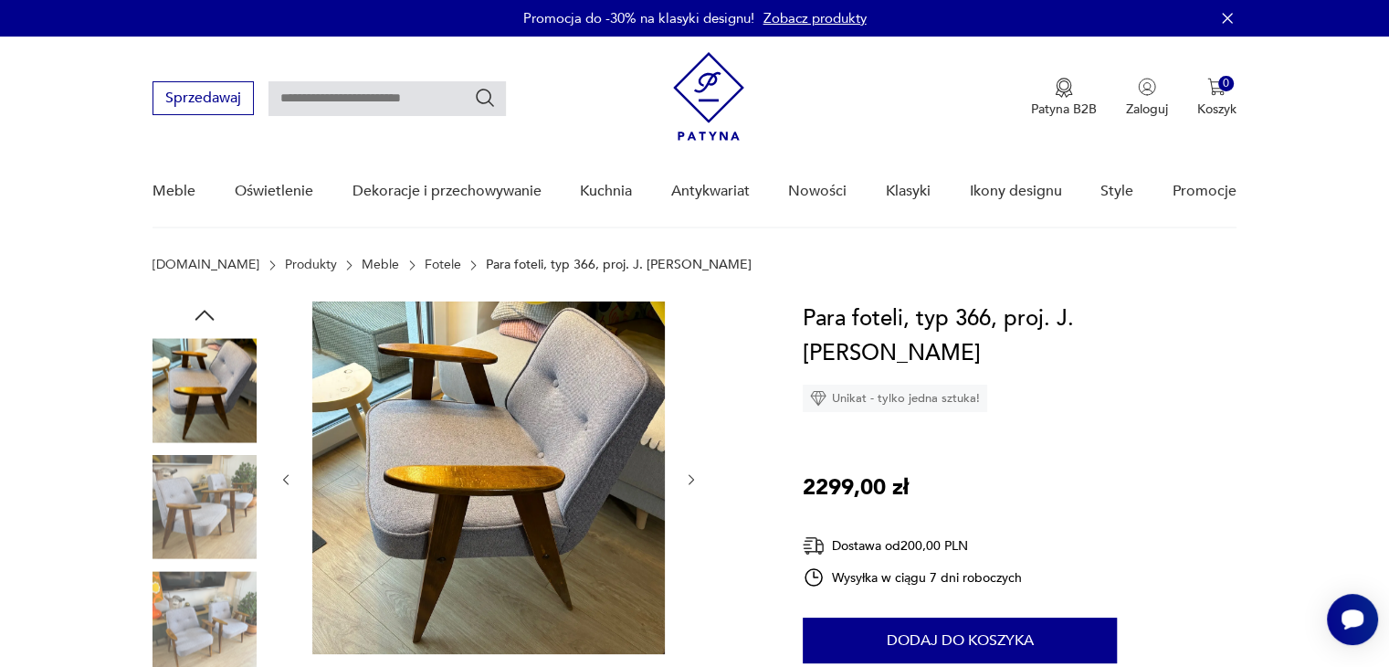
click at [223, 610] on img at bounding box center [204, 623] width 104 height 104
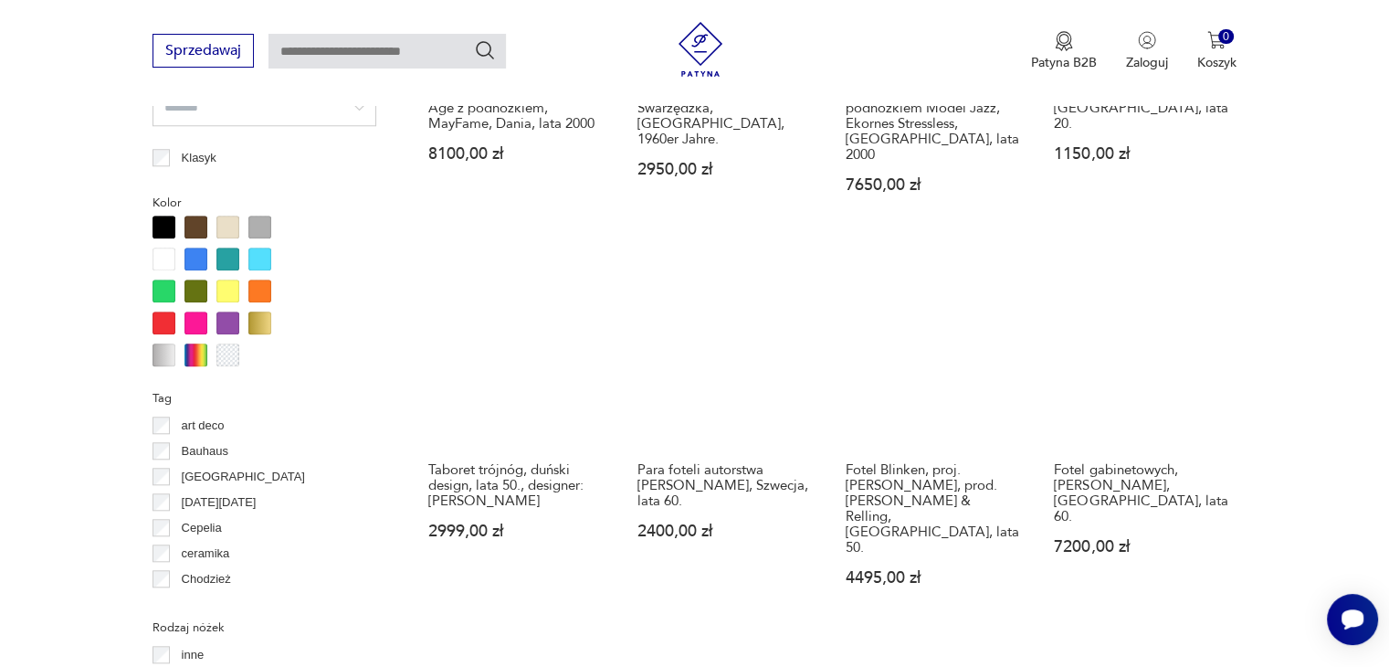
scroll to position [1694, 0]
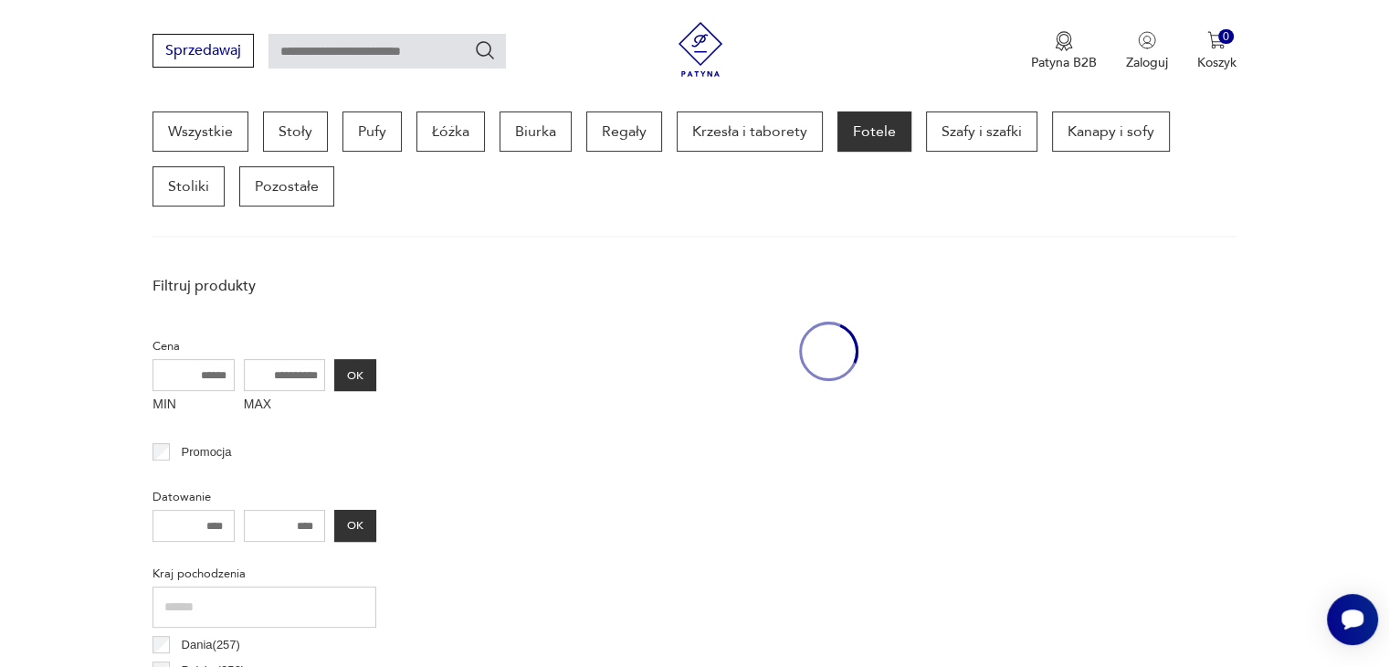
scroll to position [484, 0]
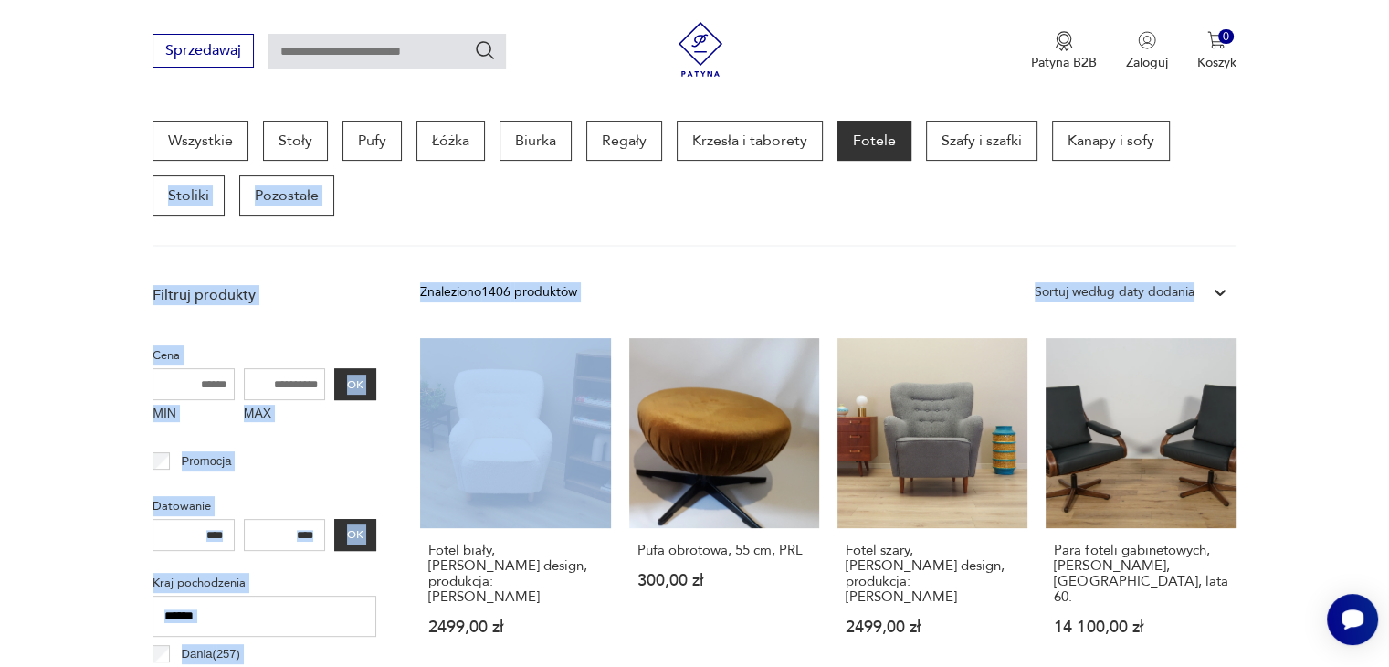
drag, startPoint x: 1387, startPoint y: 153, endPoint x: 1402, endPoint y: 257, distance: 104.2
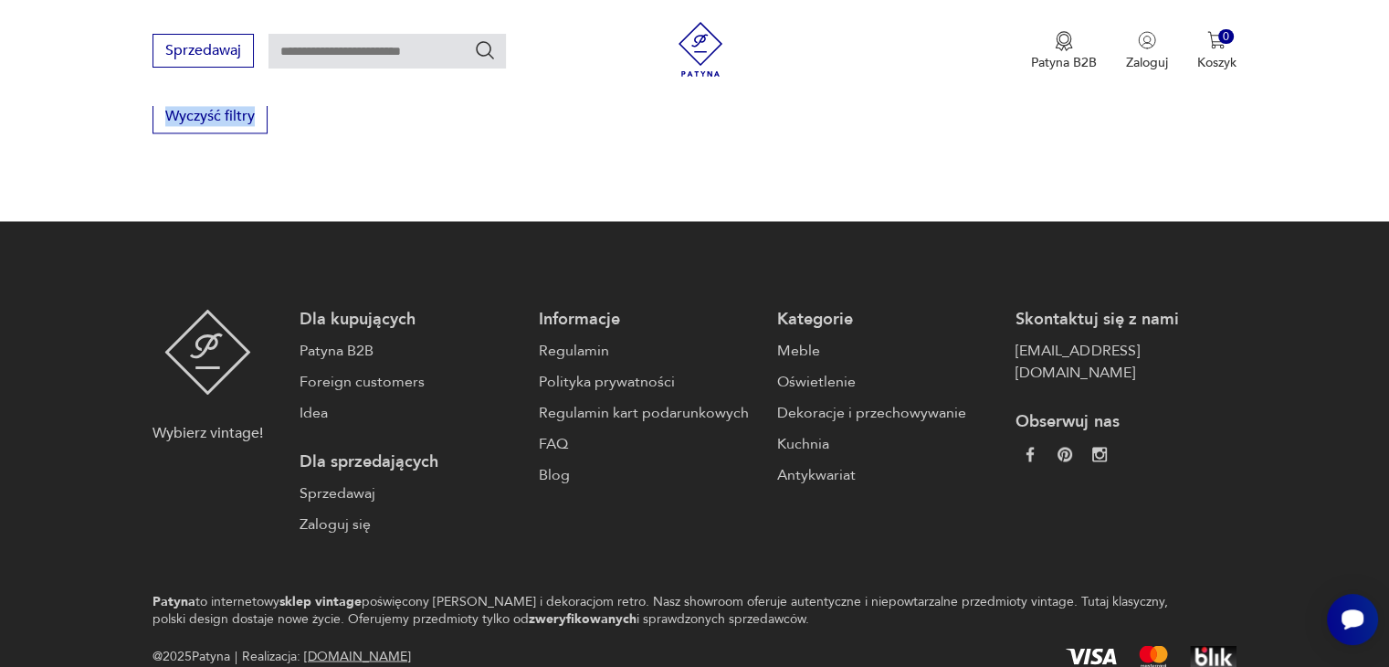
scroll to position [0, 0]
